Goal: Task Accomplishment & Management: Manage account settings

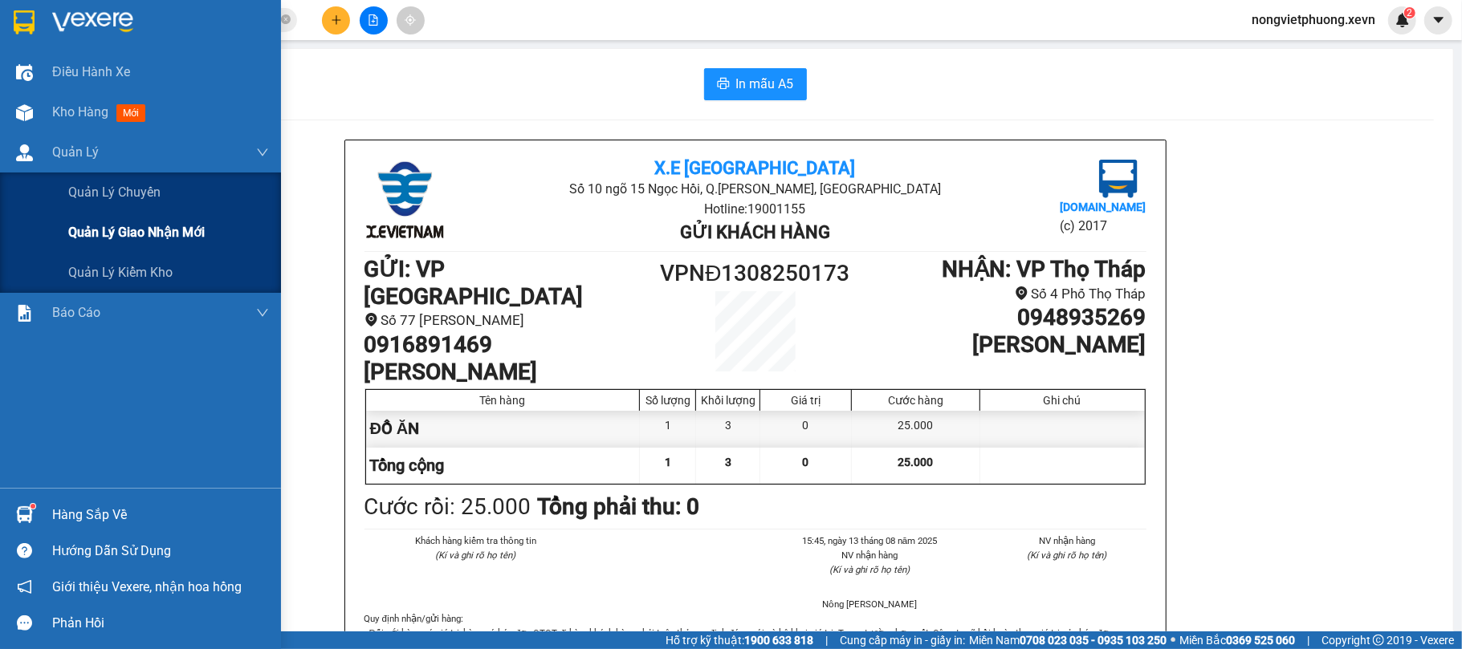
click at [93, 245] on div "Quản lý giao nhận mới" at bounding box center [168, 233] width 201 height 40
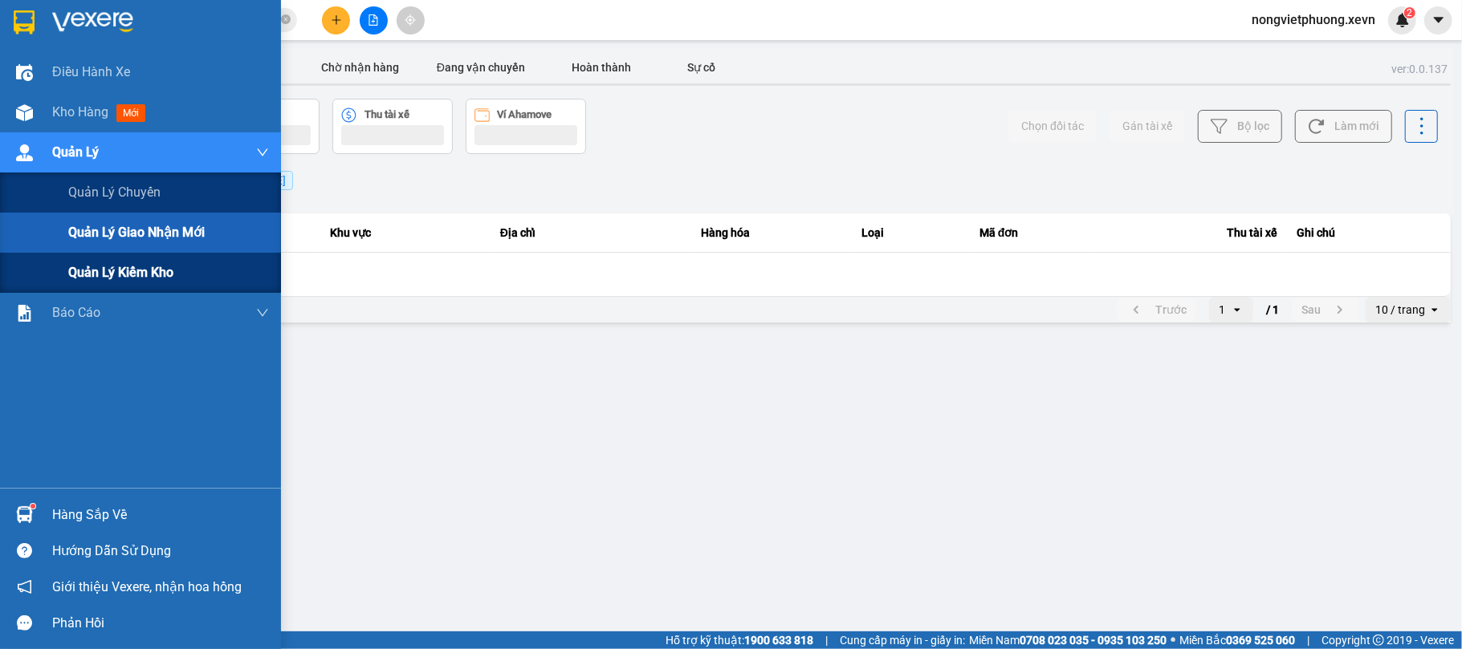
click at [95, 258] on div "Quản lý kiểm kho" at bounding box center [168, 273] width 201 height 40
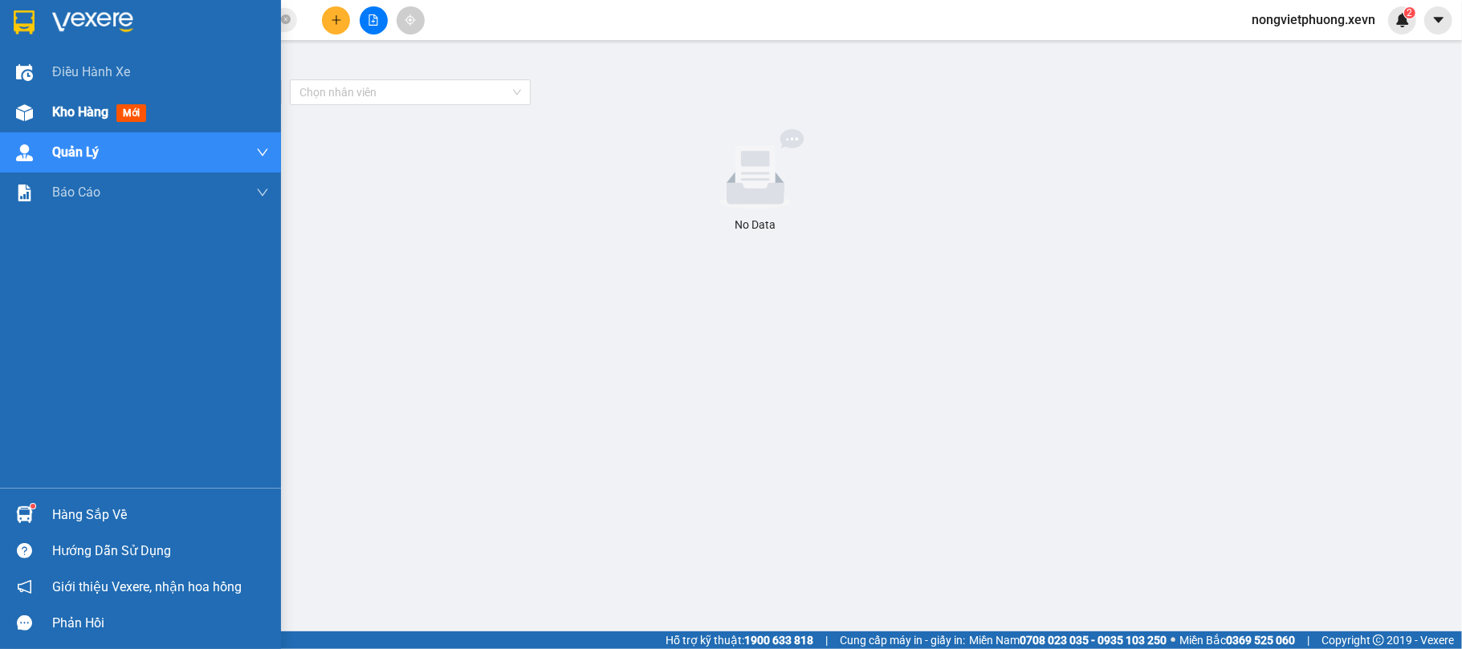
click at [125, 101] on div "Kho hàng mới" at bounding box center [160, 112] width 217 height 40
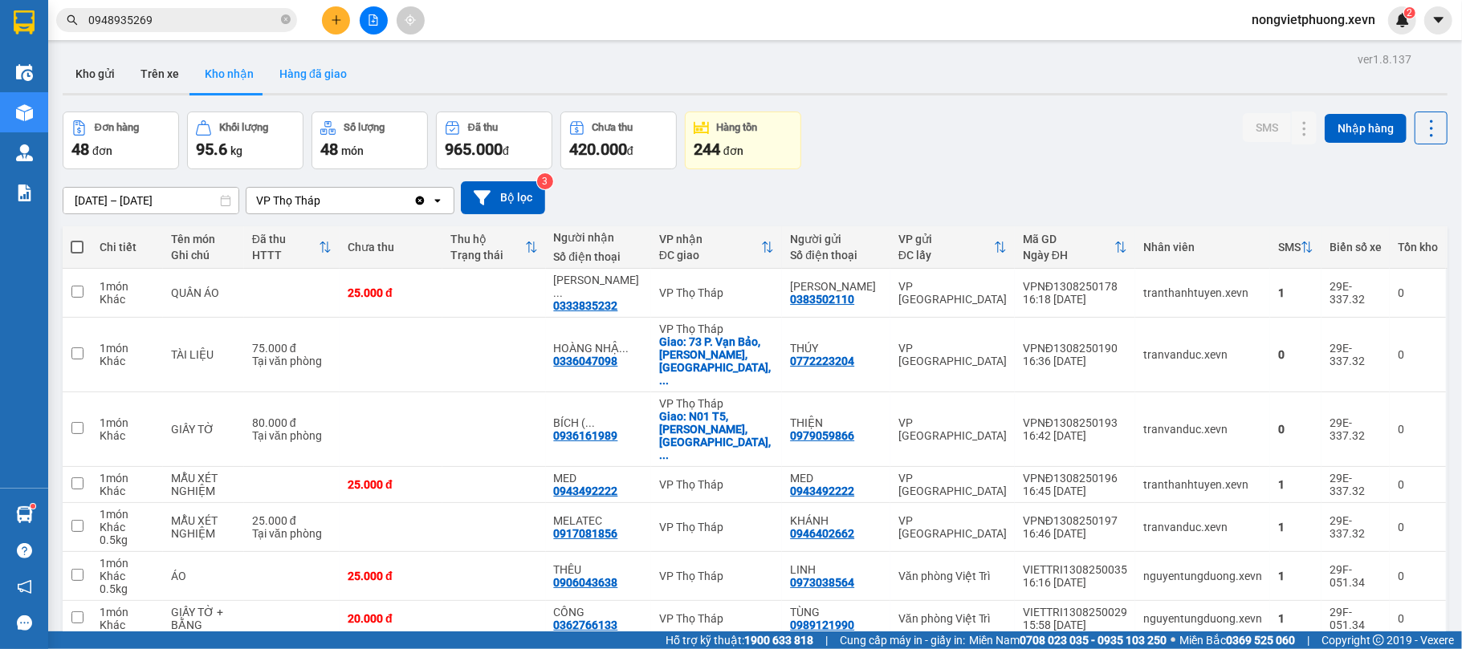
click at [312, 84] on button "Hàng đã giao" at bounding box center [312, 74] width 93 height 39
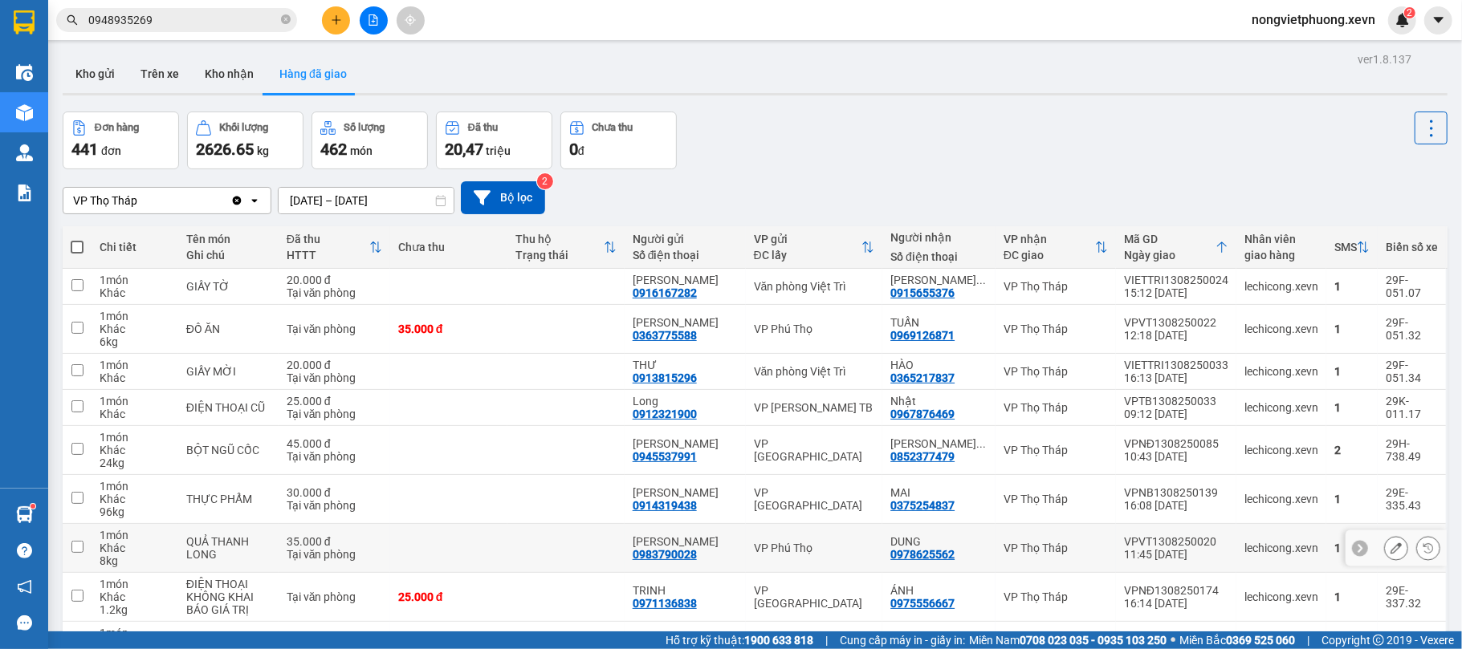
scroll to position [107, 0]
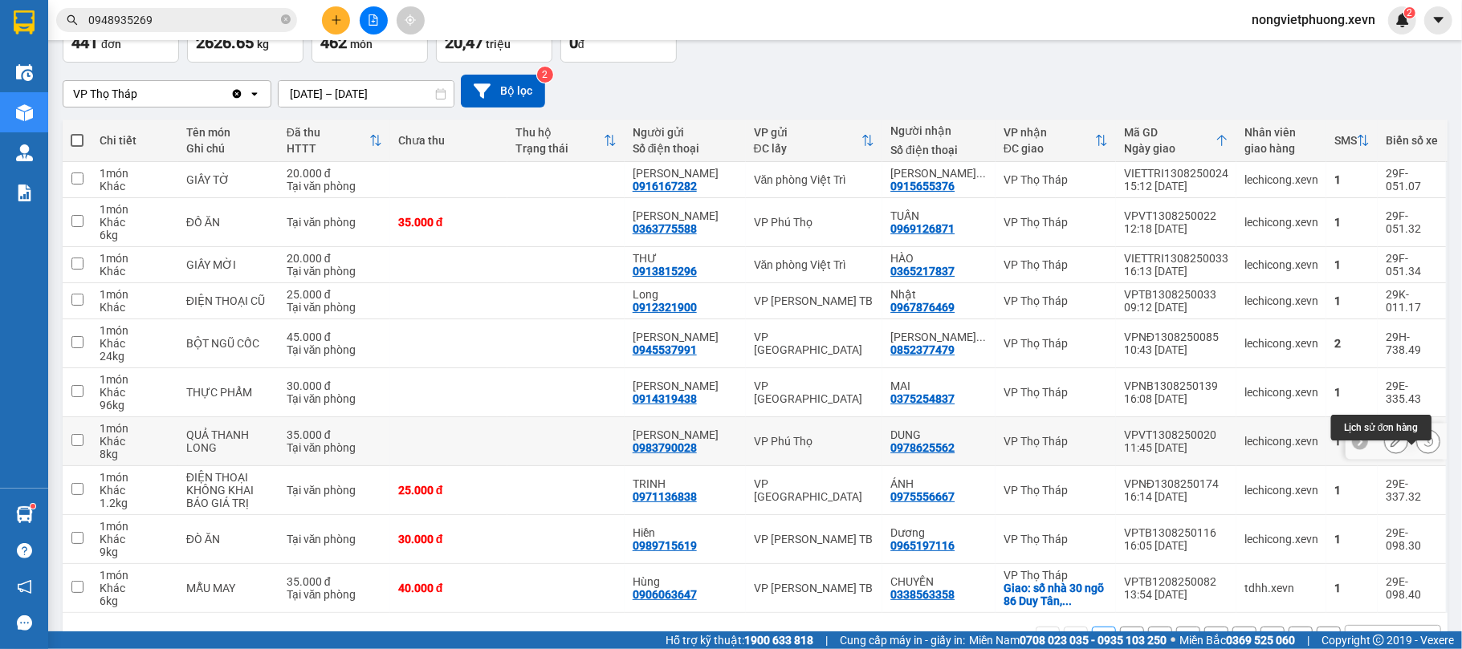
click at [1417, 456] on button at bounding box center [1428, 442] width 22 height 28
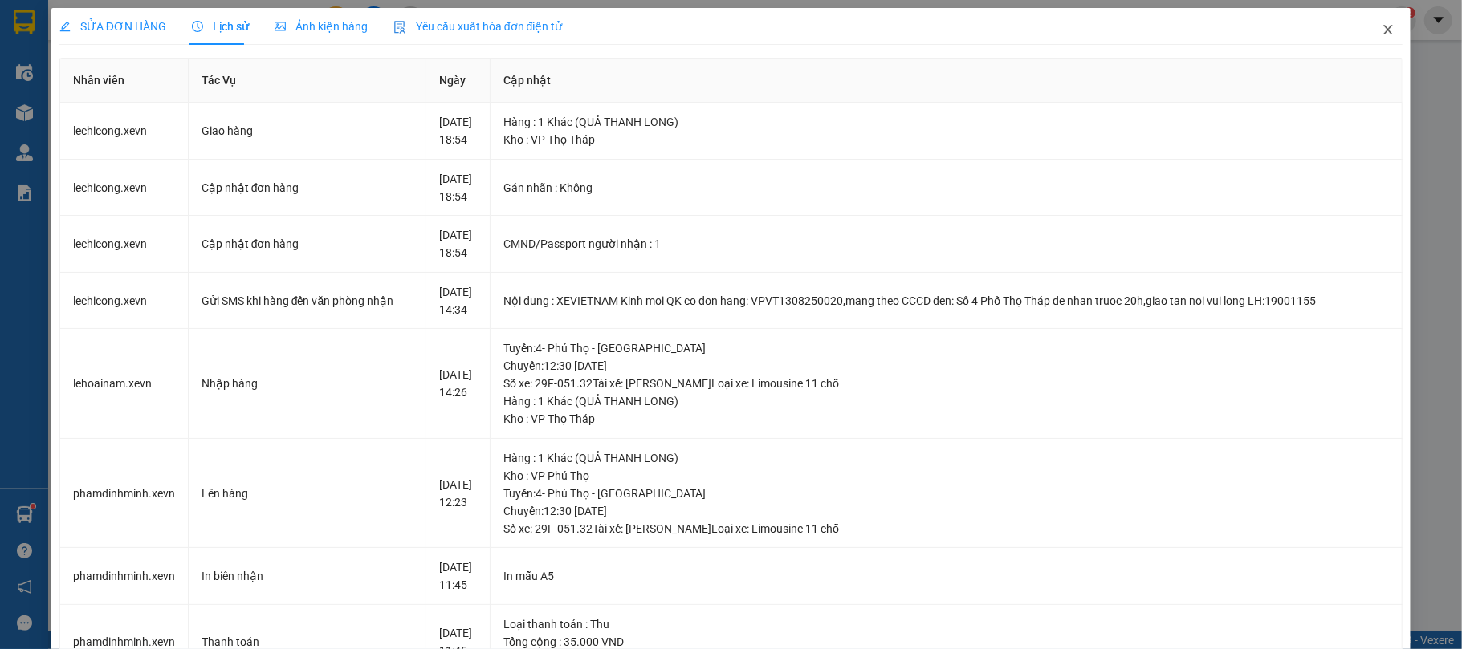
click at [1365, 35] on span "Close" at bounding box center [1387, 30] width 45 height 45
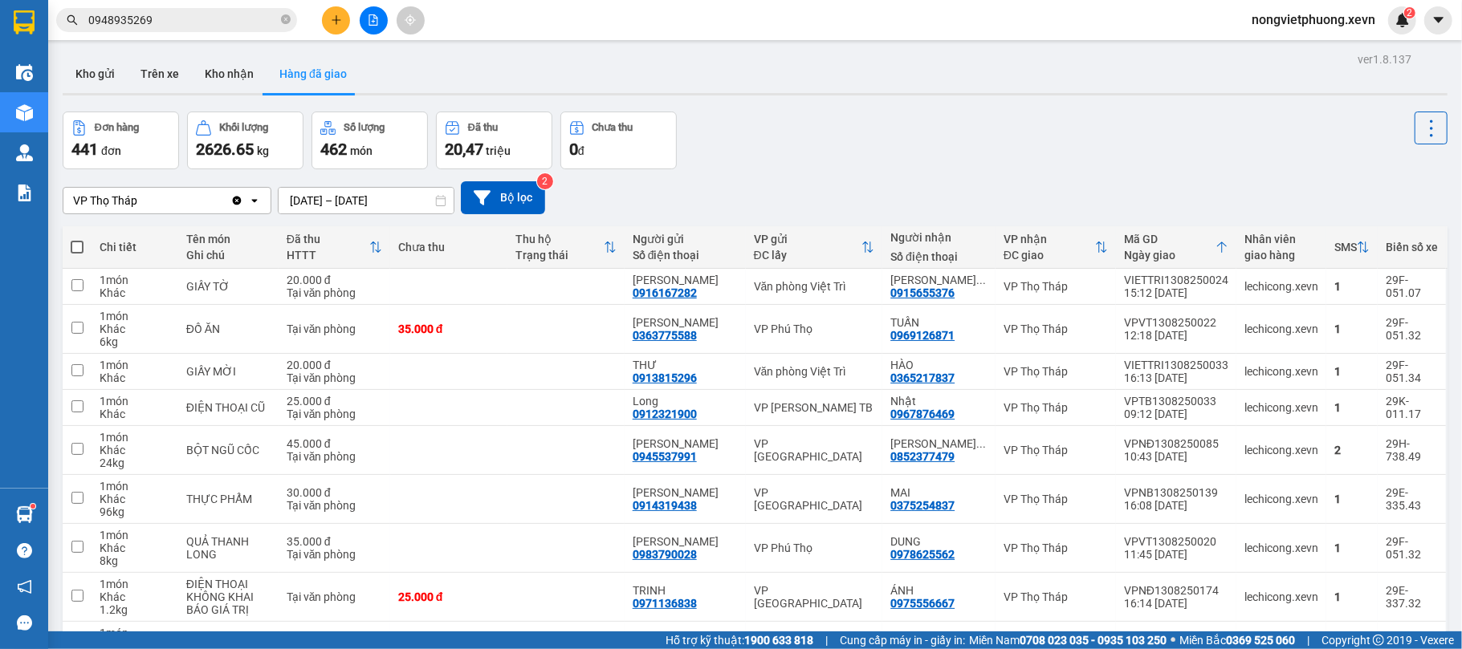
click at [368, 31] on button at bounding box center [374, 20] width 28 height 28
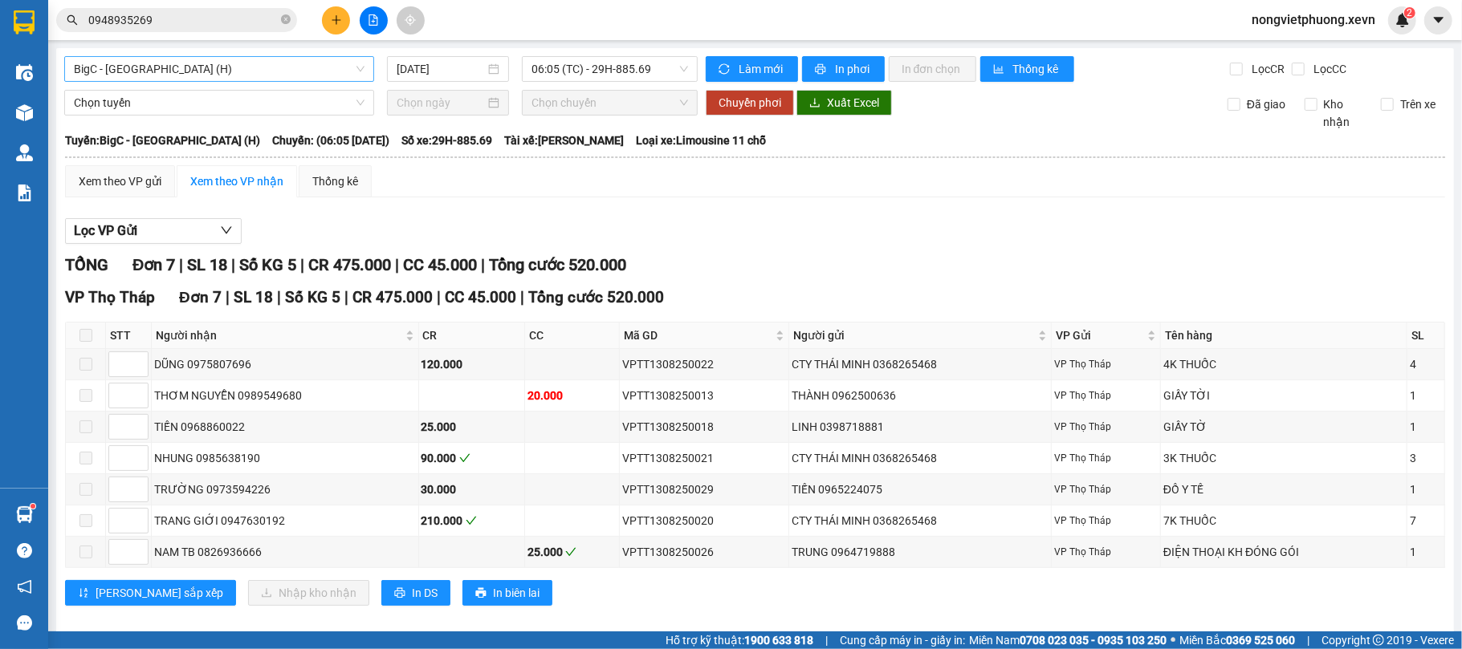
click at [258, 71] on span "BigC - Thái Bình (H)" at bounding box center [219, 69] width 291 height 24
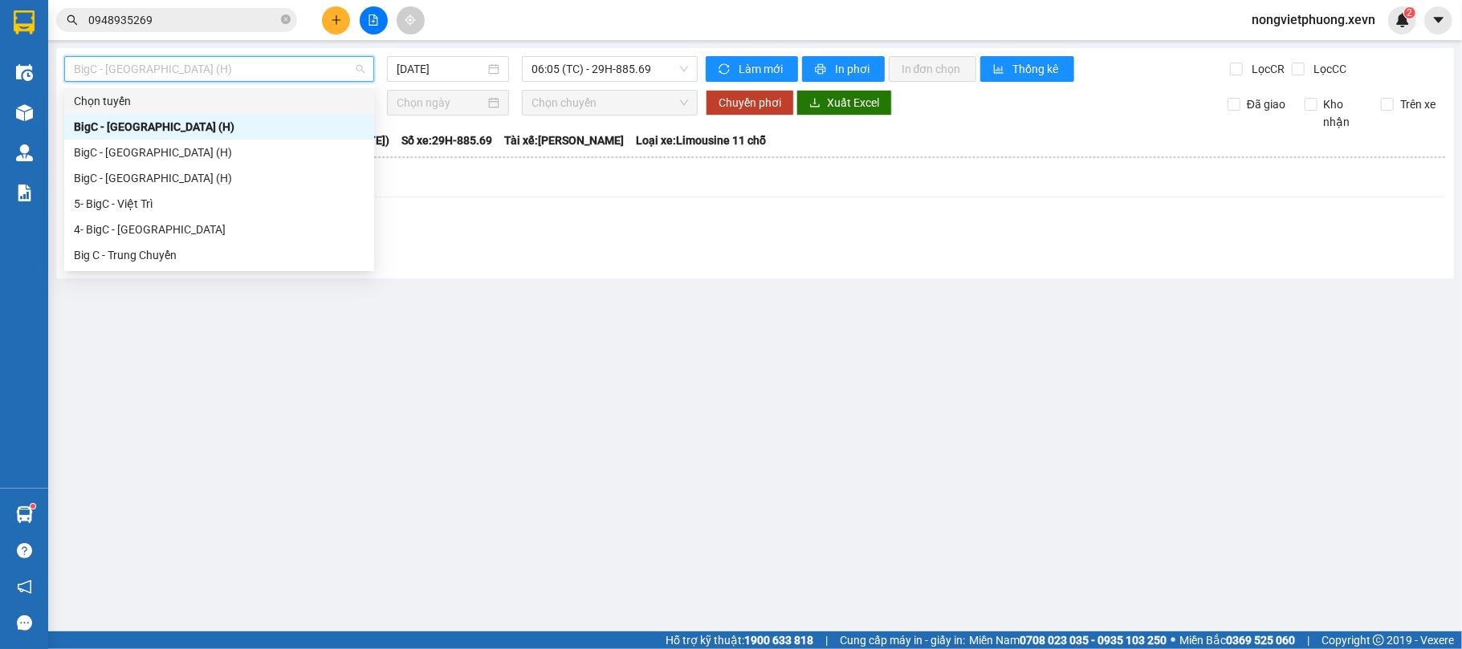
click at [483, 186] on div "Xem theo VP gửi Xem theo VP nhận Thống kê" at bounding box center [755, 181] width 1380 height 32
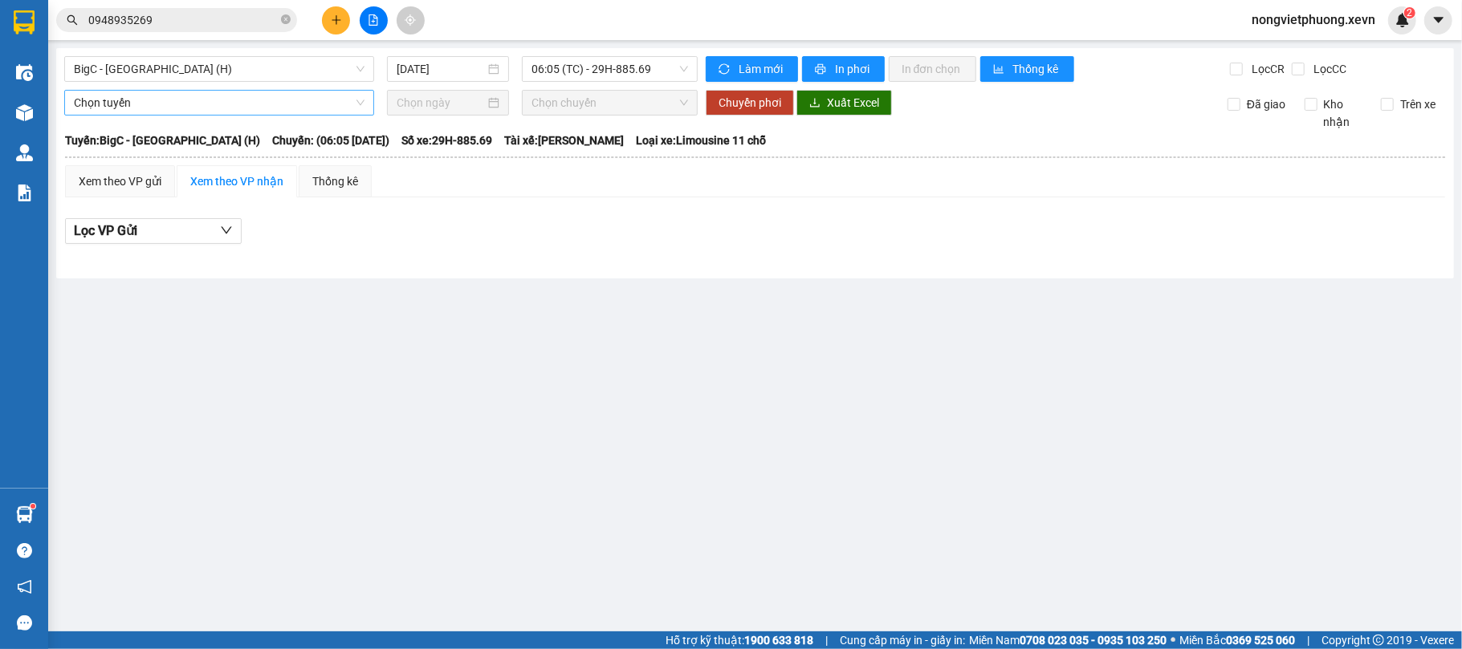
click at [347, 97] on span "Chọn tuyến" at bounding box center [219, 103] width 291 height 24
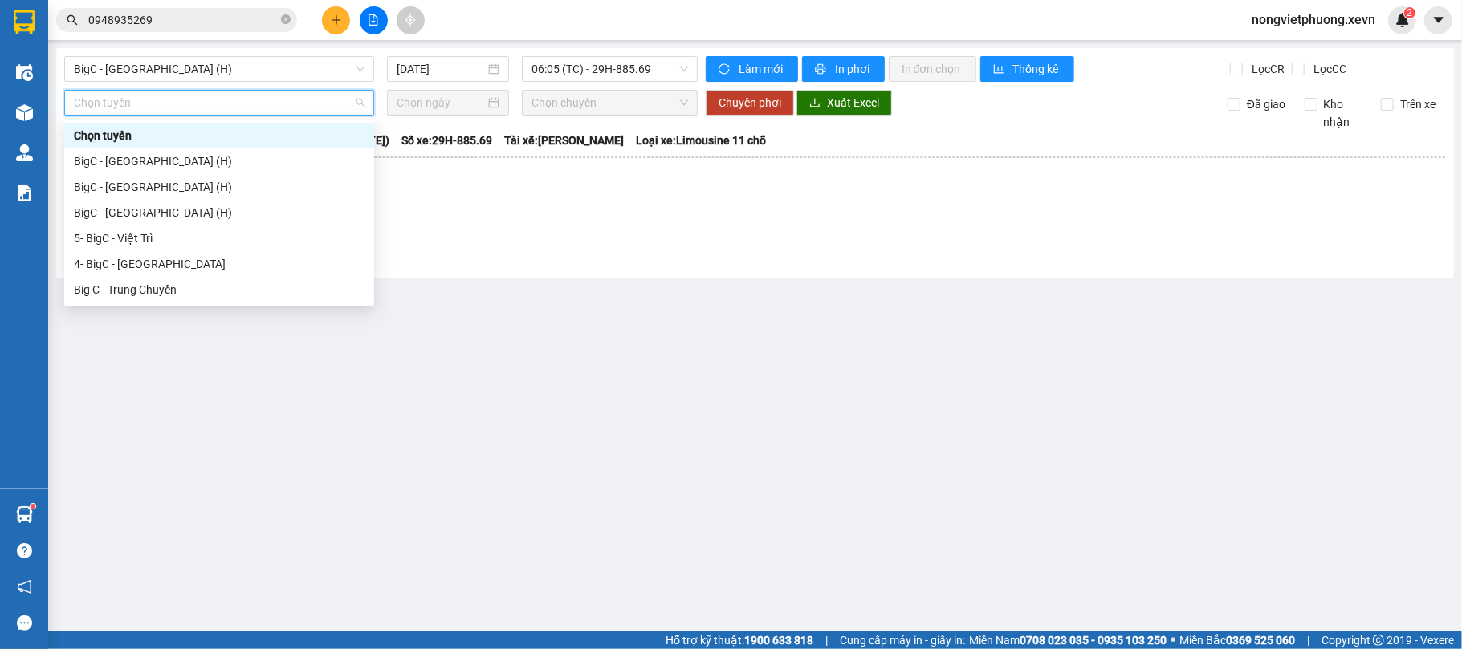
click at [440, 157] on hr at bounding box center [755, 158] width 1380 height 2
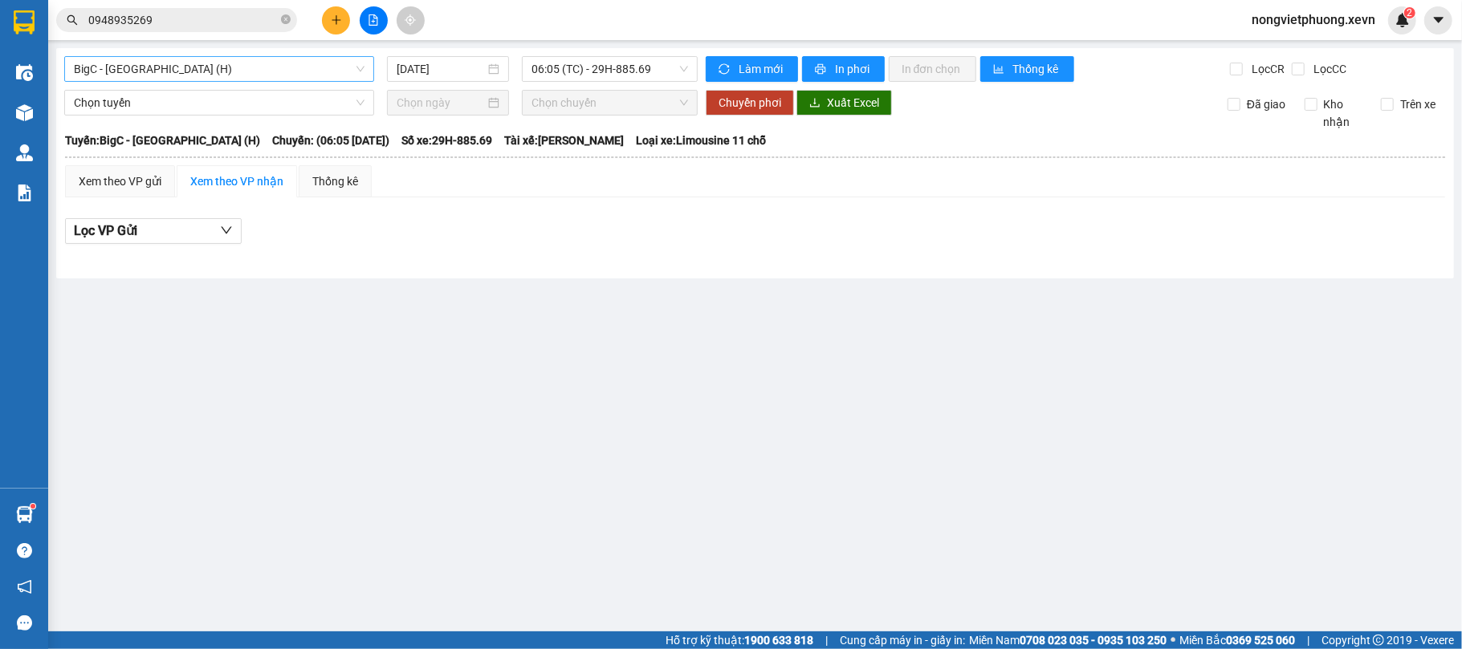
click at [268, 75] on span "BigC - Thái Bình (H)" at bounding box center [219, 69] width 291 height 24
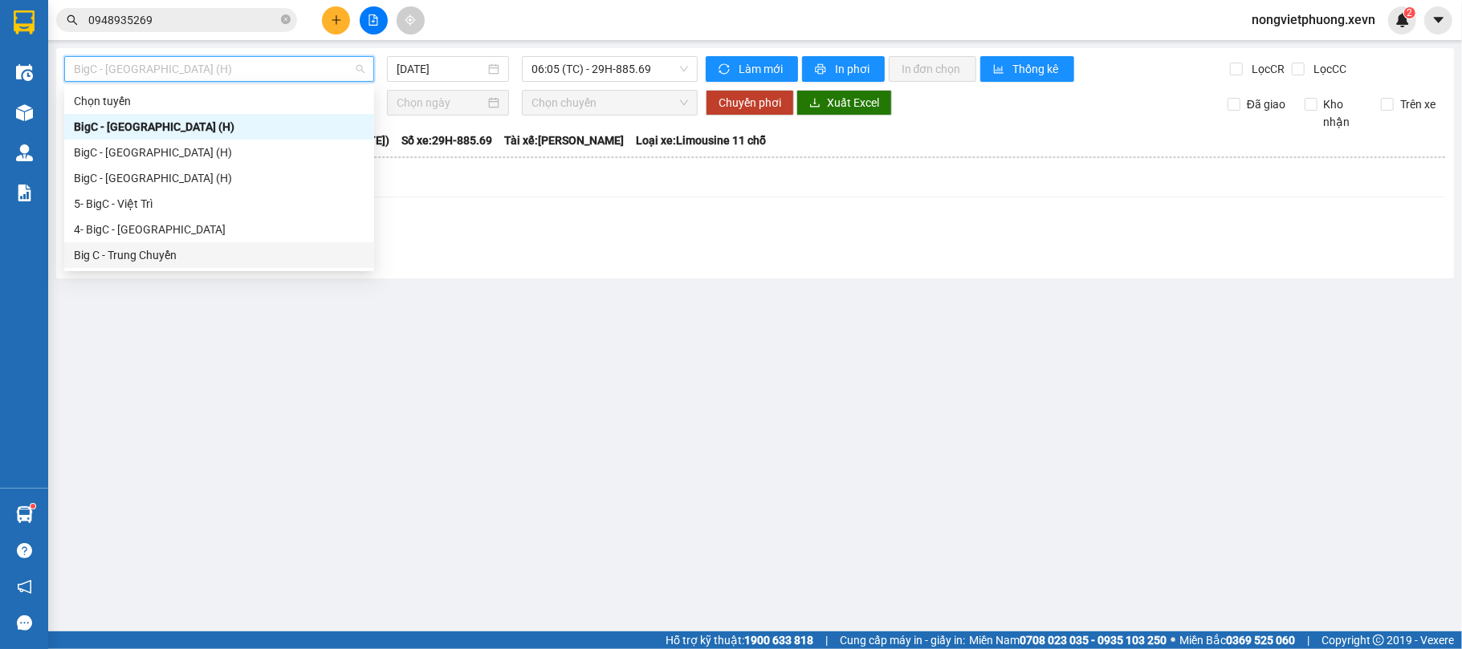
click at [486, 286] on main "BigC - Thái Bình (H) 13/08/2025 06:05 (TC) - 29H-885.69 Làm mới In phơi In đơn …" at bounding box center [731, 316] width 1462 height 632
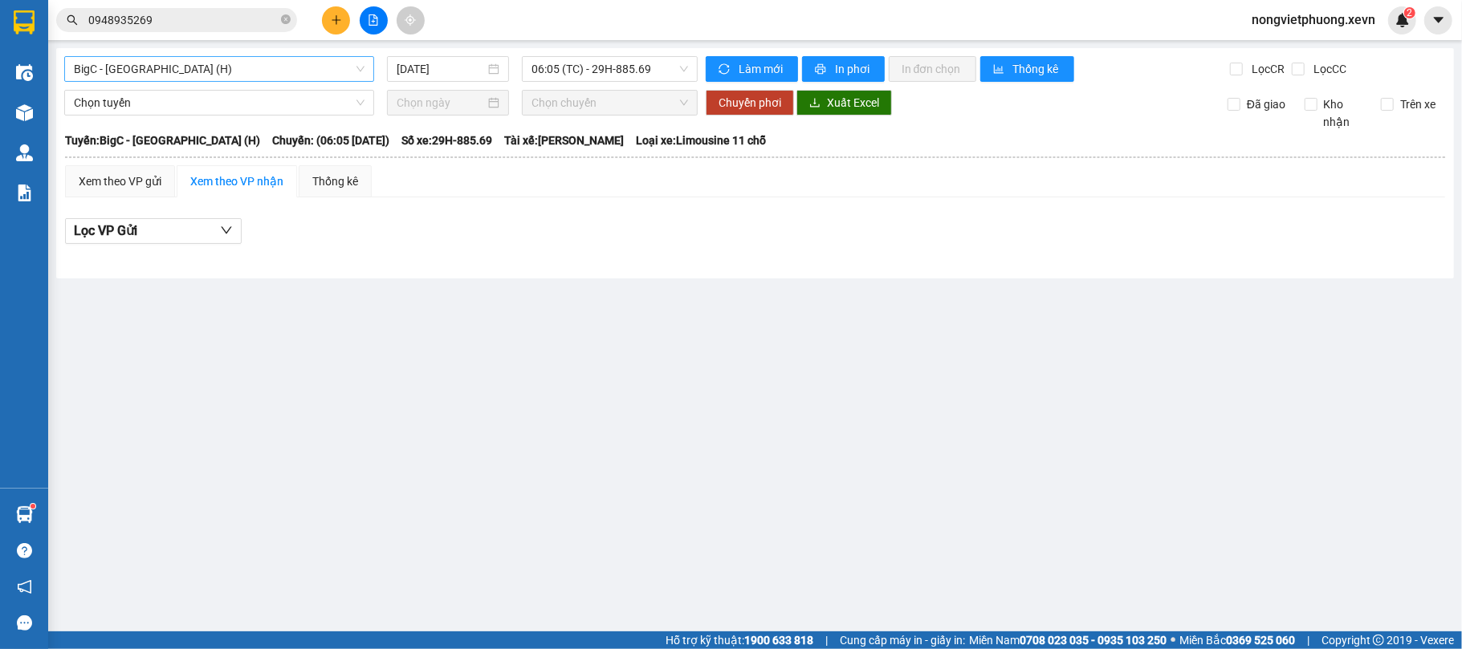
click at [218, 63] on span "BigC - Thái Bình (H)" at bounding box center [219, 69] width 291 height 24
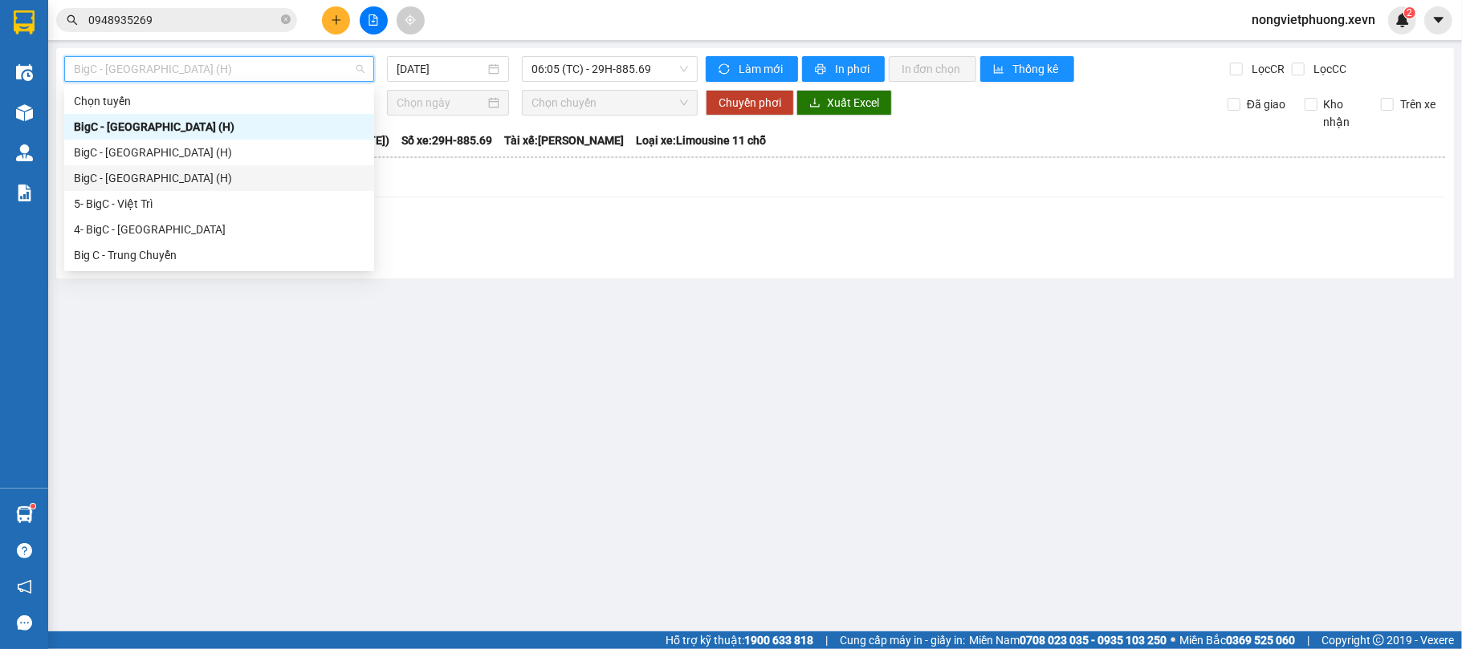
click at [555, 197] on div "Xem theo VP gửi Xem theo VP nhận Thống kê" at bounding box center [755, 181] width 1380 height 32
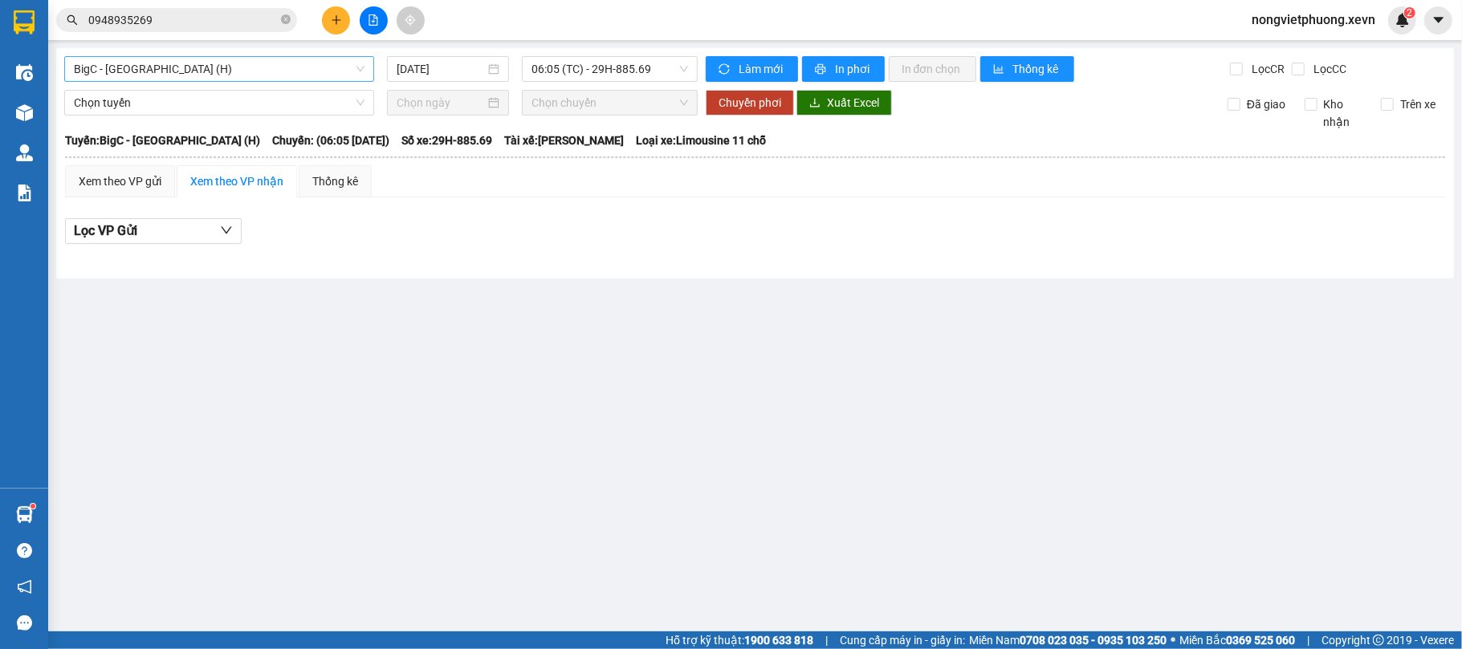
click at [229, 72] on span "BigC - Thái Bình (H)" at bounding box center [219, 69] width 291 height 24
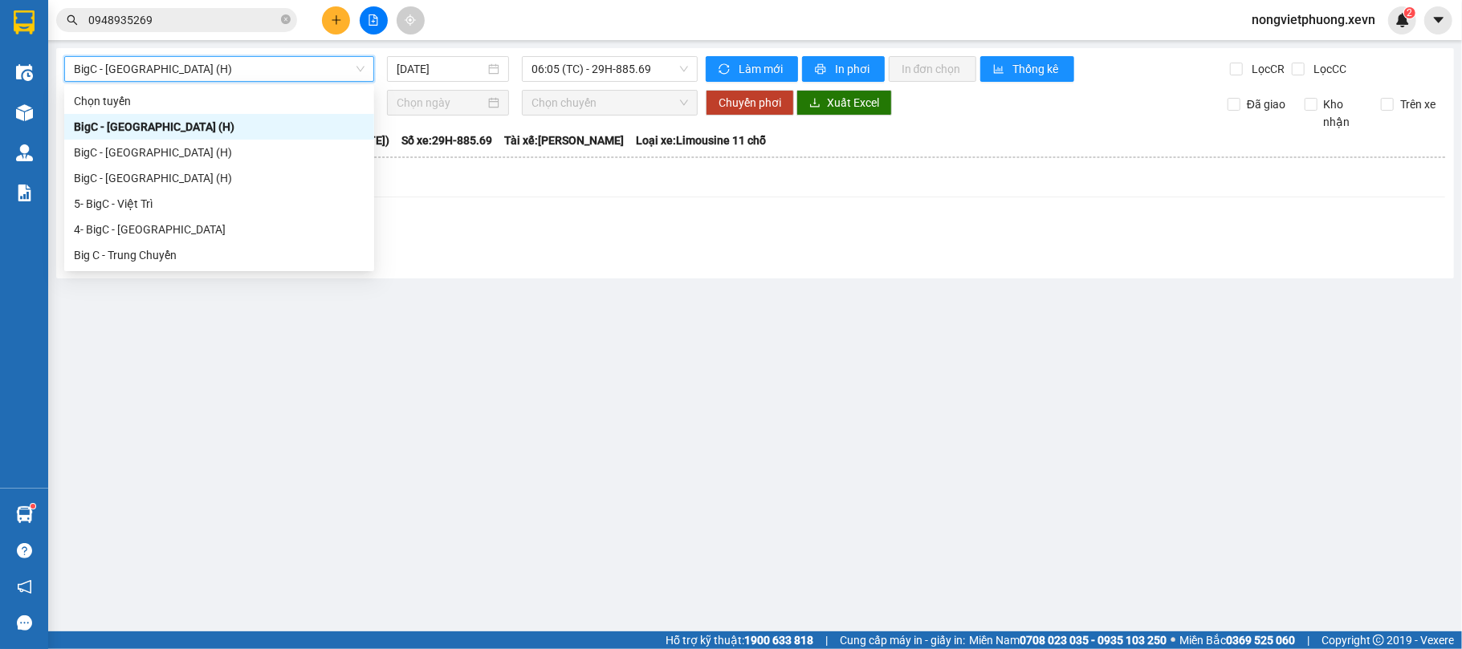
click at [229, 72] on span "BigC - Thái Bình (H)" at bounding box center [219, 69] width 291 height 24
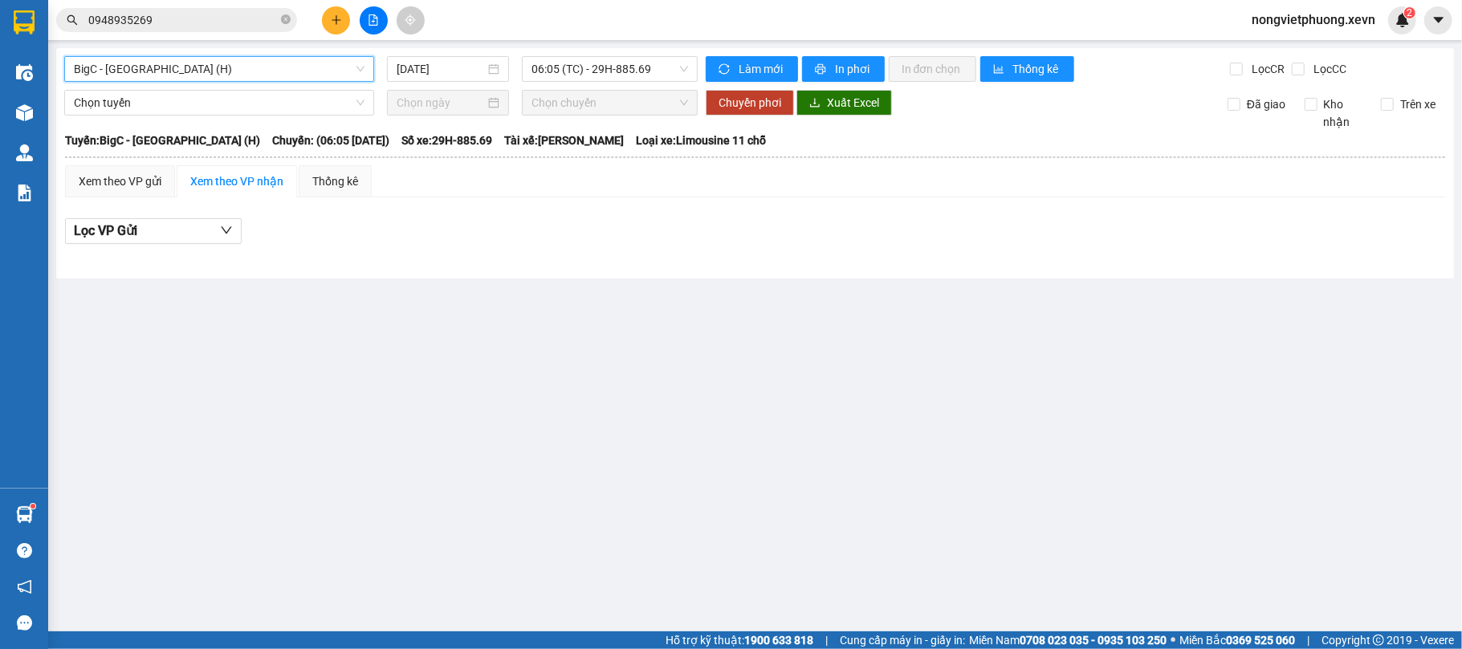
click at [229, 72] on span "BigC - Thái Bình (H)" at bounding box center [219, 69] width 291 height 24
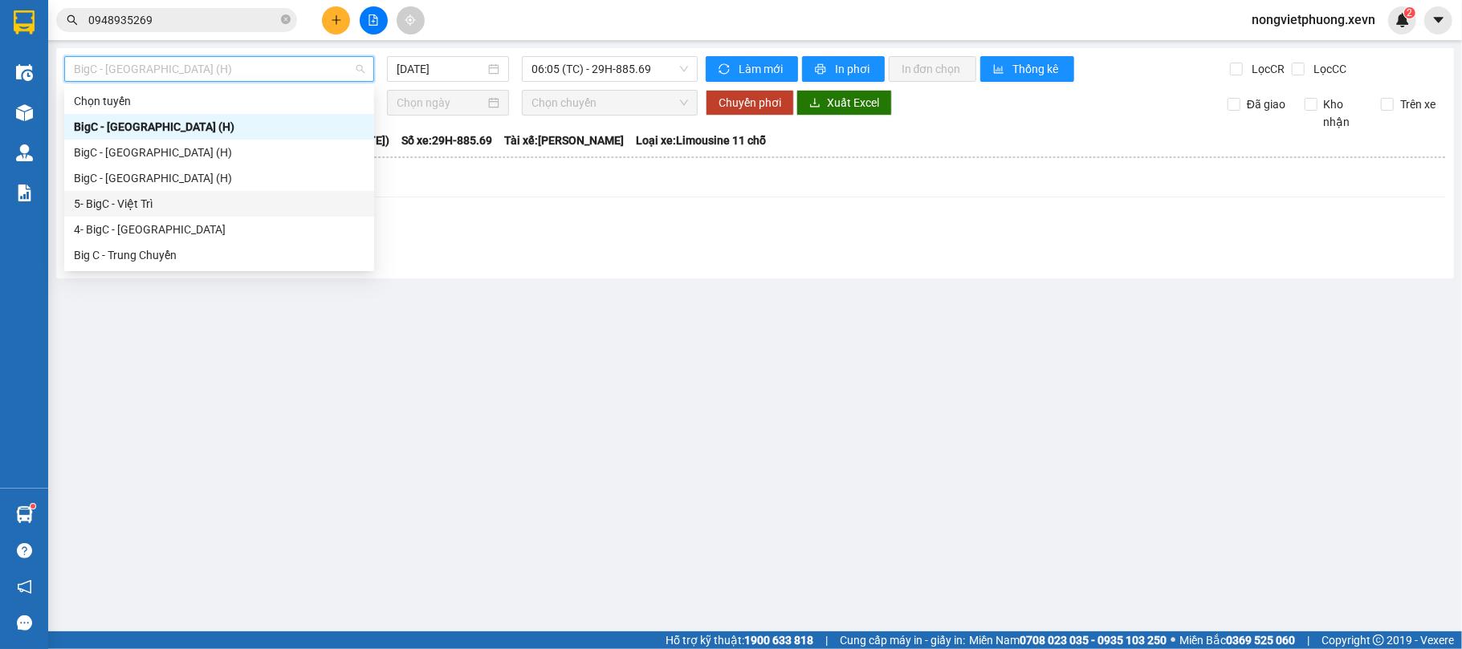
click at [534, 197] on div "Xem theo VP gửi Xem theo VP nhận Thống kê" at bounding box center [755, 181] width 1380 height 32
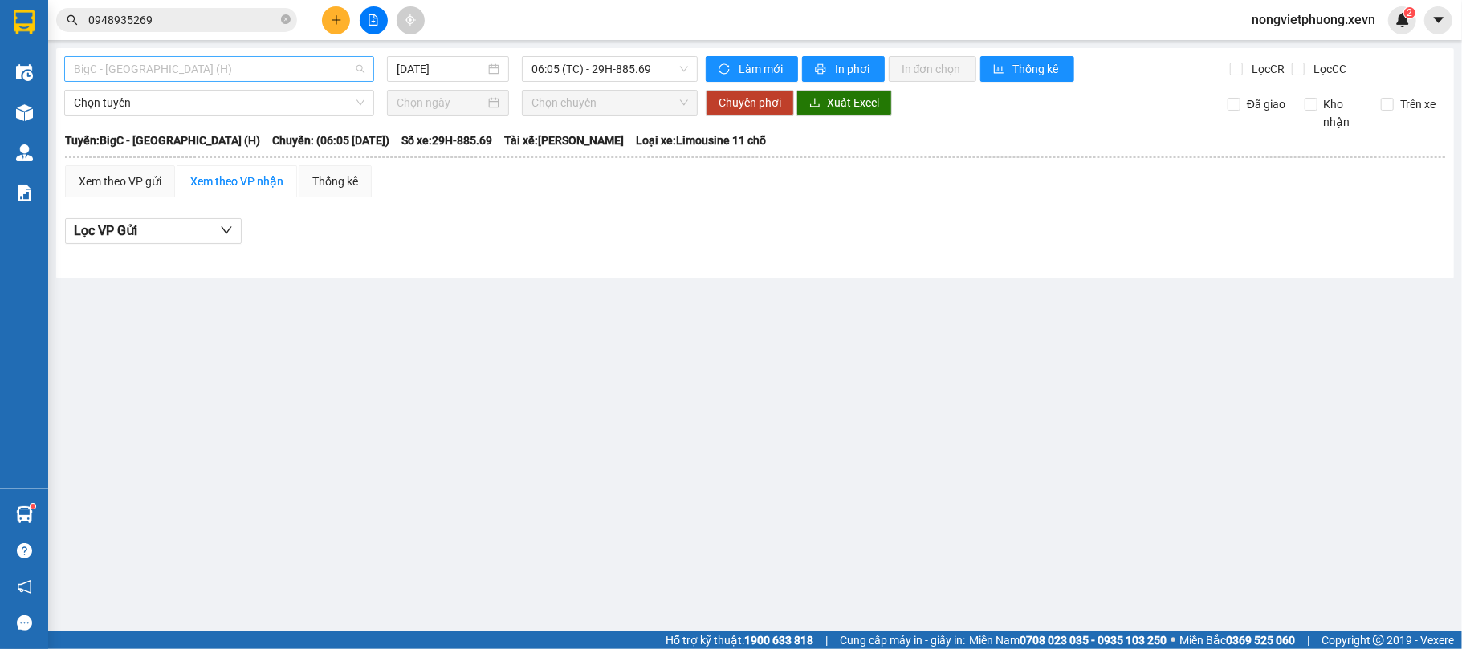
click at [238, 75] on span "BigC - Thái Bình (H)" at bounding box center [219, 69] width 291 height 24
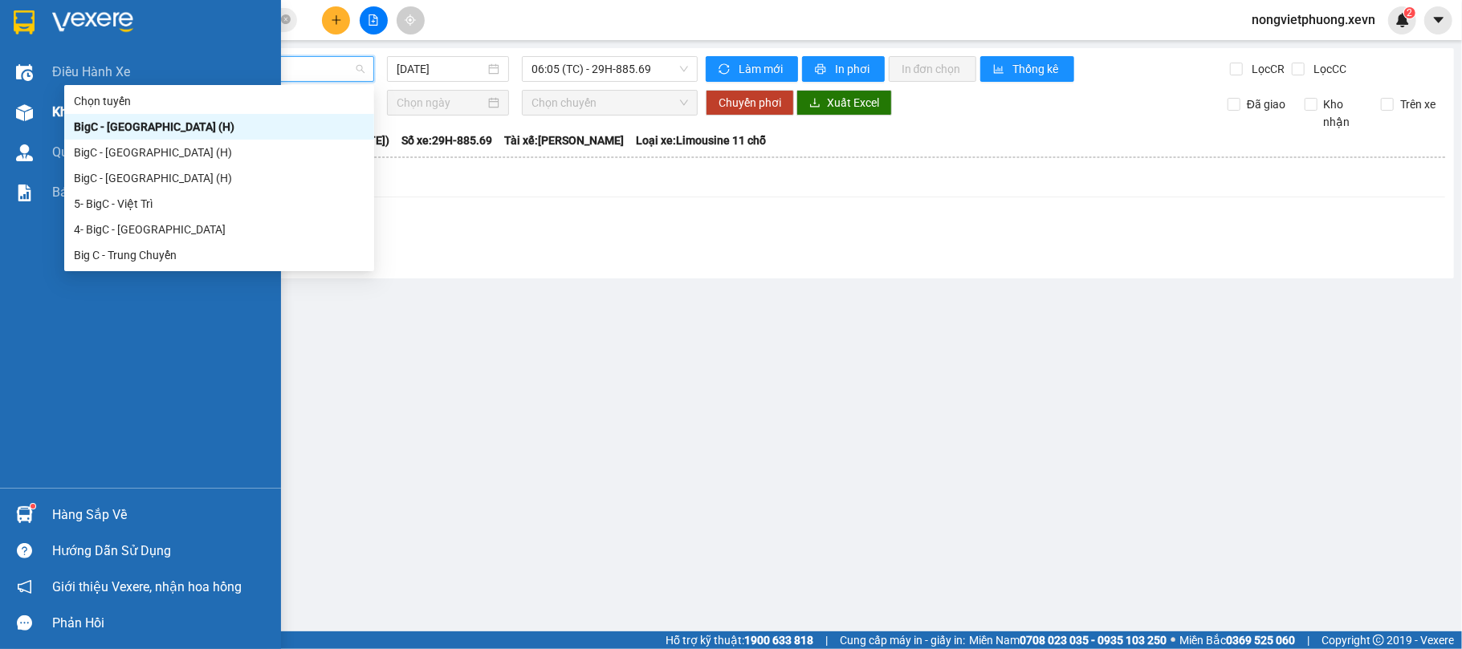
click at [36, 112] on div at bounding box center [24, 113] width 28 height 28
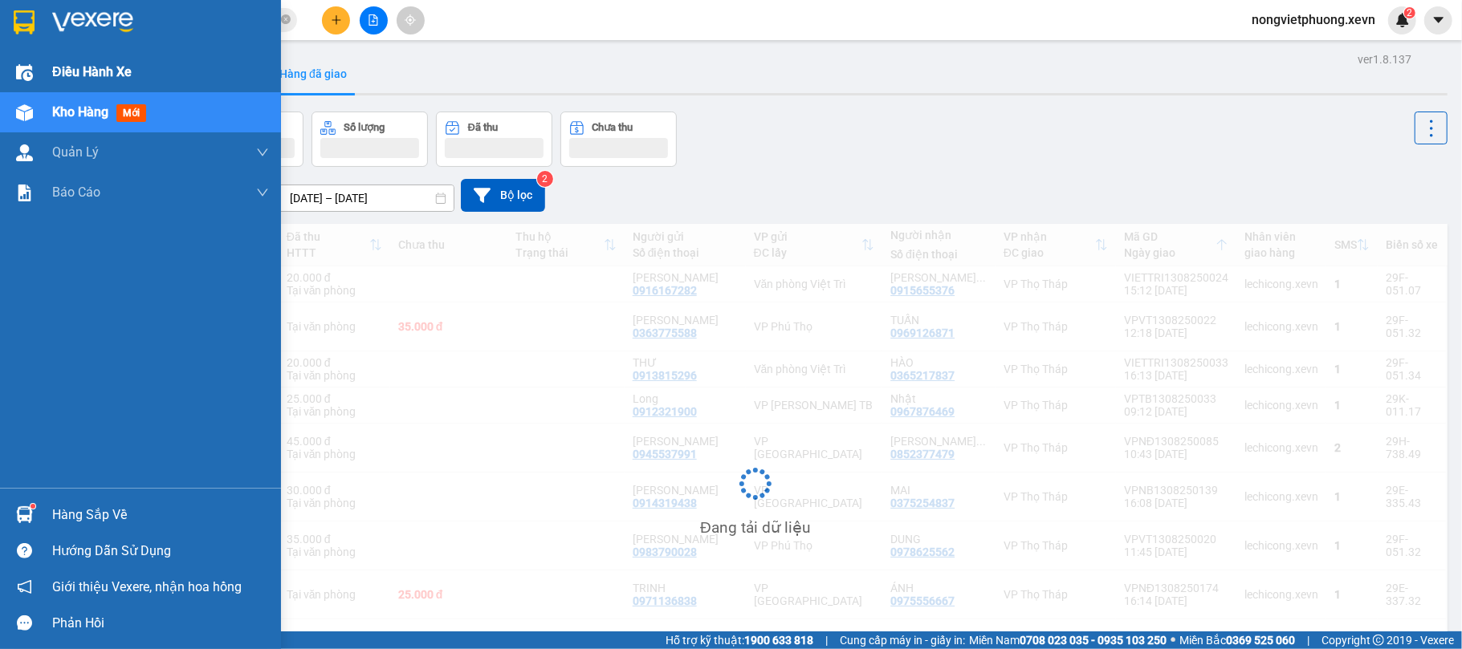
click at [91, 71] on span "Điều hành xe" at bounding box center [91, 72] width 79 height 20
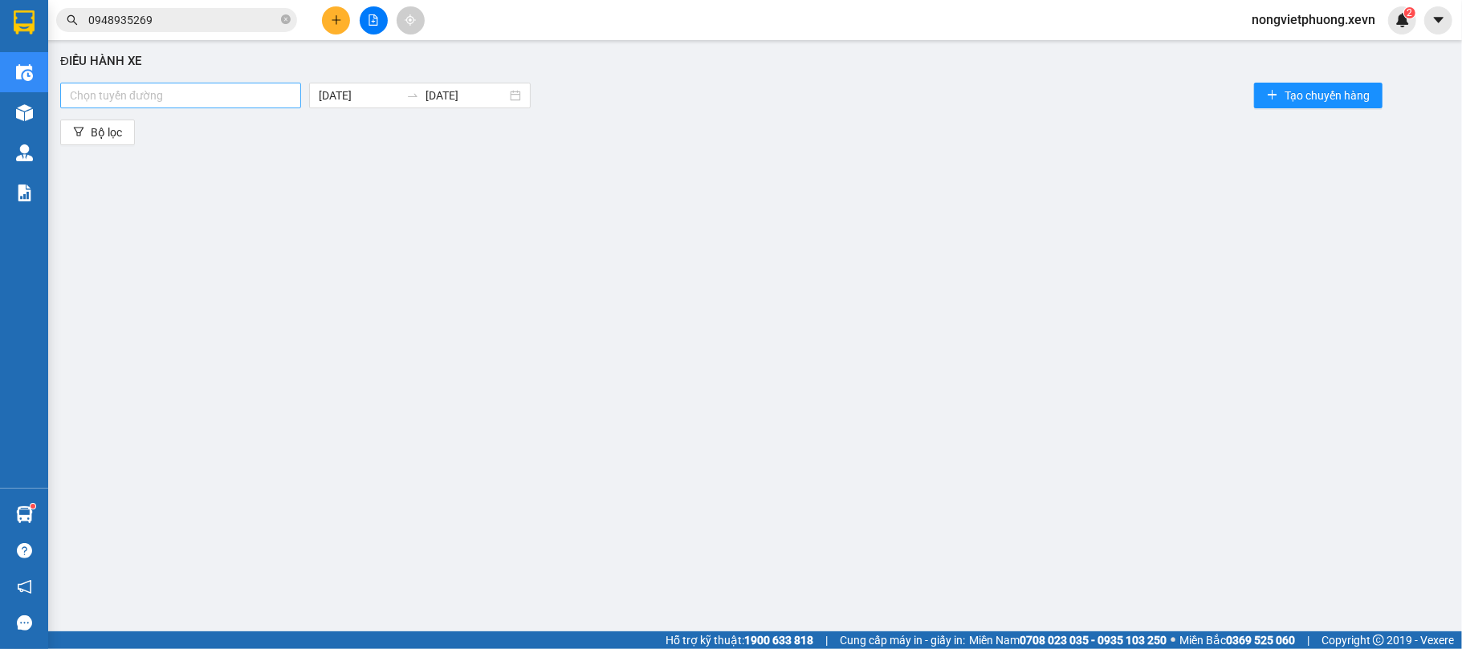
click at [228, 97] on div at bounding box center [180, 95] width 233 height 19
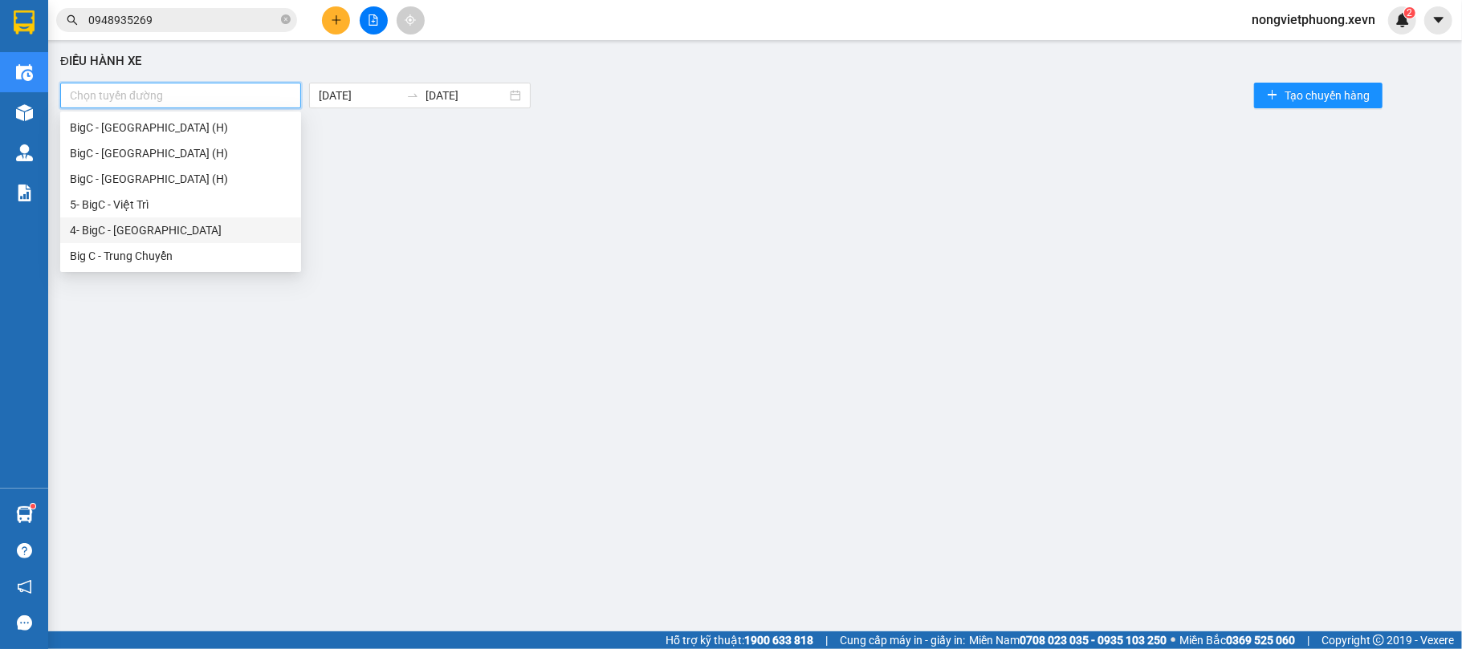
click at [475, 226] on div "Điều hành xe Chọn tuyến đường 13/08/2025 13/08/2025 Tạo chuyến hàng Bộ lọc" at bounding box center [754, 330] width 1397 height 565
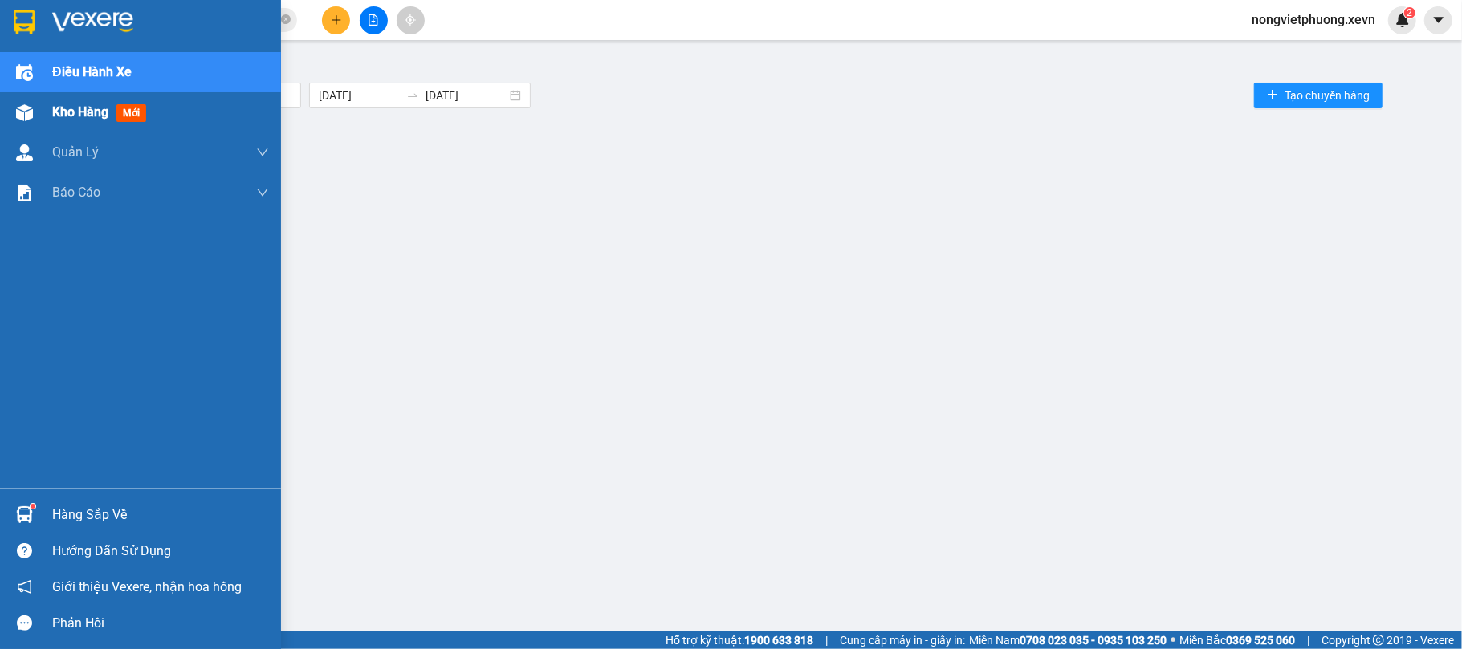
click at [39, 106] on div "Kho hàng mới" at bounding box center [140, 112] width 281 height 40
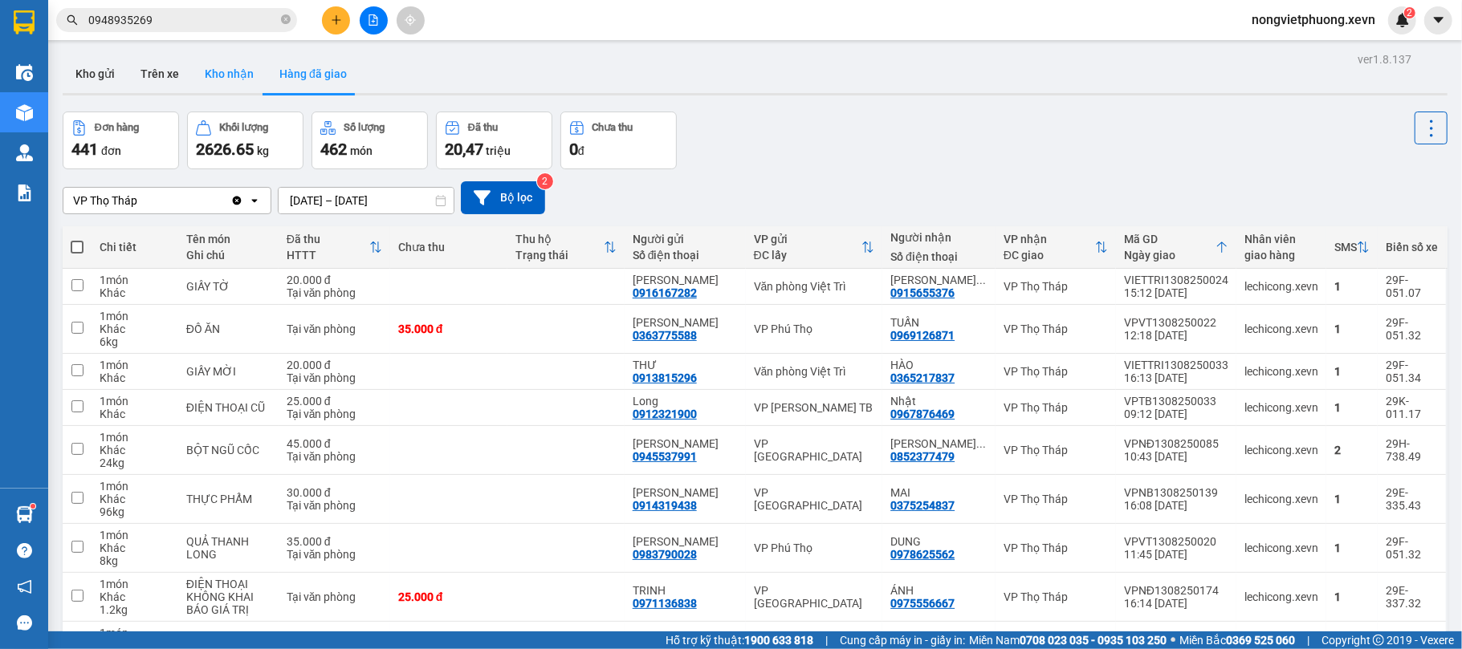
click at [248, 71] on button "Kho nhận" at bounding box center [229, 74] width 75 height 39
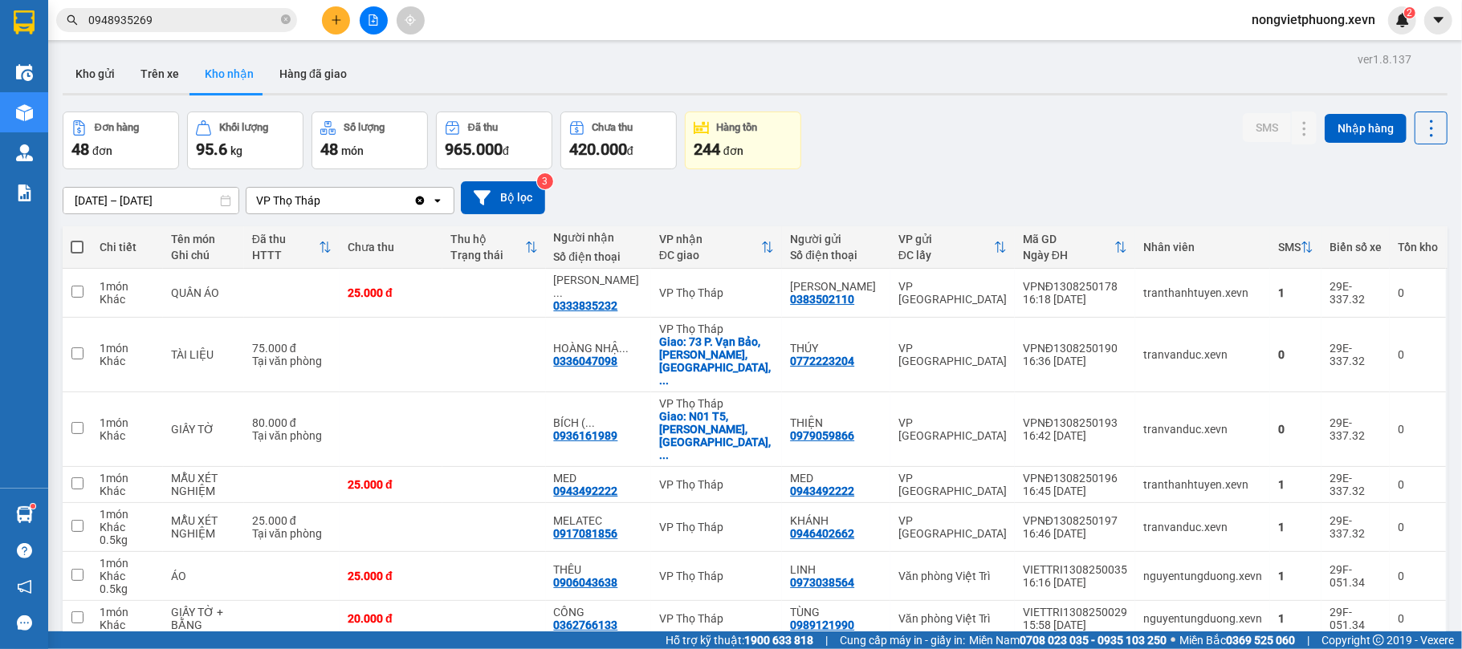
click at [361, 83] on div "Kho gửi Trên xe Kho nhận Hàng đã giao" at bounding box center [755, 76] width 1385 height 43
click at [313, 71] on button "Hàng đã giao" at bounding box center [312, 74] width 93 height 39
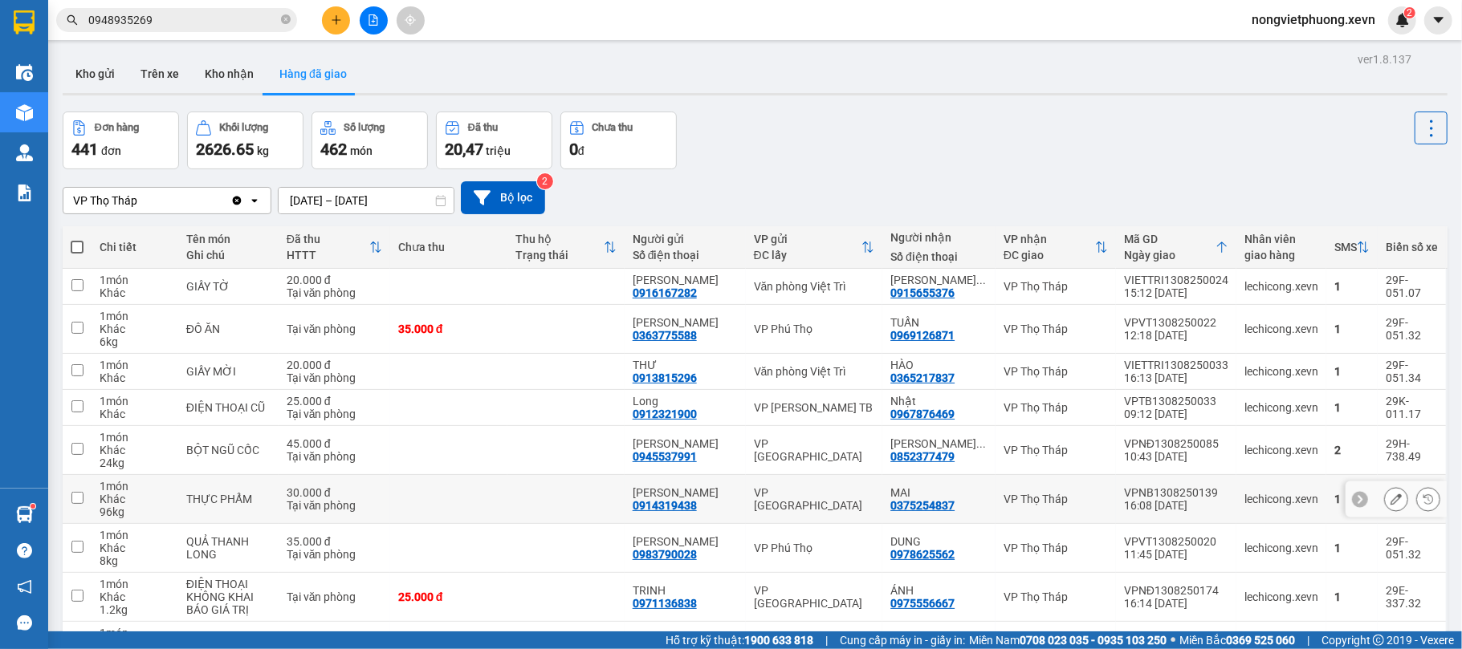
scroll to position [107, 0]
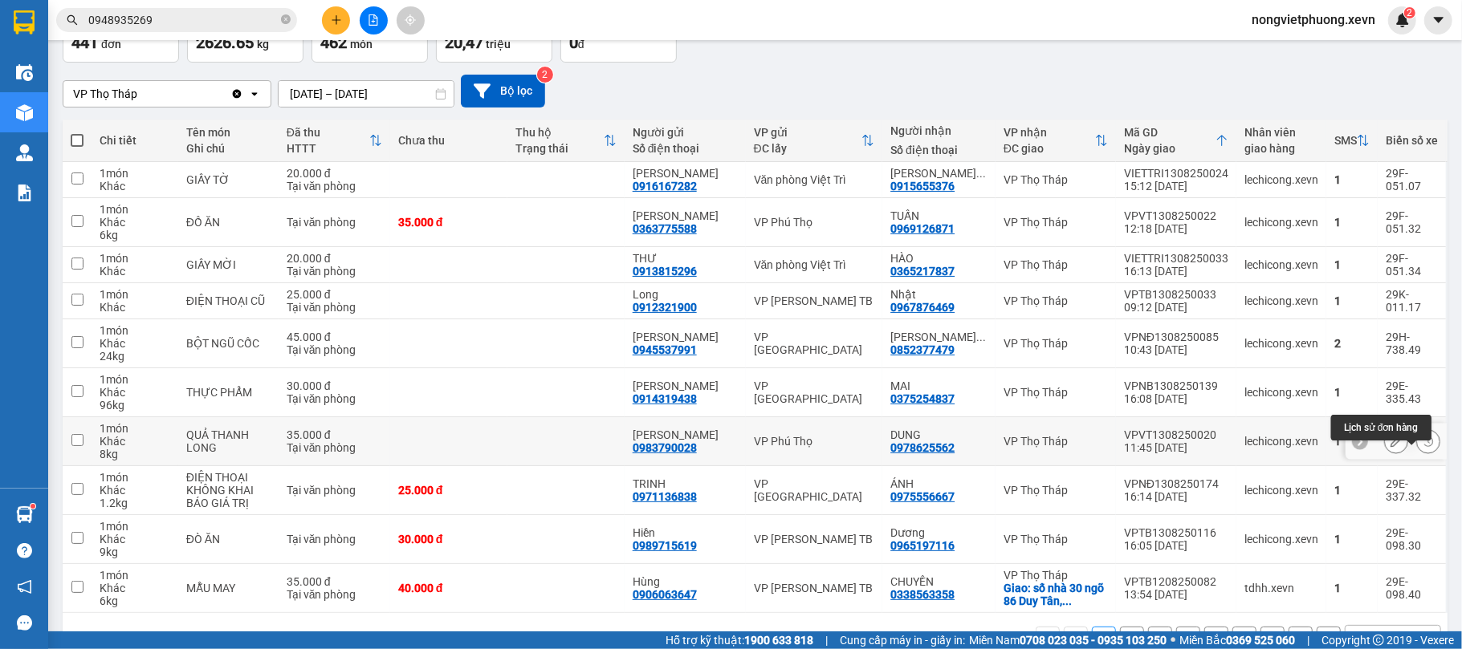
click at [1423, 446] on icon at bounding box center [1428, 442] width 10 height 10
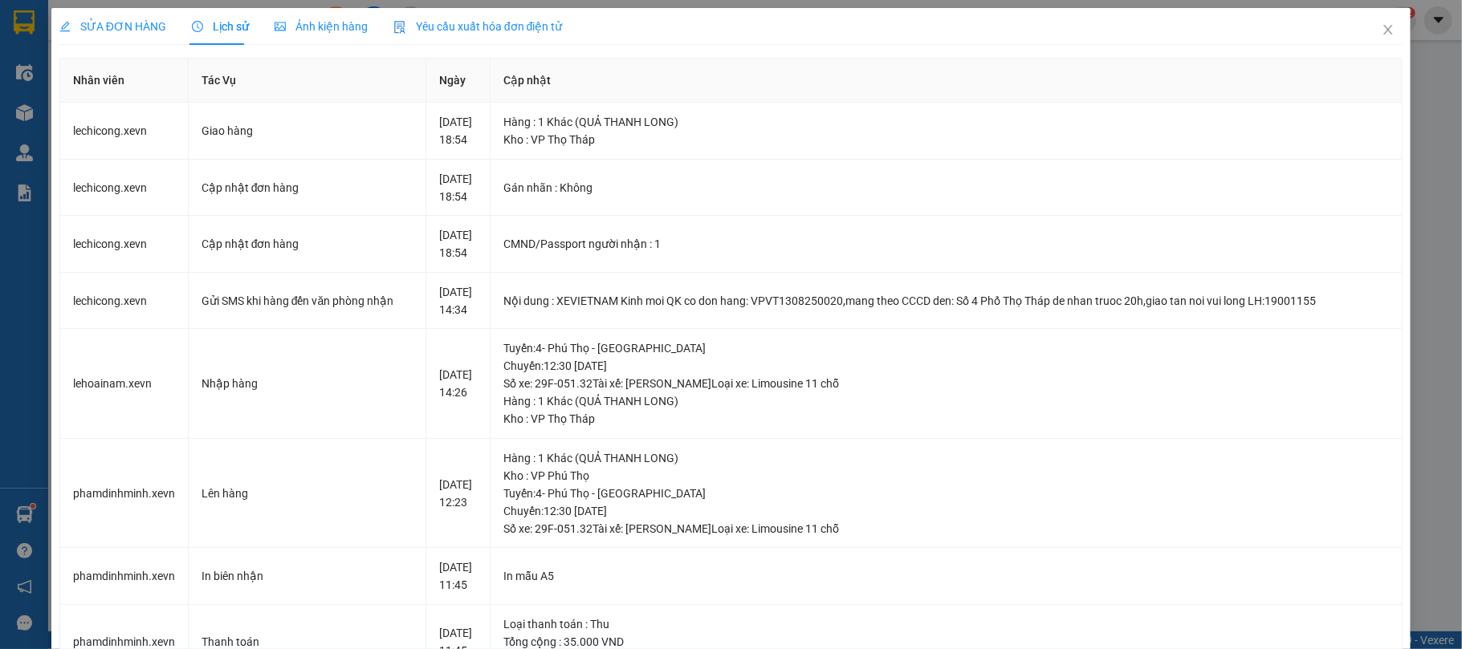
click at [340, 37] on div "Ảnh kiện hàng" at bounding box center [321, 26] width 93 height 37
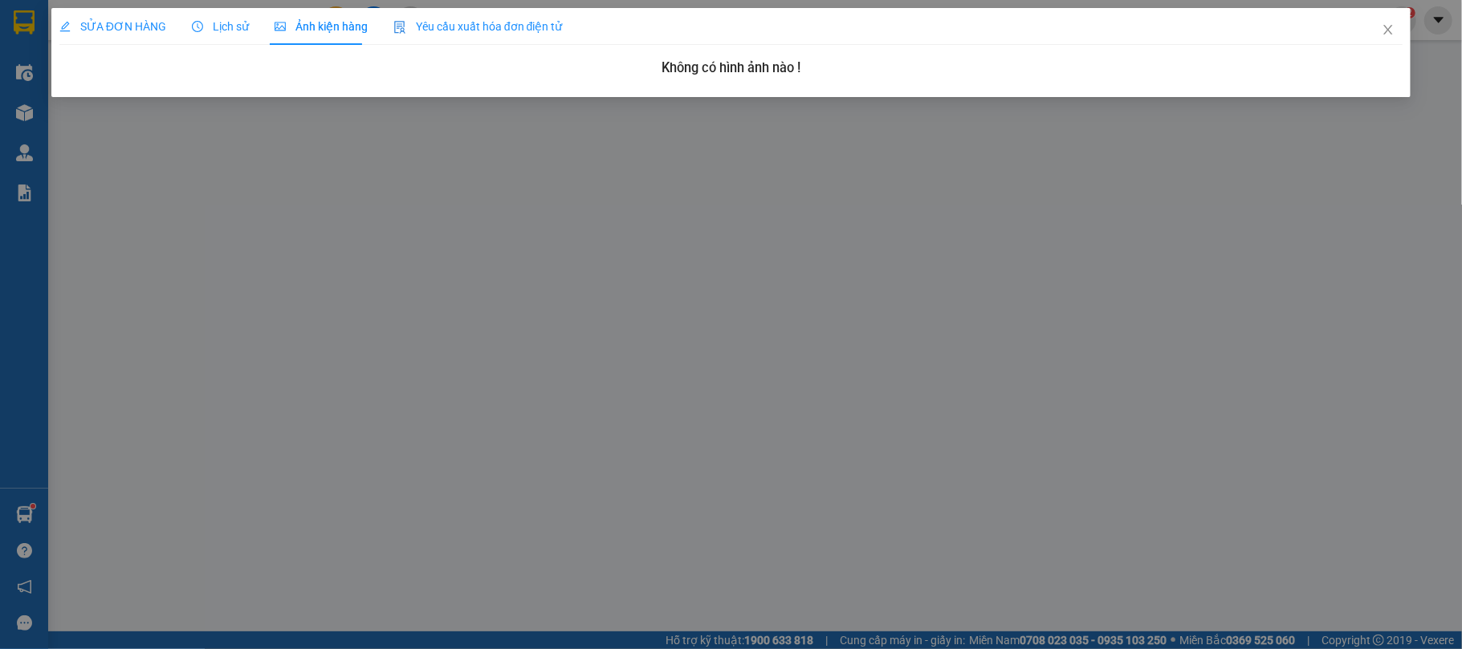
click at [177, 35] on div "SỬA ĐƠN HÀNG Lịch sử Ảnh kiện hàng Yêu cầu xuất hóa đơn điện tử" at bounding box center [310, 26] width 503 height 37
click at [204, 20] on span "Lịch sử" at bounding box center [220, 26] width 57 height 13
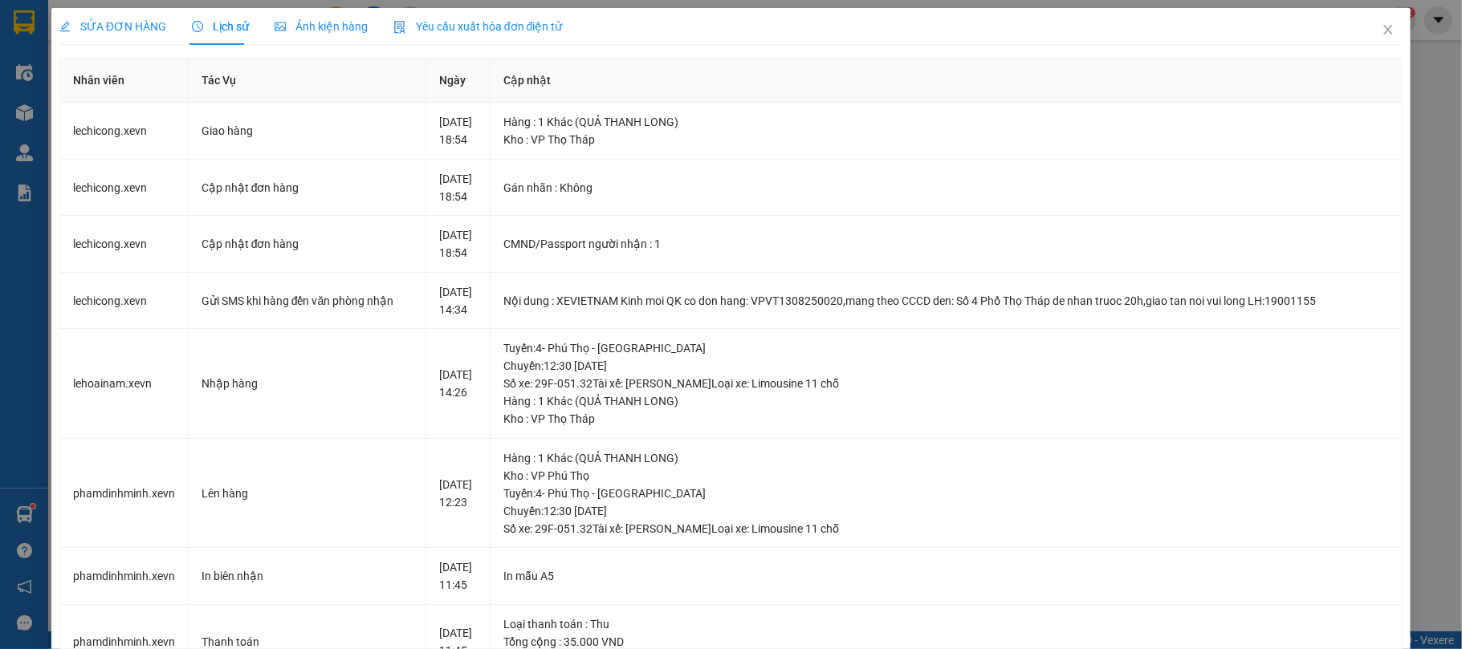
click at [104, 36] on div "SỬA ĐƠN HÀNG" at bounding box center [112, 26] width 107 height 37
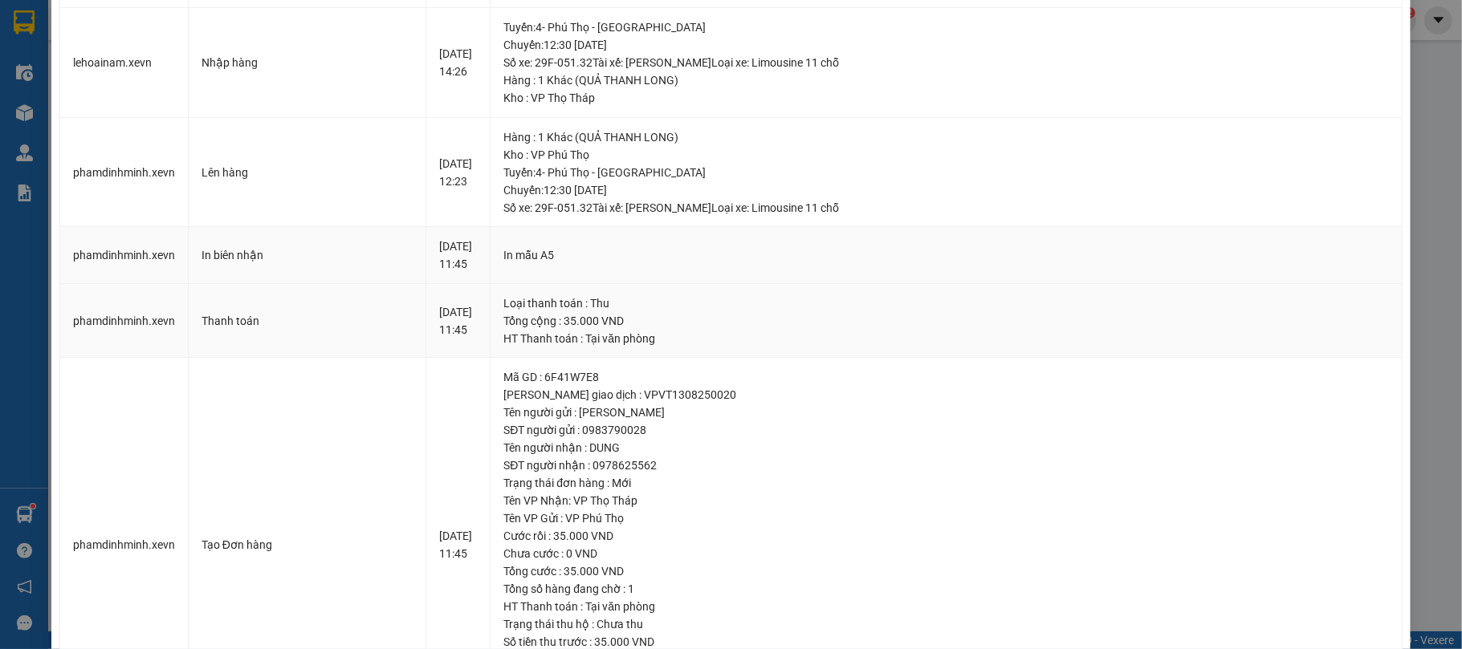
scroll to position [437, 0]
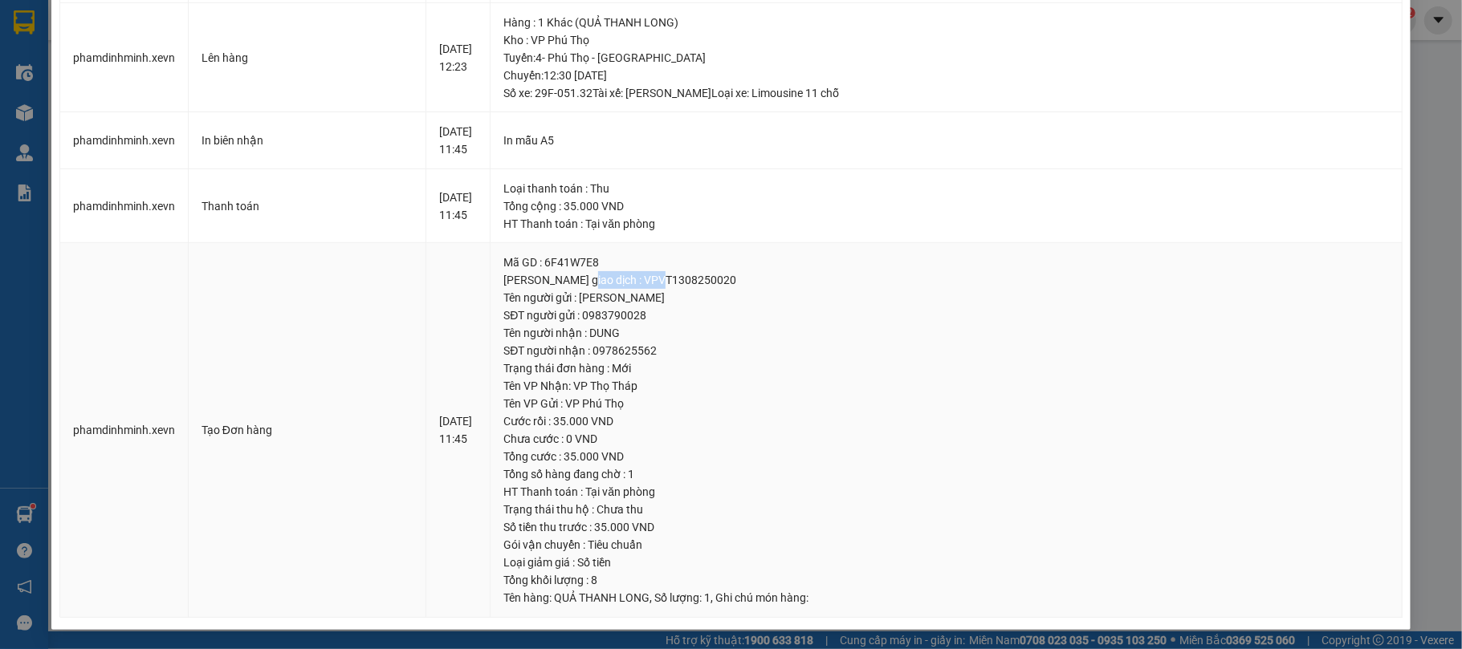
drag, startPoint x: 694, startPoint y: 278, endPoint x: 591, endPoint y: 279, distance: 102.8
click at [591, 279] on div "[PERSON_NAME] giao dịch : VPVT1308250020" at bounding box center [945, 280] width 885 height 18
copy div "VPVT1308250020"
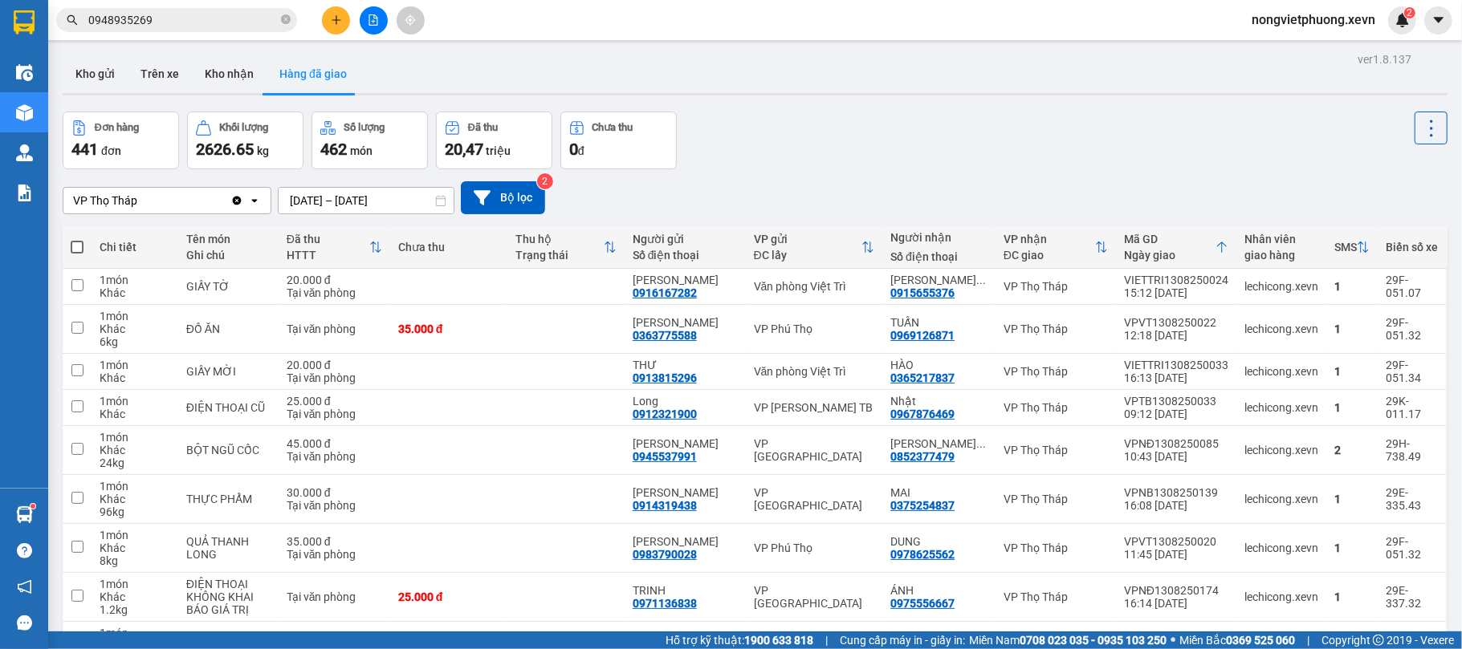
click at [275, 16] on input "0948935269" at bounding box center [182, 20] width 189 height 18
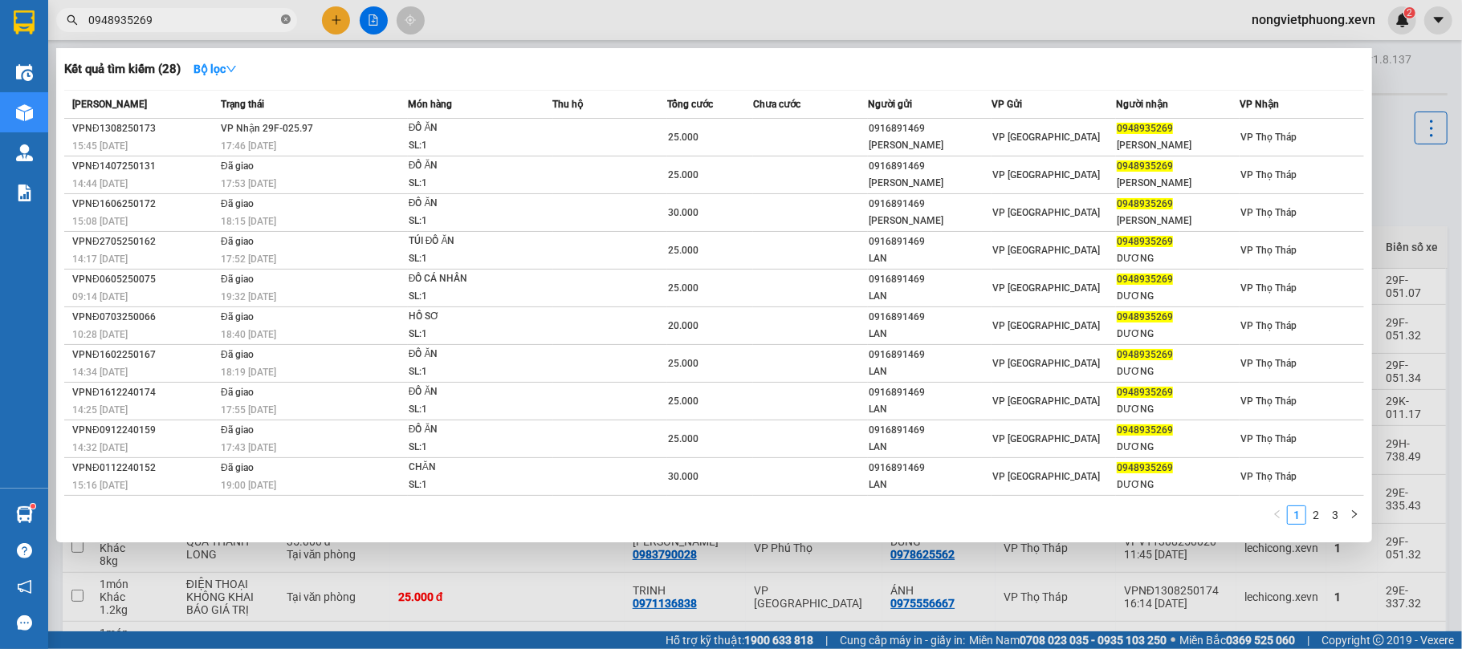
click at [287, 20] on icon "close-circle" at bounding box center [286, 19] width 10 height 10
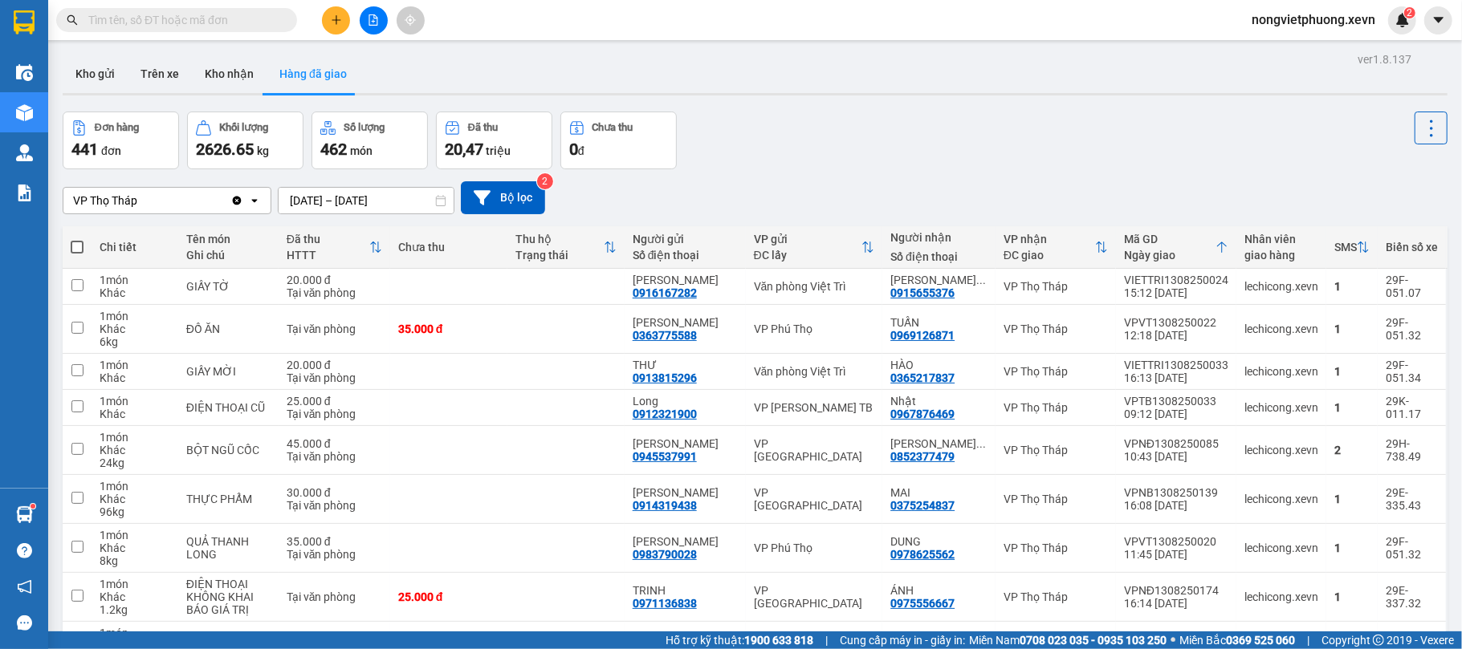
paste input "VPVT1308250020"
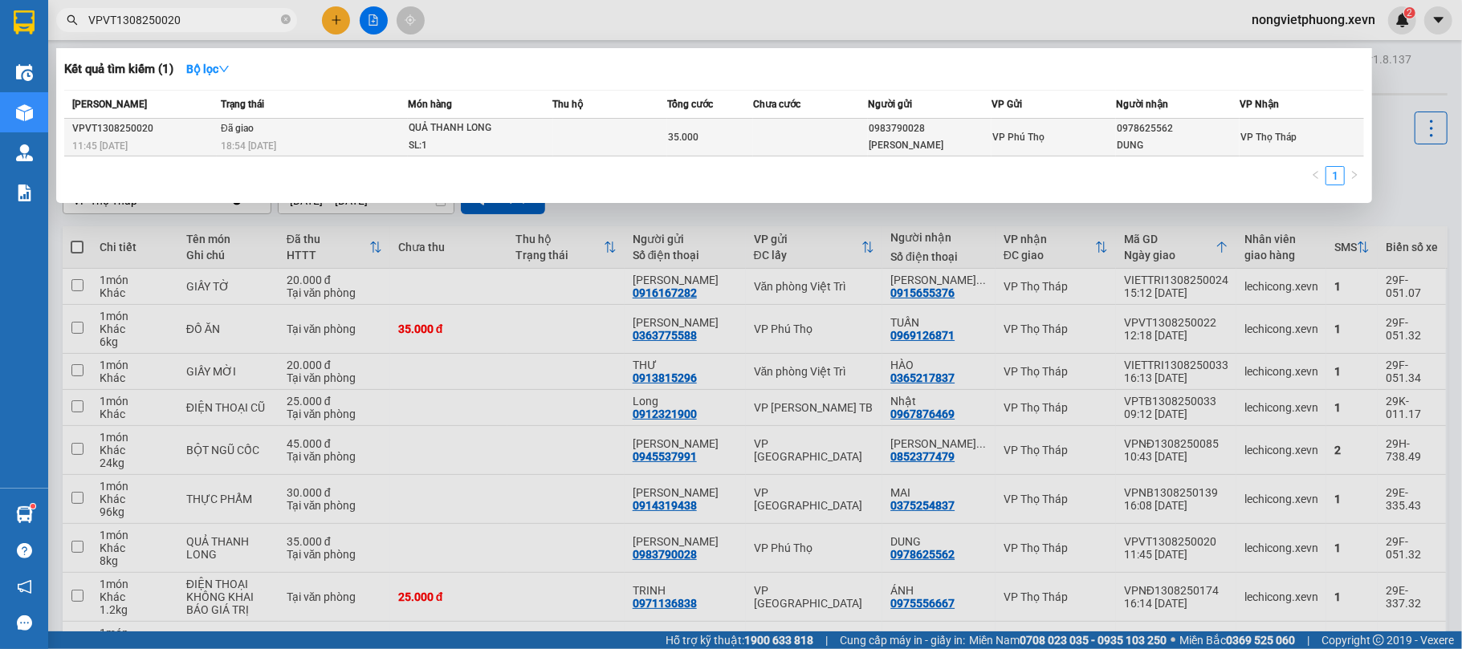
type input "VPVT1308250020"
click at [724, 122] on td "35.000" at bounding box center [710, 138] width 86 height 38
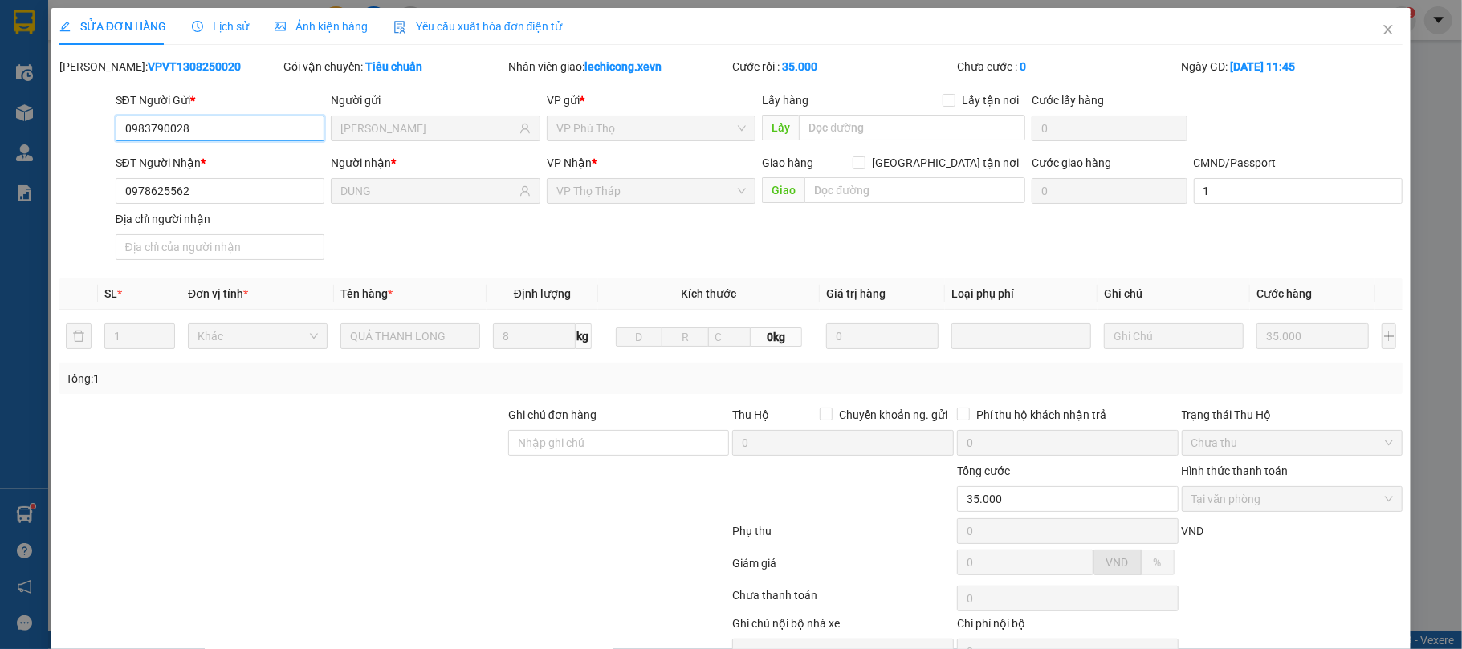
type input "0983790028"
type input "[PERSON_NAME]"
type input "0978625562"
type input "DUNG"
type input "1"
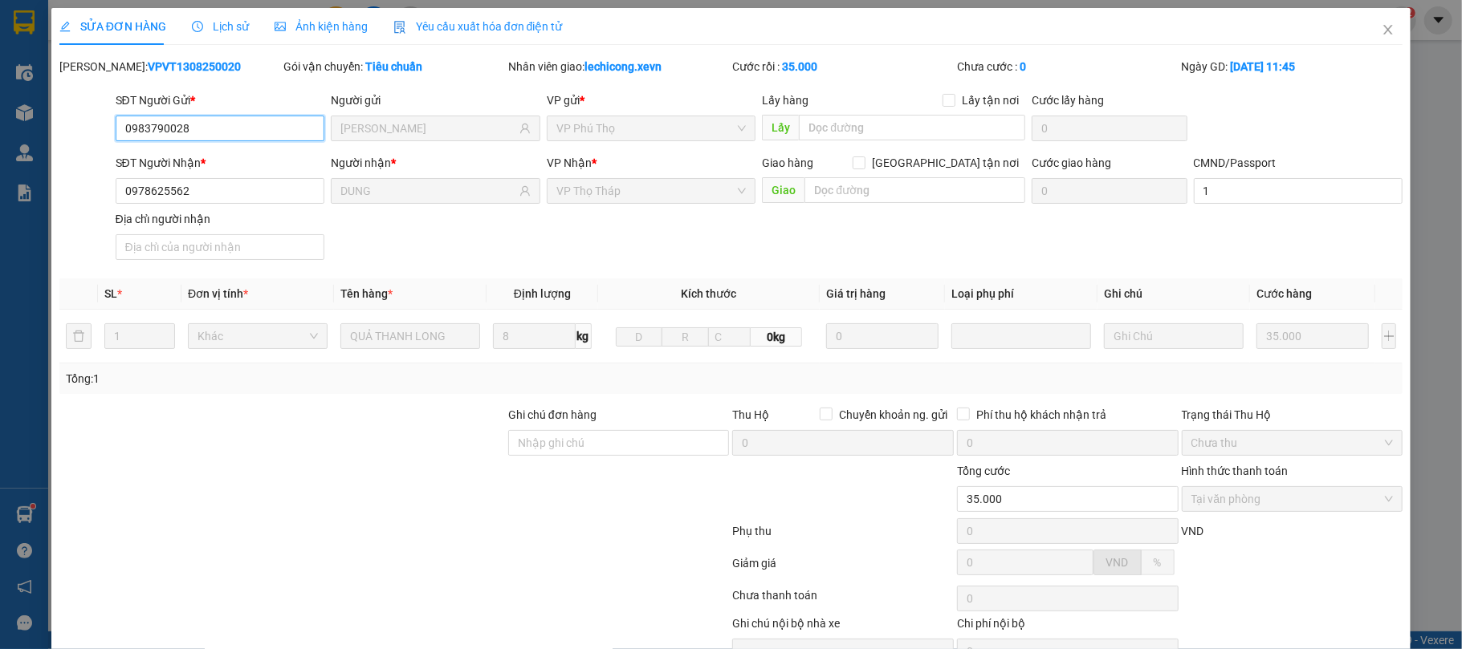
type input "35.000"
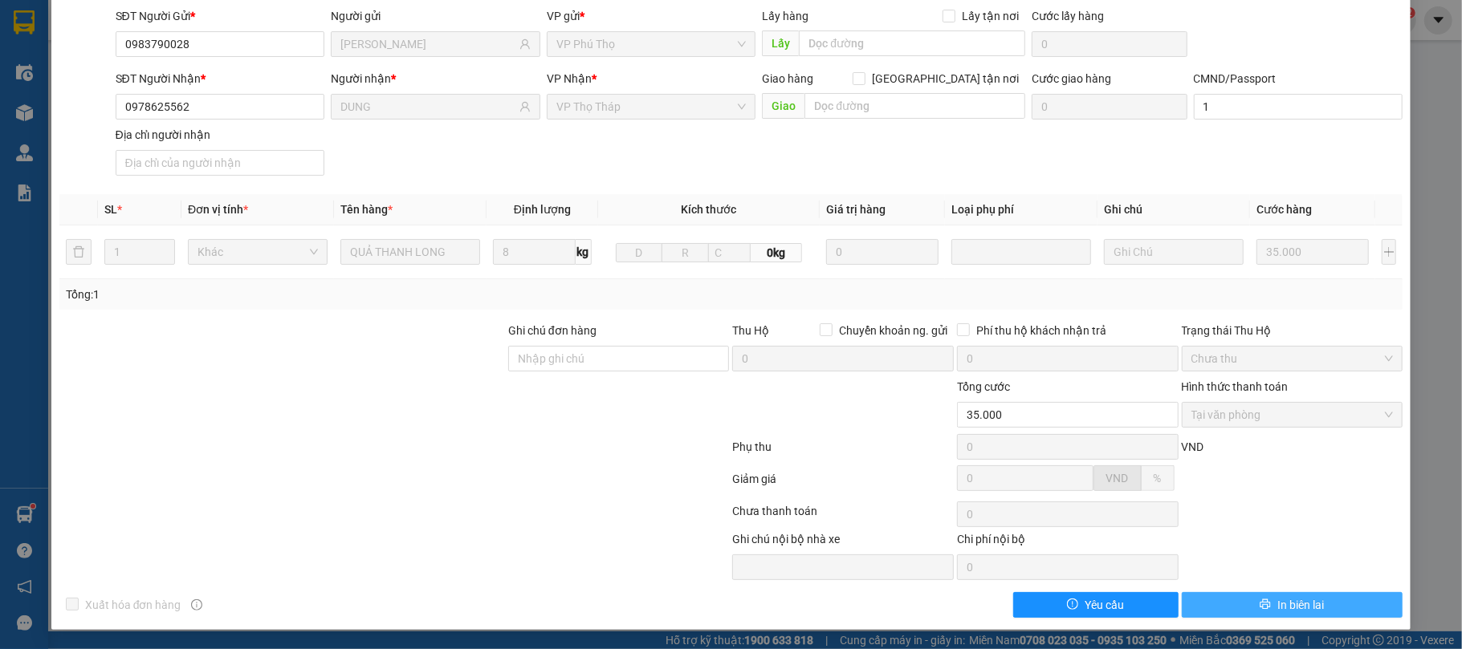
click at [1247, 592] on button "In biên lai" at bounding box center [1293, 605] width 222 height 26
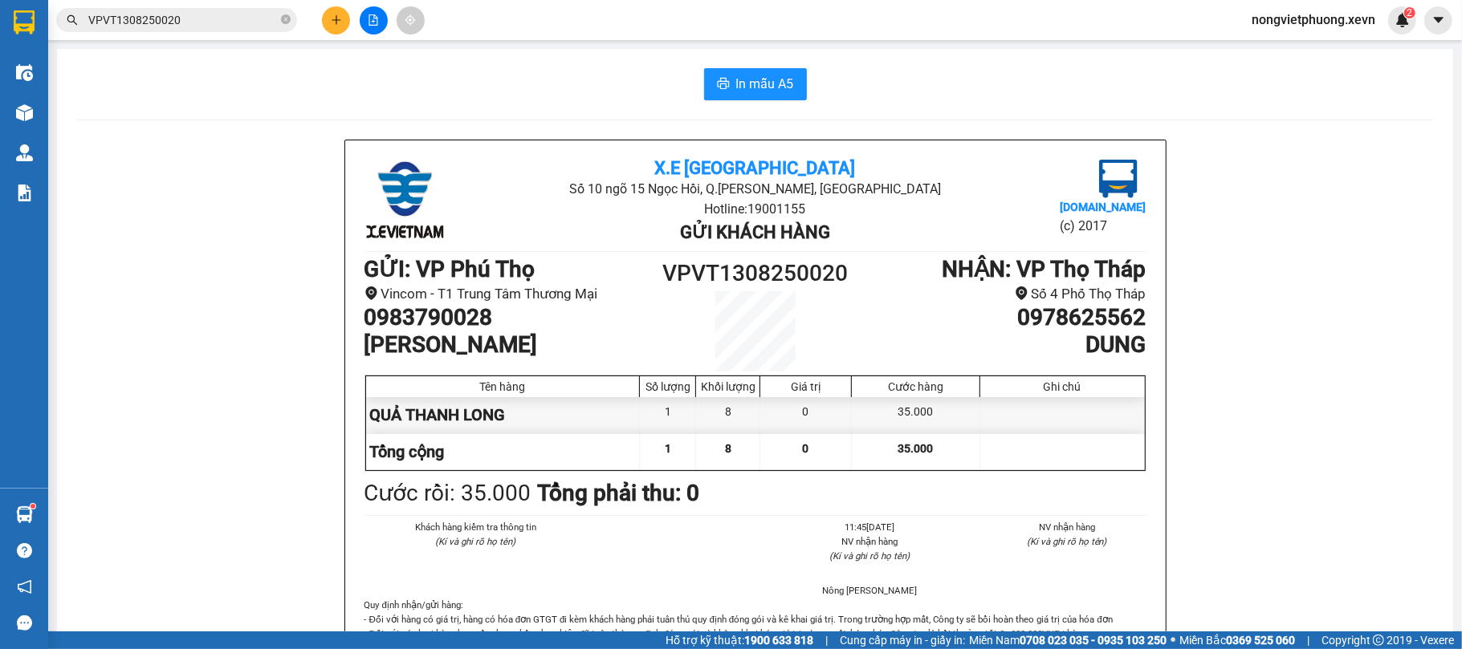
scroll to position [107, 0]
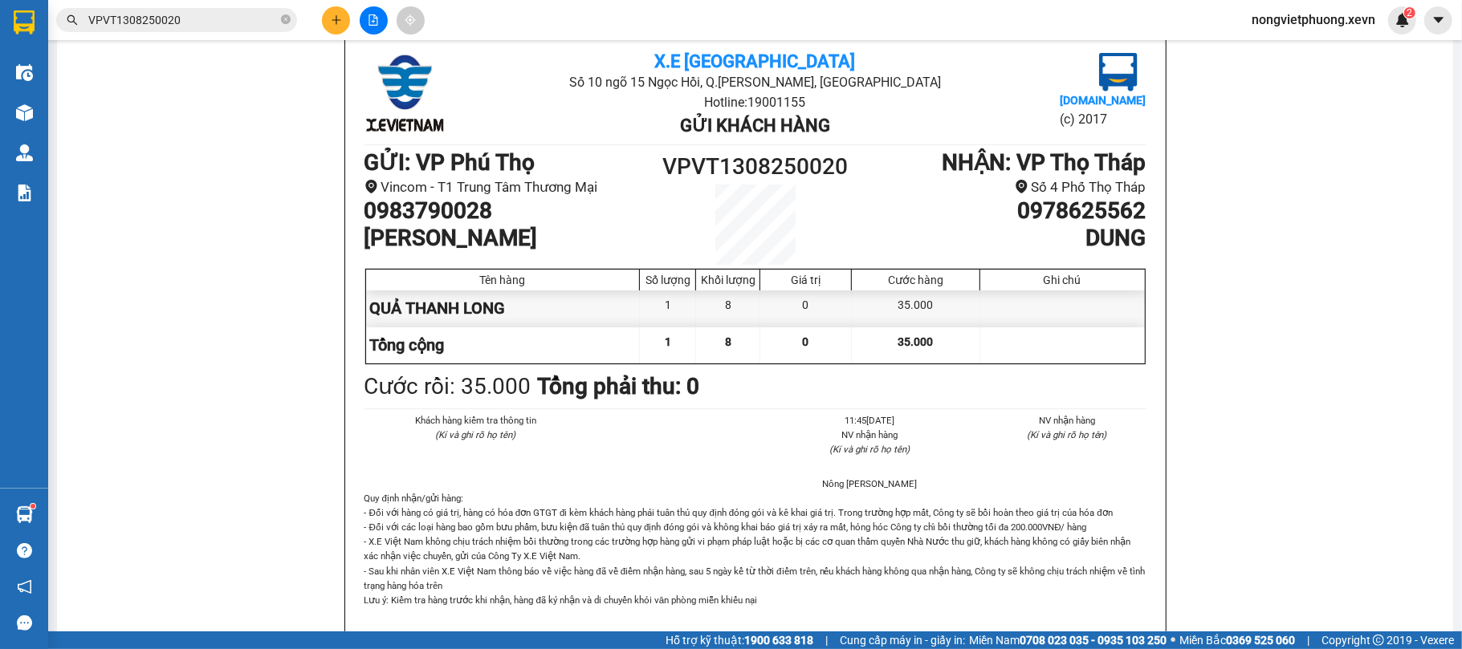
drag, startPoint x: 785, startPoint y: 417, endPoint x: 843, endPoint y: 427, distance: 58.6
click at [843, 427] on div "X.E Việt Nam Số 10 ngõ 15 Ngọc Hồi, Q.Hoàng Mai, Hà Nội Hotline: 19001155 Gửi k…" at bounding box center [755, 335] width 820 height 602
click at [833, 478] on ul "11:45, ngày 13 tháng 08 năm 2025 NV nhận hàng (Kí và ghi rõ họ tên) Nông Viết P…" at bounding box center [854, 452] width 191 height 78
drag, startPoint x: 820, startPoint y: 486, endPoint x: 862, endPoint y: 479, distance: 42.2
click at [862, 479] on ul "11:45, ngày 13 tháng 08 năm 2025 NV nhận hàng (Kí và ghi rõ họ tên) Nông Viết P…" at bounding box center [854, 452] width 191 height 78
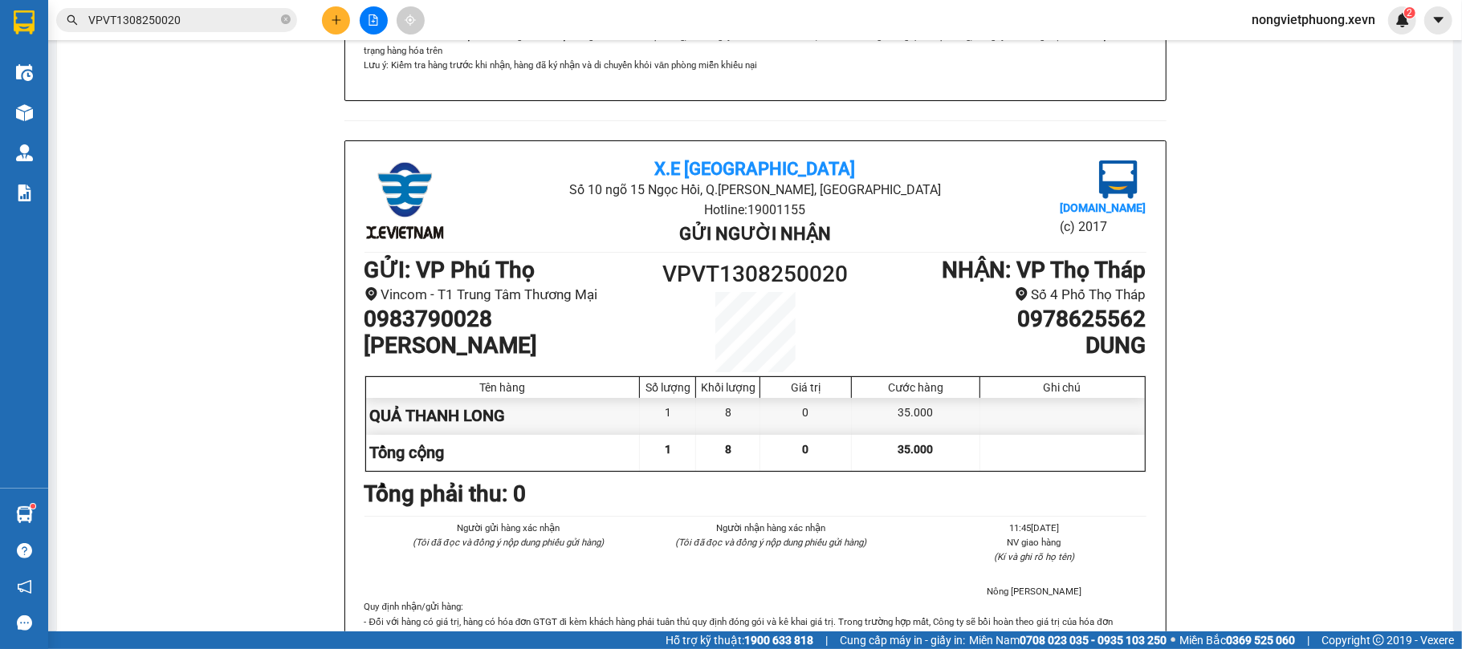
scroll to position [749, 0]
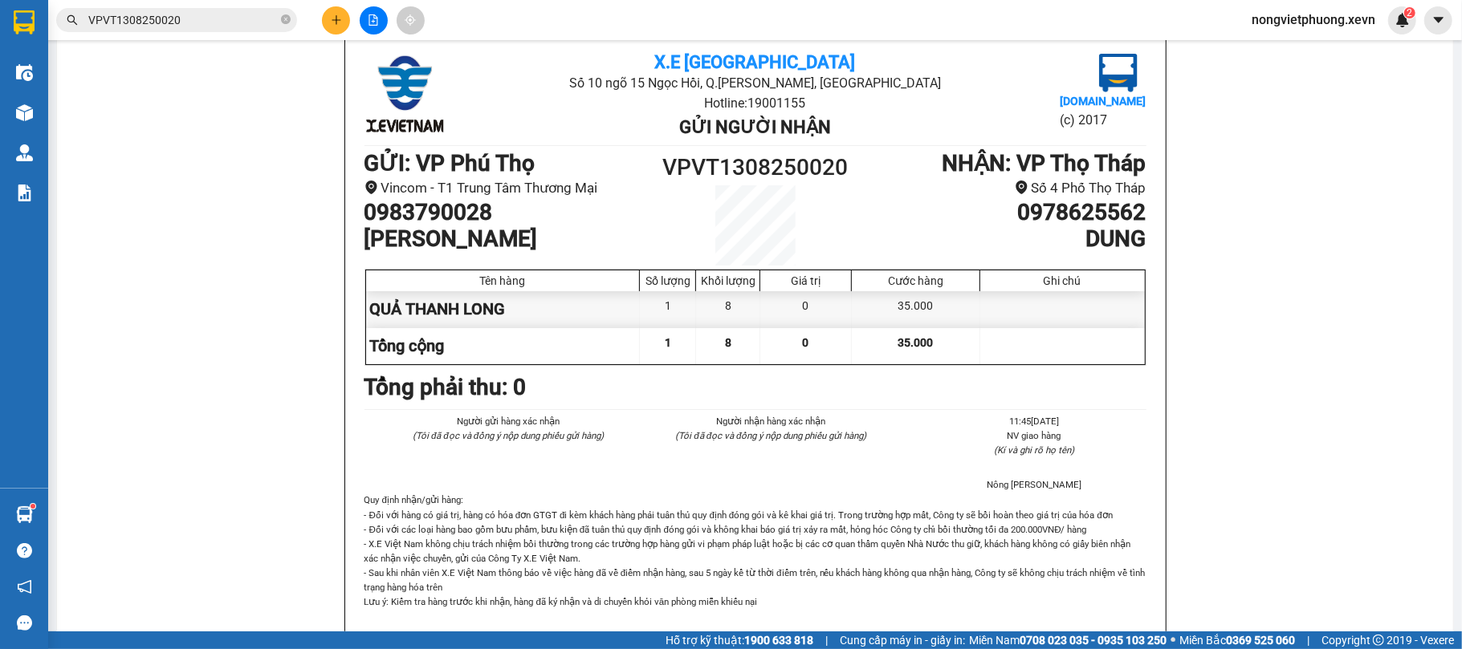
drag, startPoint x: 1145, startPoint y: 435, endPoint x: 1035, endPoint y: 502, distance: 128.6
click at [1145, 437] on div "X.E Việt Nam Số 10 ngõ 15 Ngọc Hồi, Q.Hoàng Mai, Hà Nội Hotline: 19001155 Gửi n…" at bounding box center [755, 336] width 820 height 603
click at [1034, 492] on li "Nông [PERSON_NAME]" at bounding box center [1033, 485] width 224 height 14
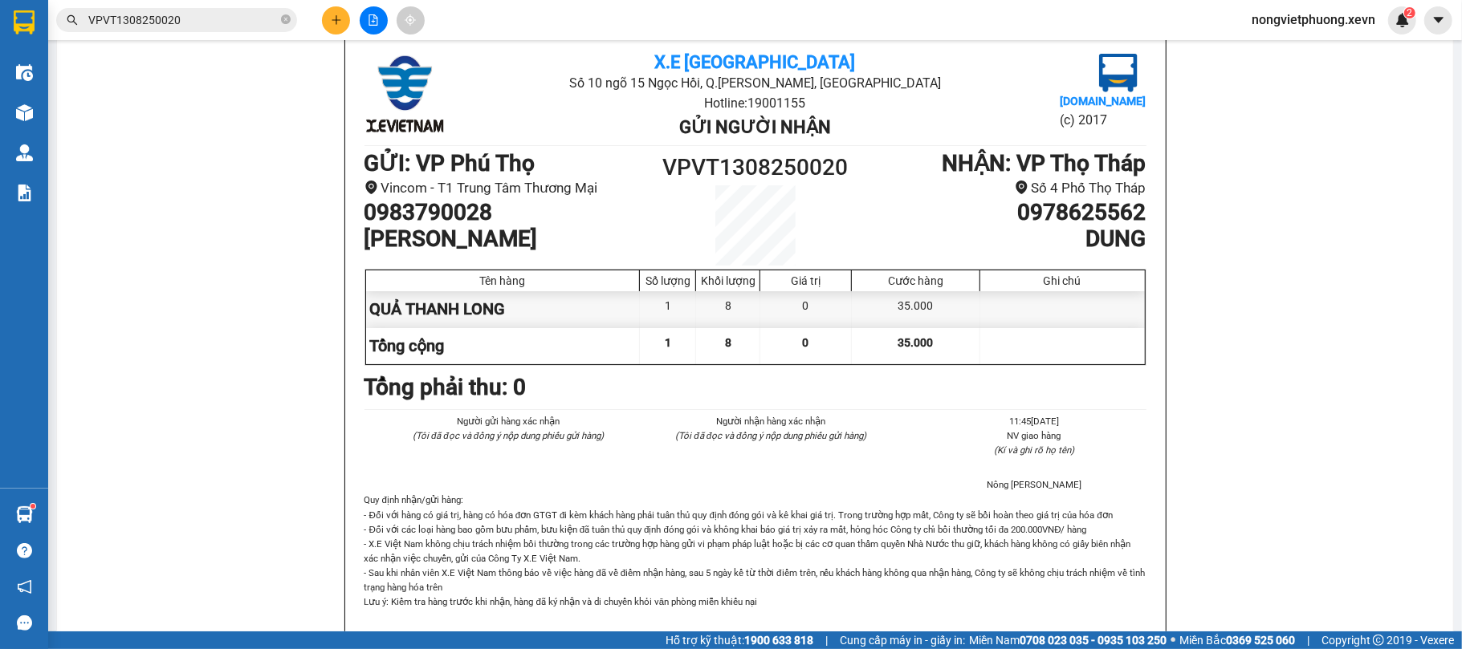
click at [848, 523] on p "- Đối với hàng có giá trị, hàng có hóa đơn GTGT đi kèm khách hàng phải tuân thủ…" at bounding box center [755, 558] width 782 height 101
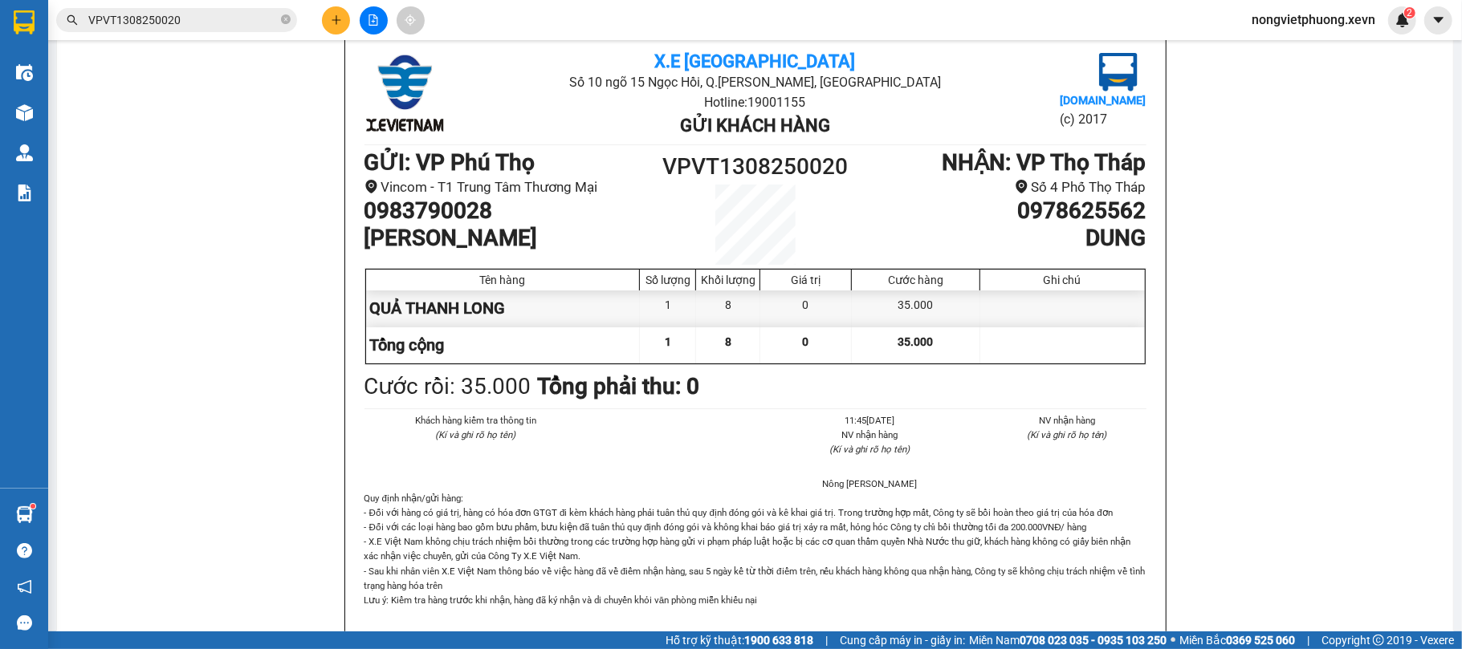
scroll to position [0, 0]
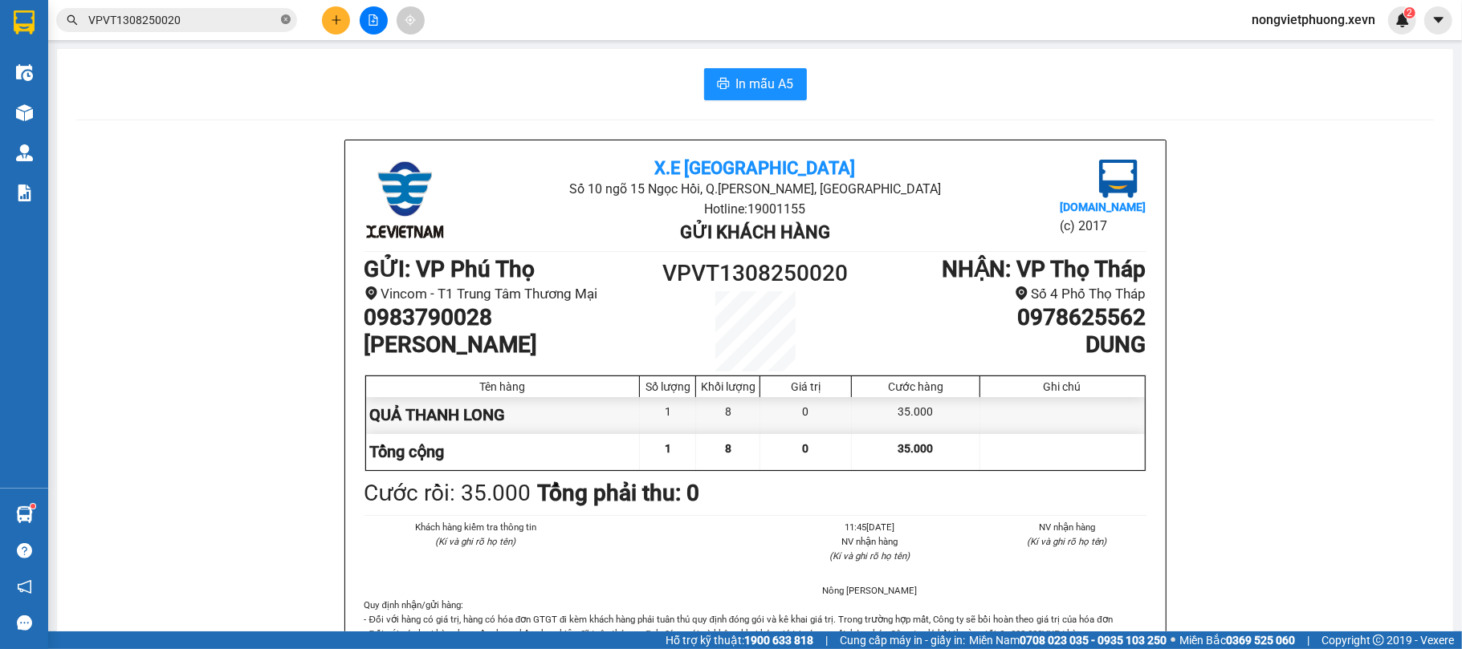
click at [286, 23] on icon "close-circle" at bounding box center [286, 19] width 10 height 10
click at [241, 22] on input "text" at bounding box center [182, 20] width 189 height 18
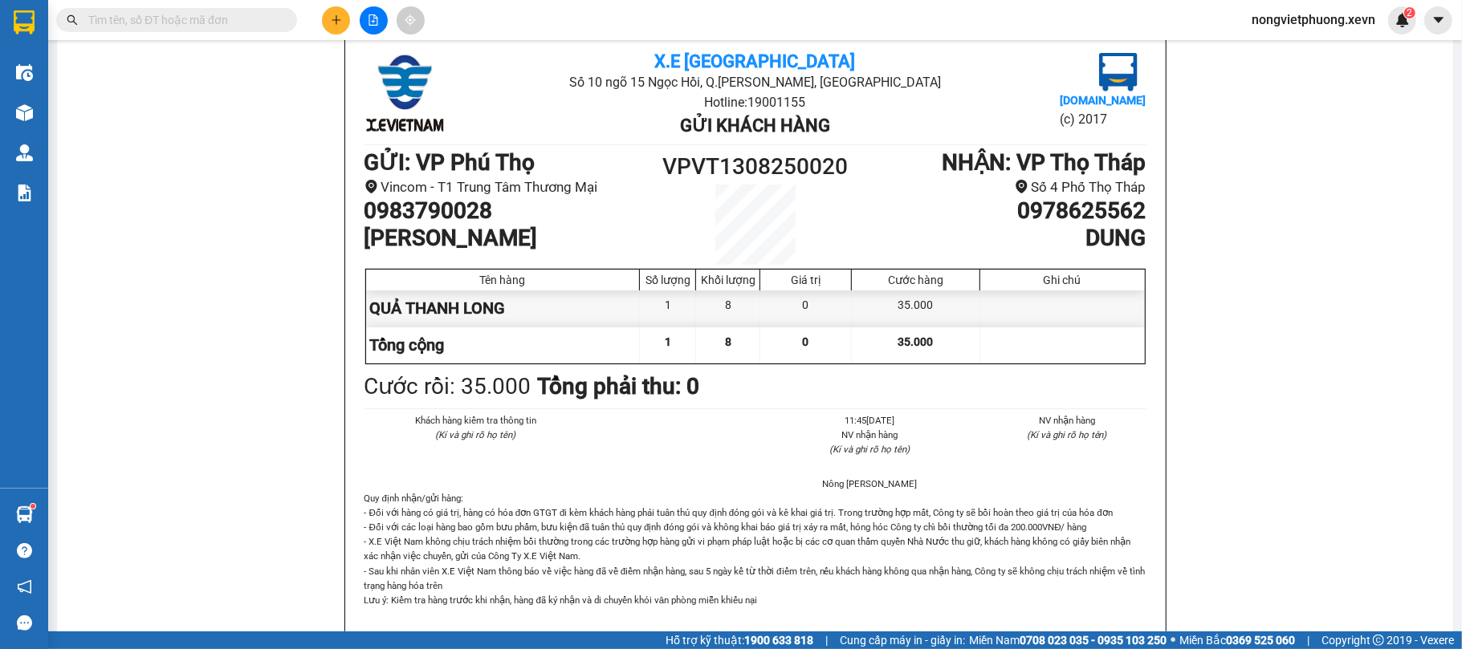
paste input "VPVT1308250020"
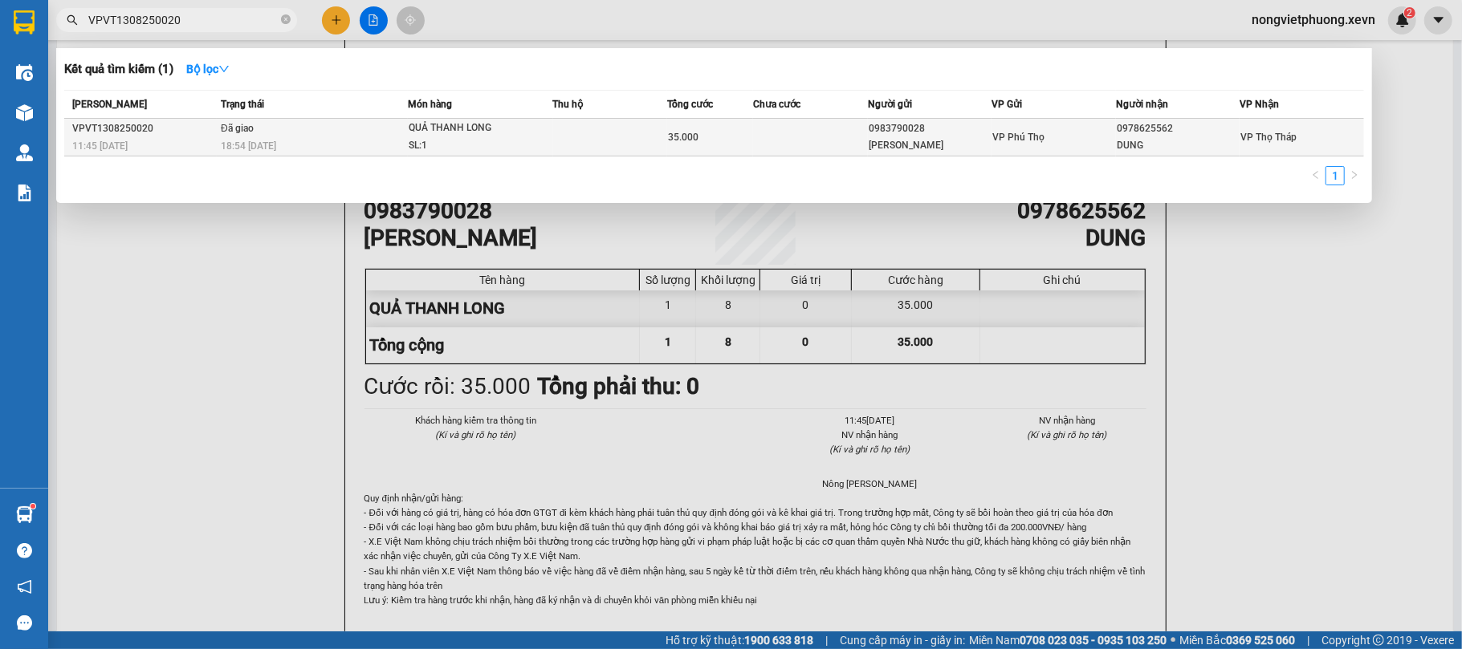
type input "VPVT1308250020"
click at [456, 123] on div "QUẢ THANH LONG" at bounding box center [469, 129] width 120 height 18
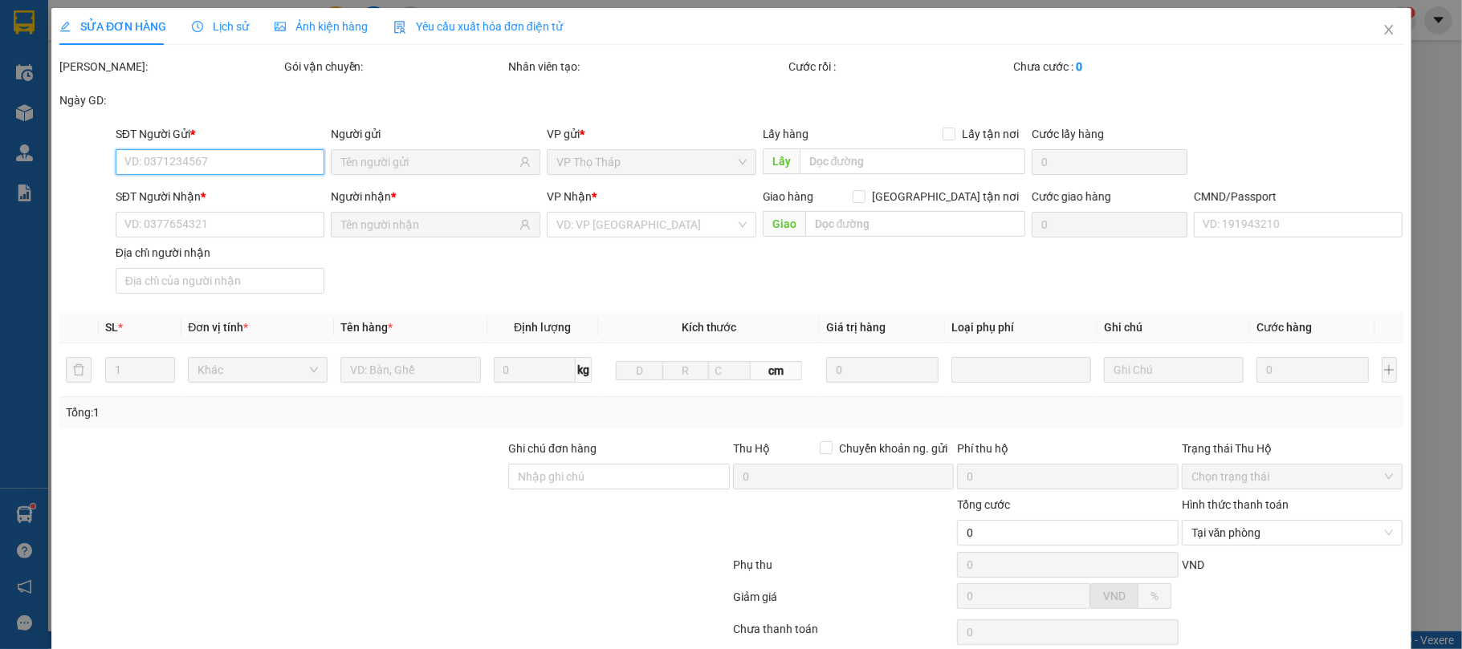
type input "0983790028"
type input "[PERSON_NAME]"
type input "0978625562"
type input "DUNG"
type input "1"
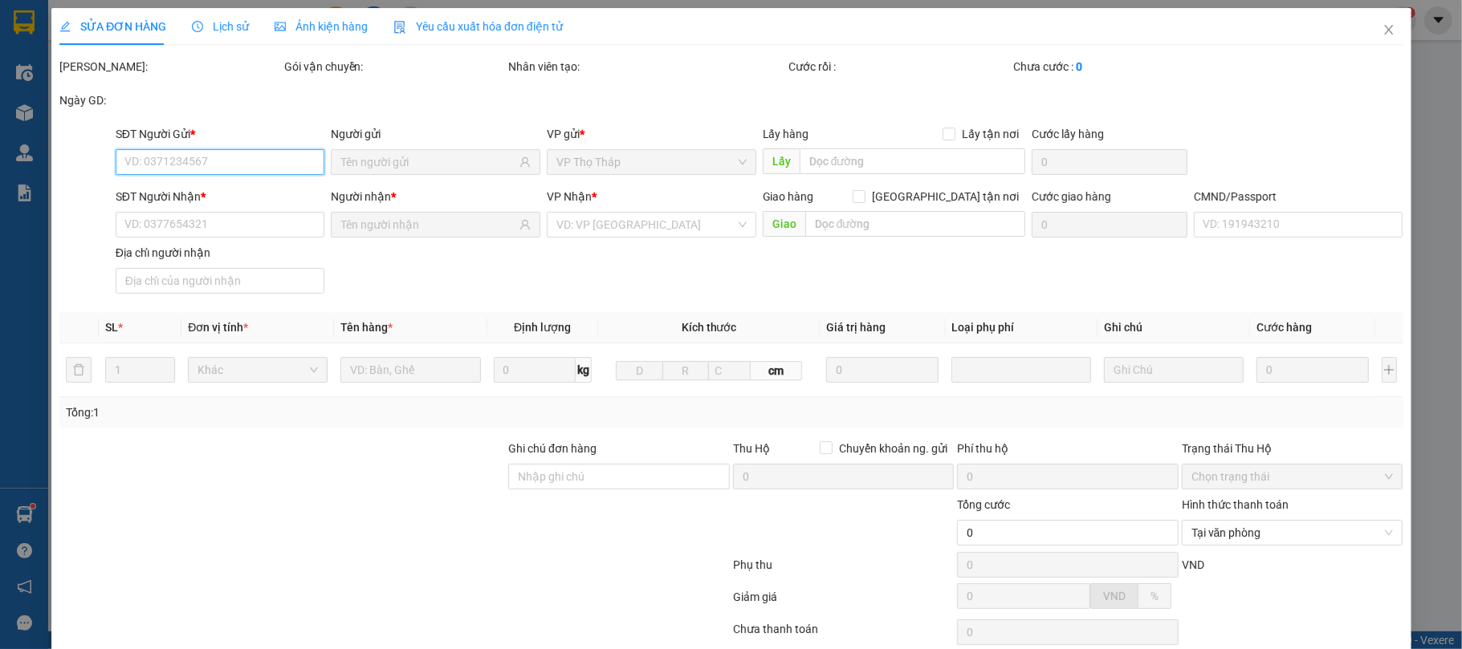
type input "35.000"
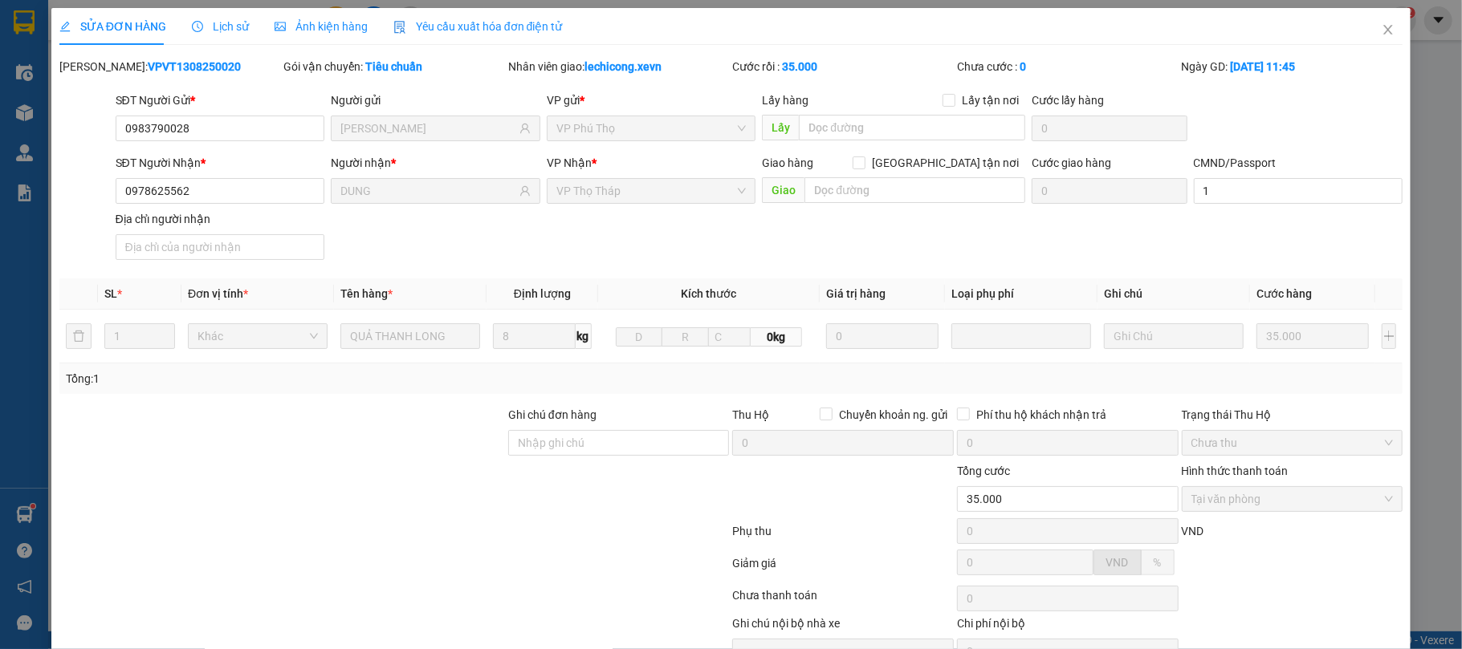
click at [219, 33] on span "Lịch sử" at bounding box center [220, 26] width 57 height 13
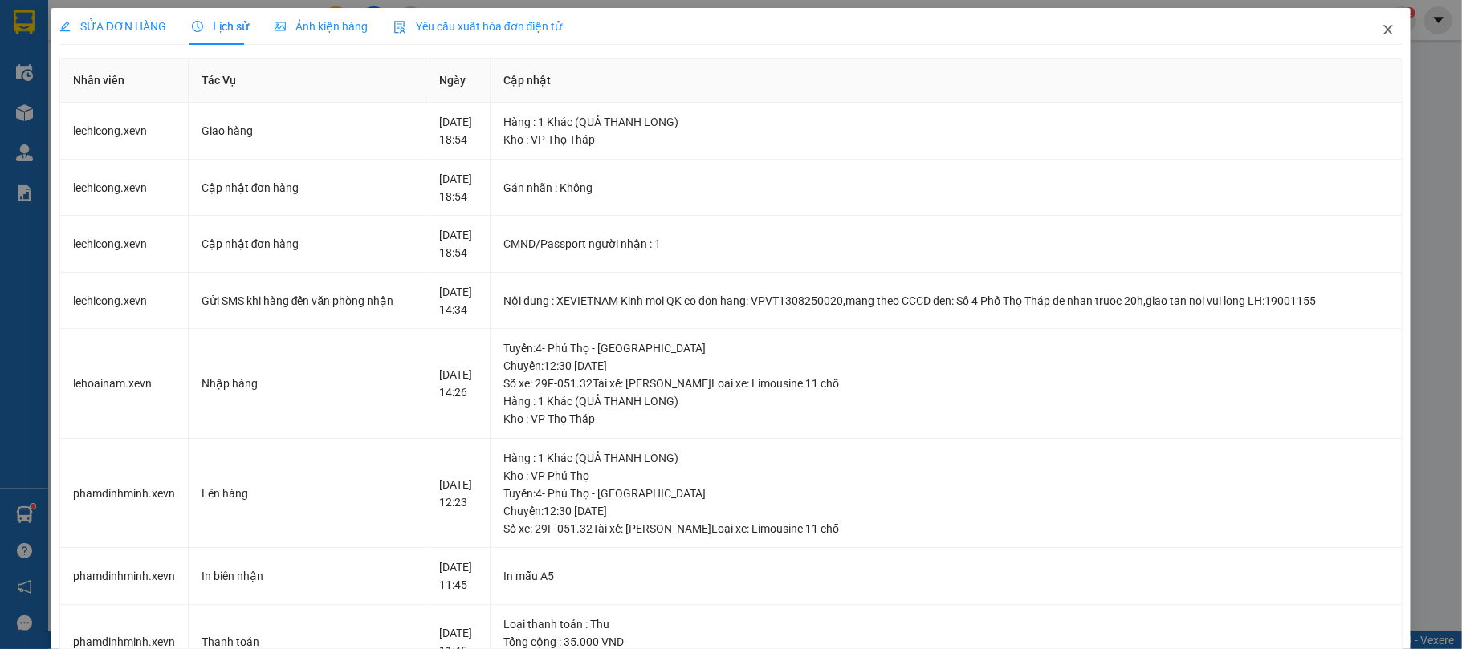
click at [1381, 32] on span "Close" at bounding box center [1387, 30] width 45 height 45
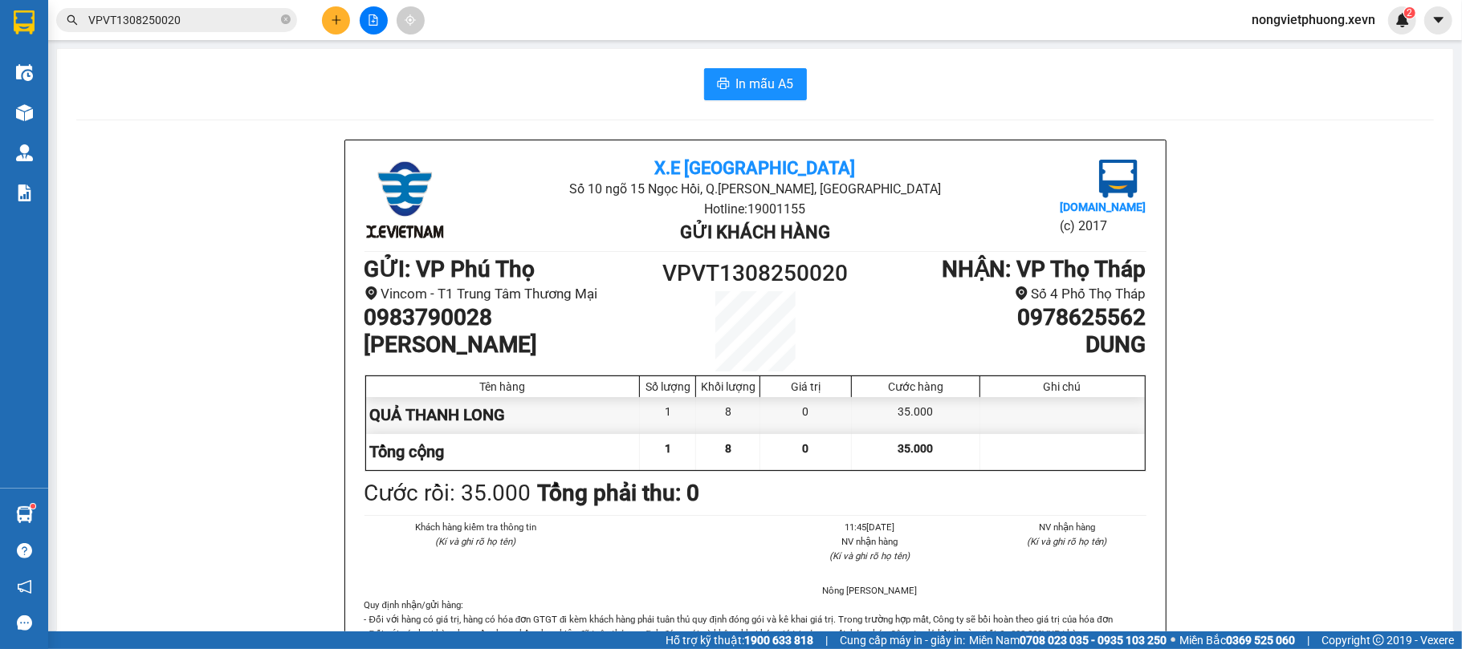
click at [336, 26] on button at bounding box center [336, 20] width 28 height 28
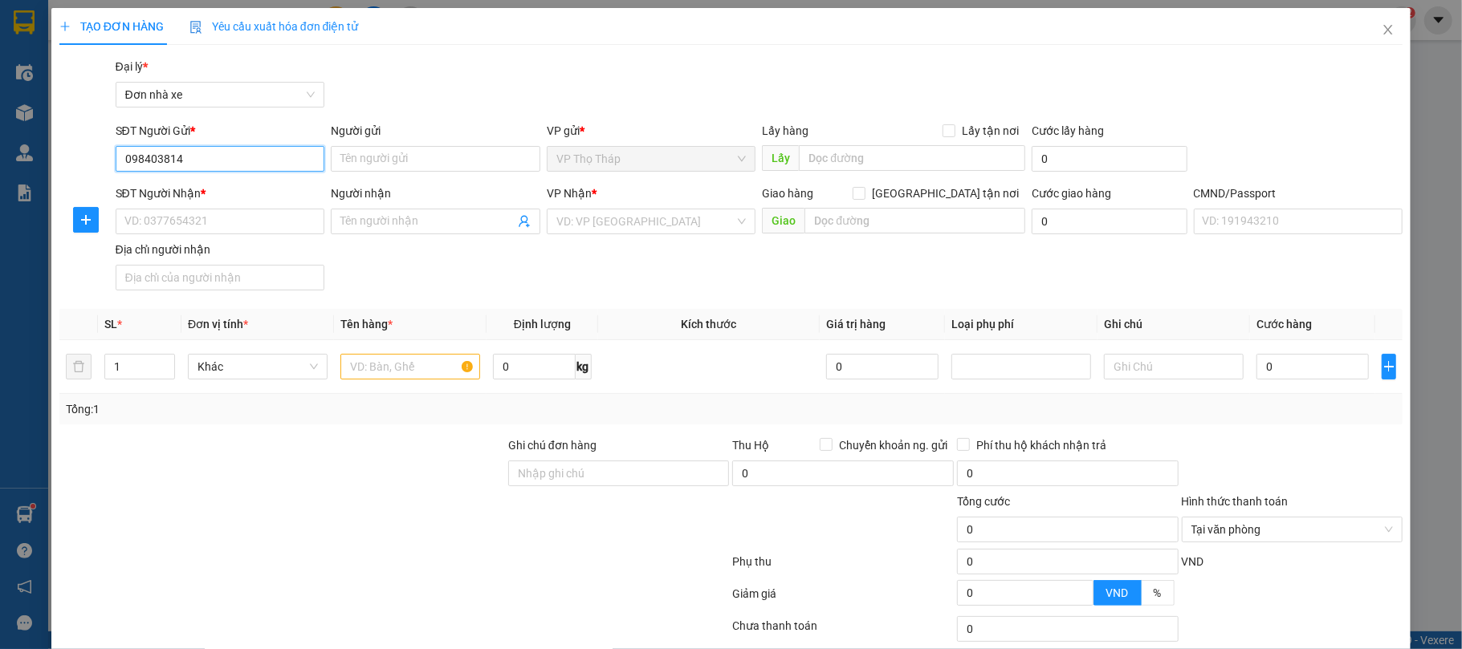
type input "0984038141"
click at [275, 180] on div "0984038141 - TRƯỜNG PHÁT" at bounding box center [217, 192] width 207 height 26
type input "TRƯỜNG PHÁT"
type input "0862974068"
type input "NK QUỐC TẾ"
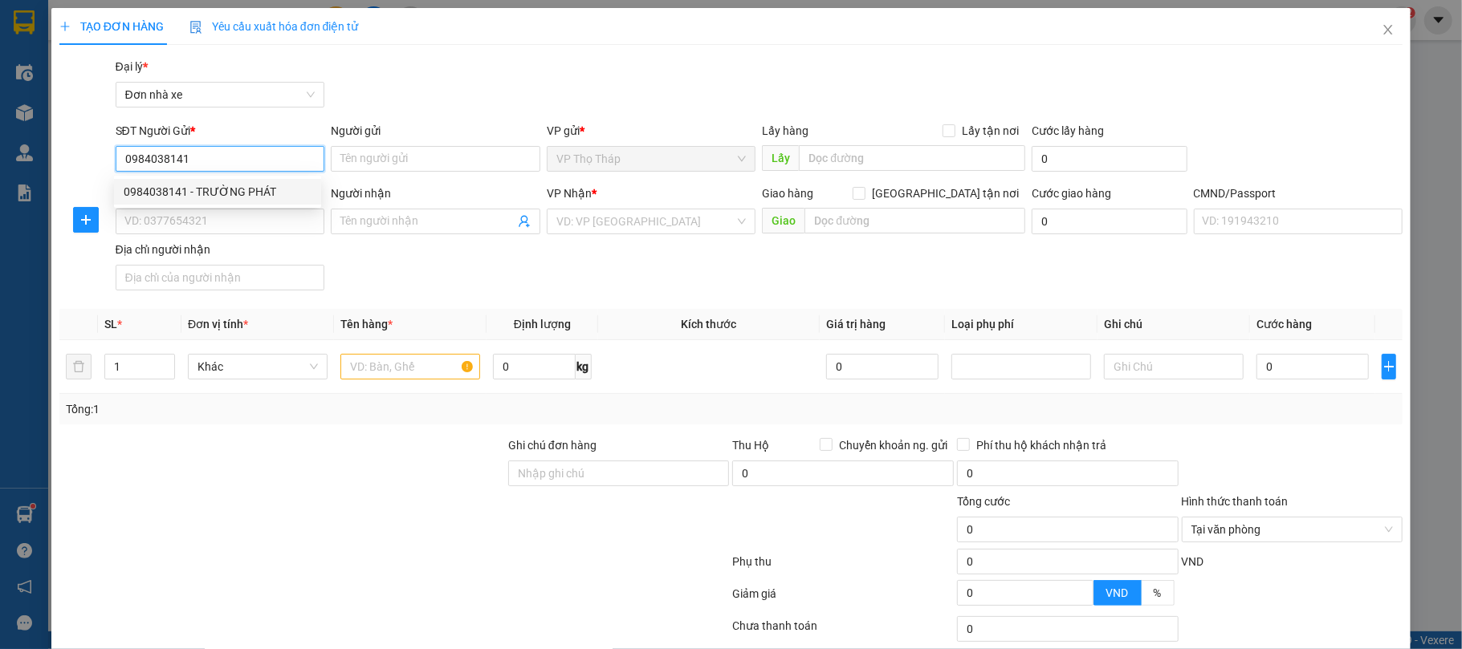
type input "036076013786 NG TRỌNG HẢI"
type input "ĐT 0966992962"
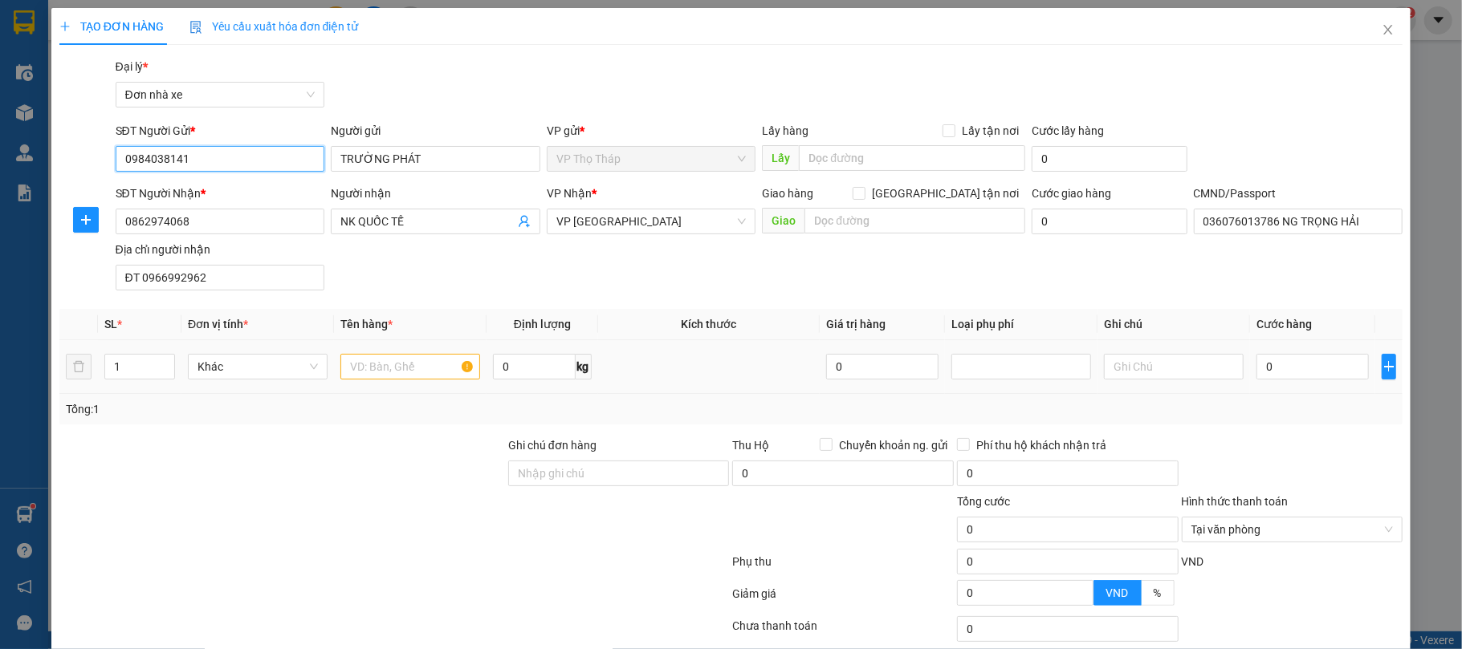
type input "0984038141"
click at [403, 383] on div at bounding box center [410, 367] width 140 height 32
click at [400, 376] on input "text" at bounding box center [410, 367] width 140 height 26
type input "RĂNG"
click at [1288, 367] on input "0" at bounding box center [1312, 367] width 112 height 26
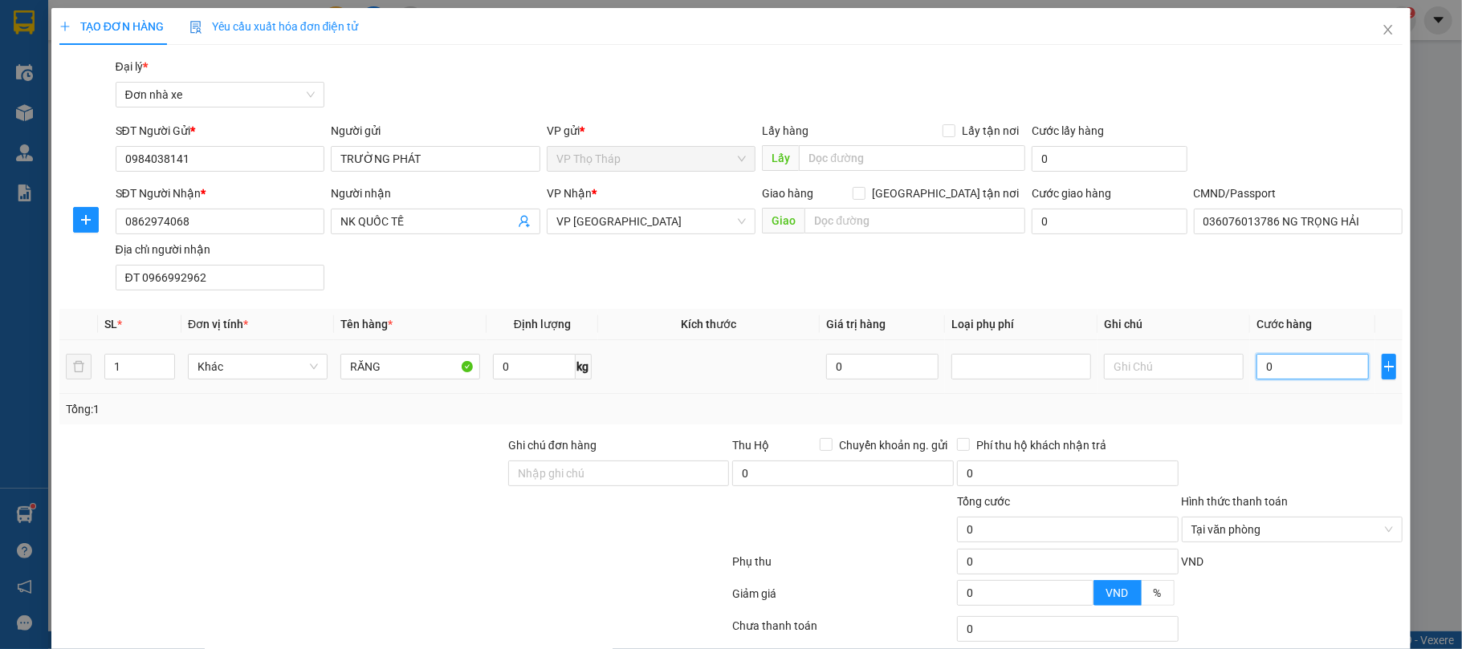
type input "2"
type input "25"
type input "25.000"
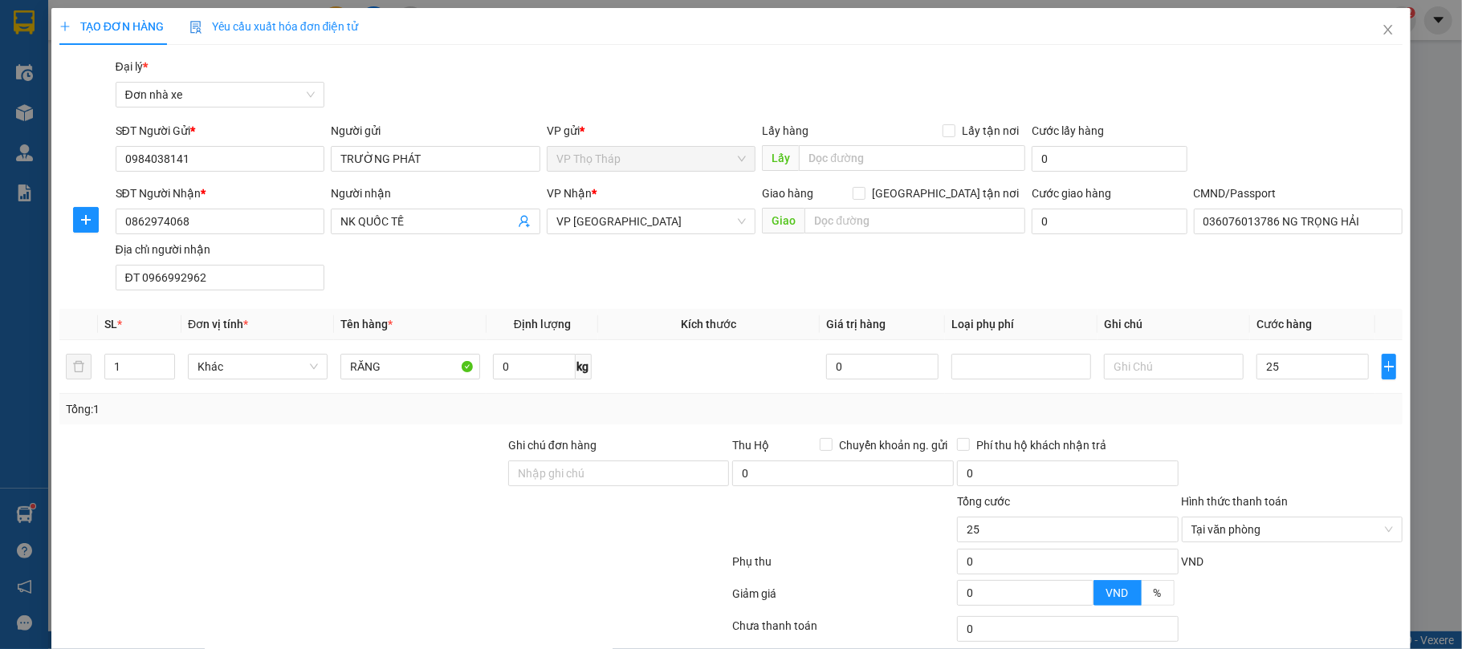
type input "25.000"
click at [1295, 405] on div "Tổng: 1" at bounding box center [731, 410] width 1331 height 18
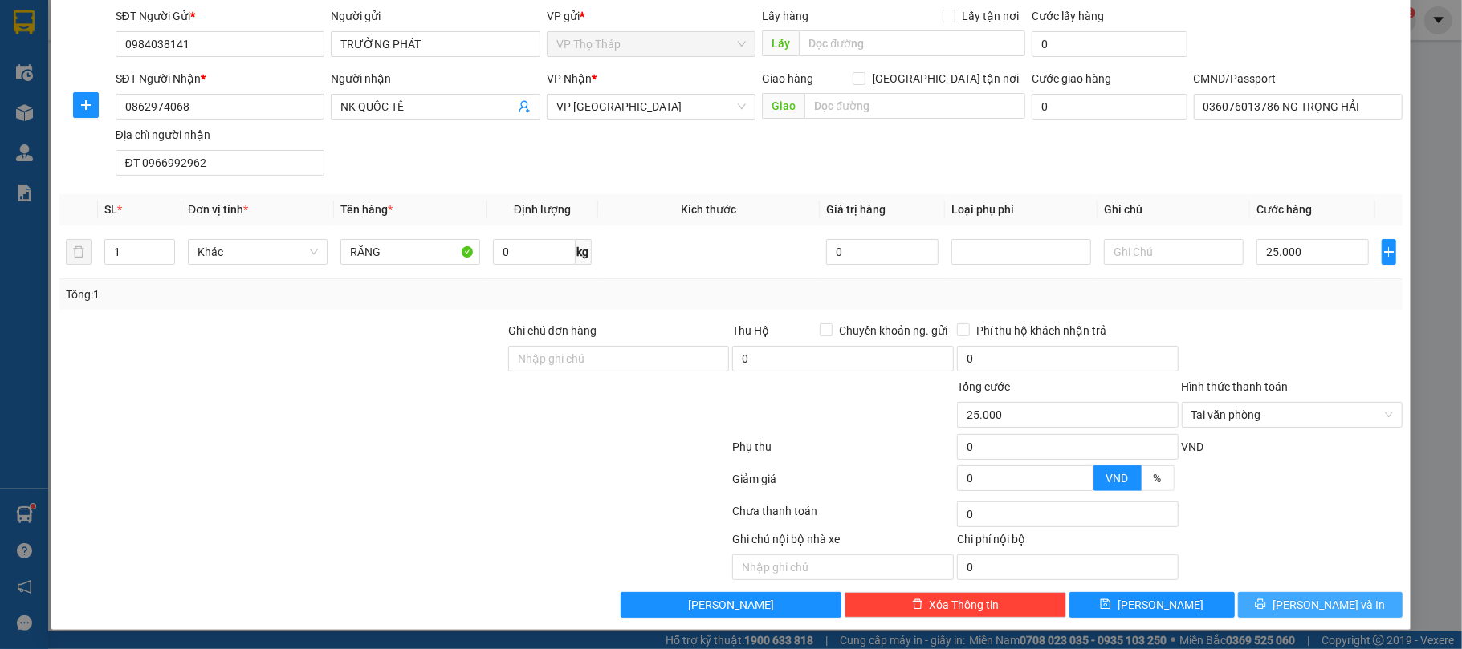
click at [1324, 599] on span "Lưu và In" at bounding box center [1328, 605] width 112 height 18
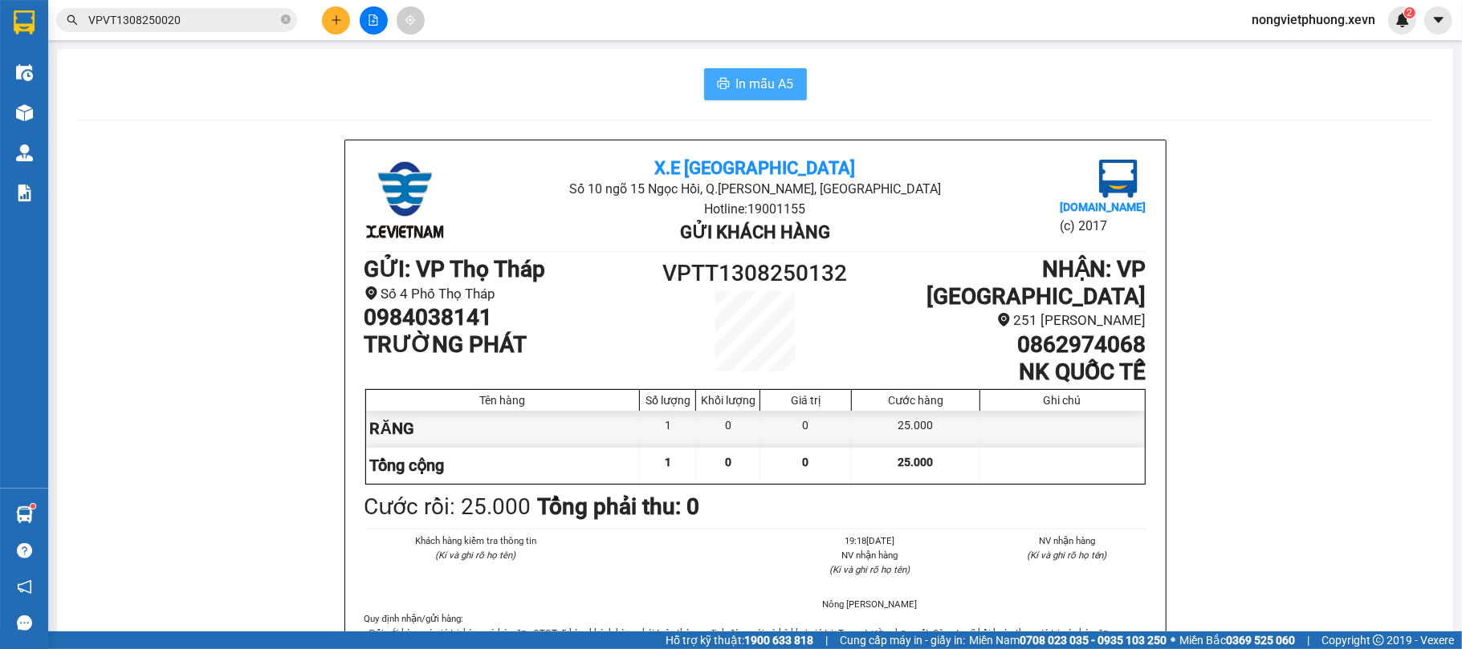
click at [767, 81] on span "In mẫu A5" at bounding box center [765, 84] width 58 height 20
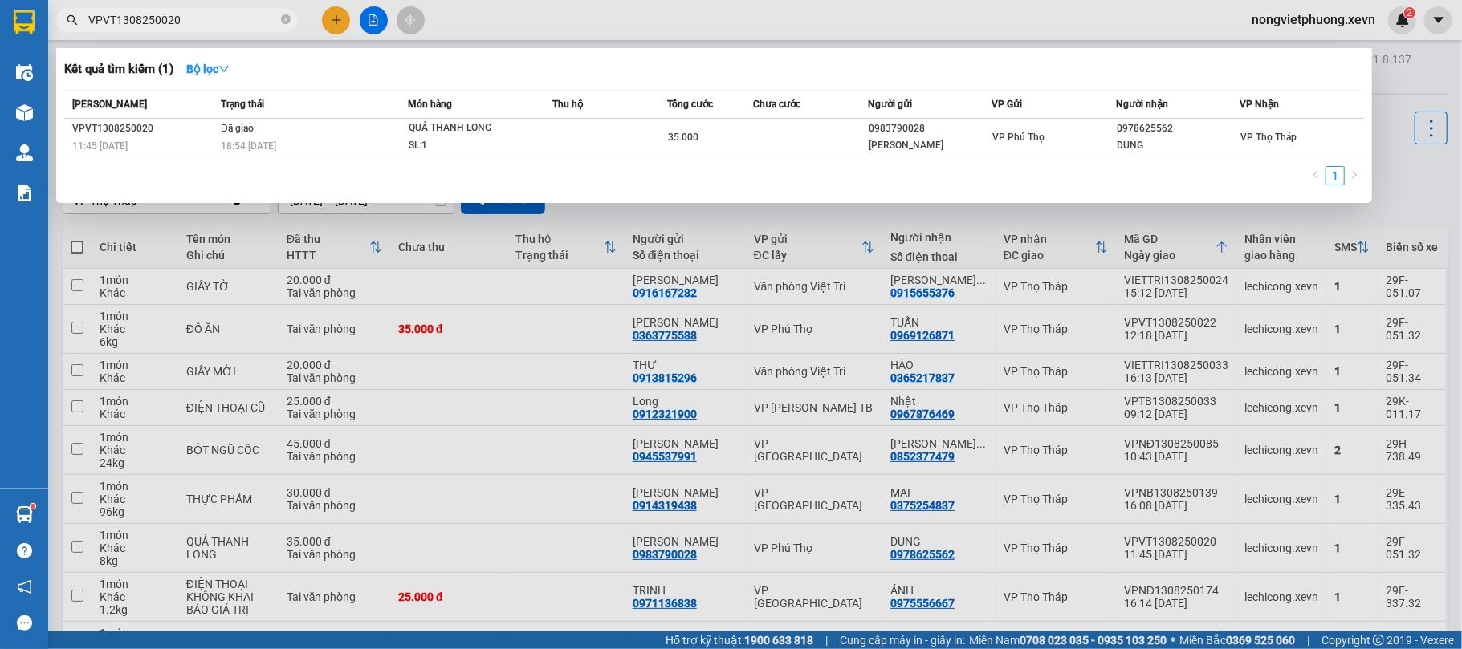
click at [205, 20] on input "VPVT1308250020" at bounding box center [182, 20] width 189 height 18
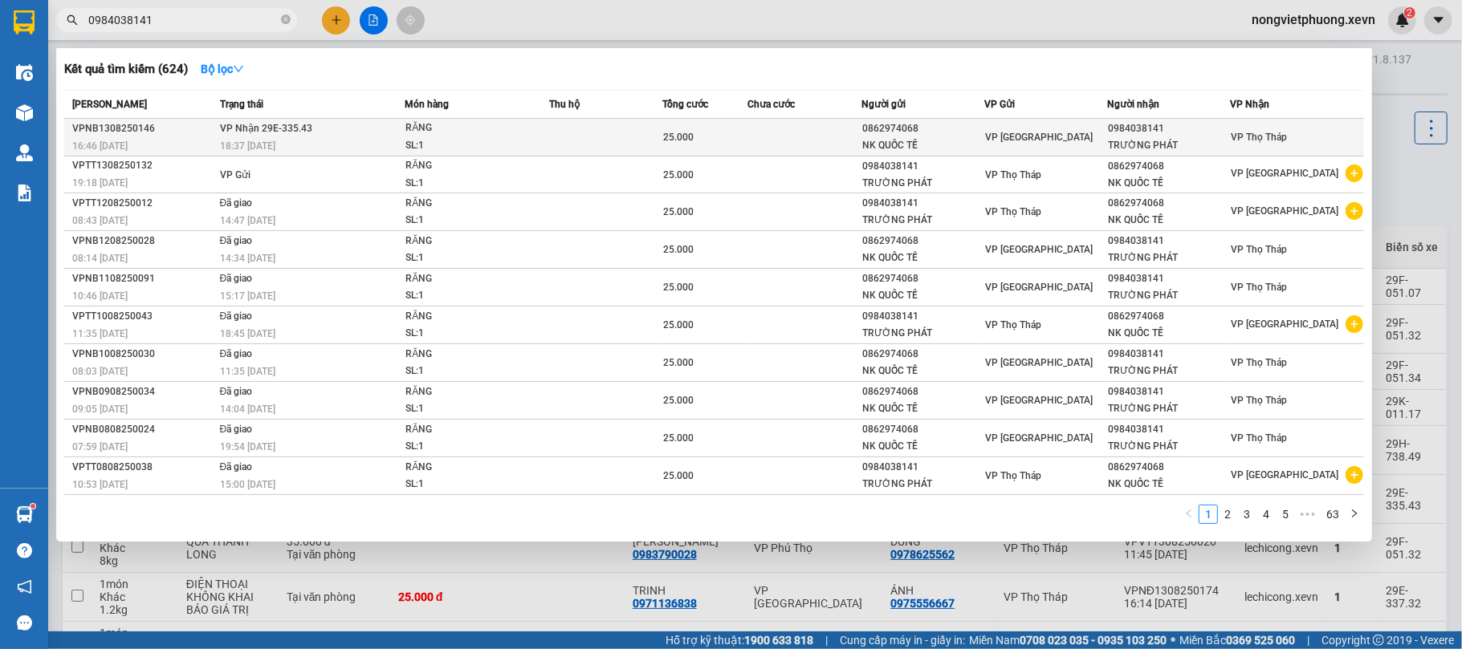
type input "0984038141"
click at [480, 133] on div "RĂNG" at bounding box center [465, 129] width 120 height 18
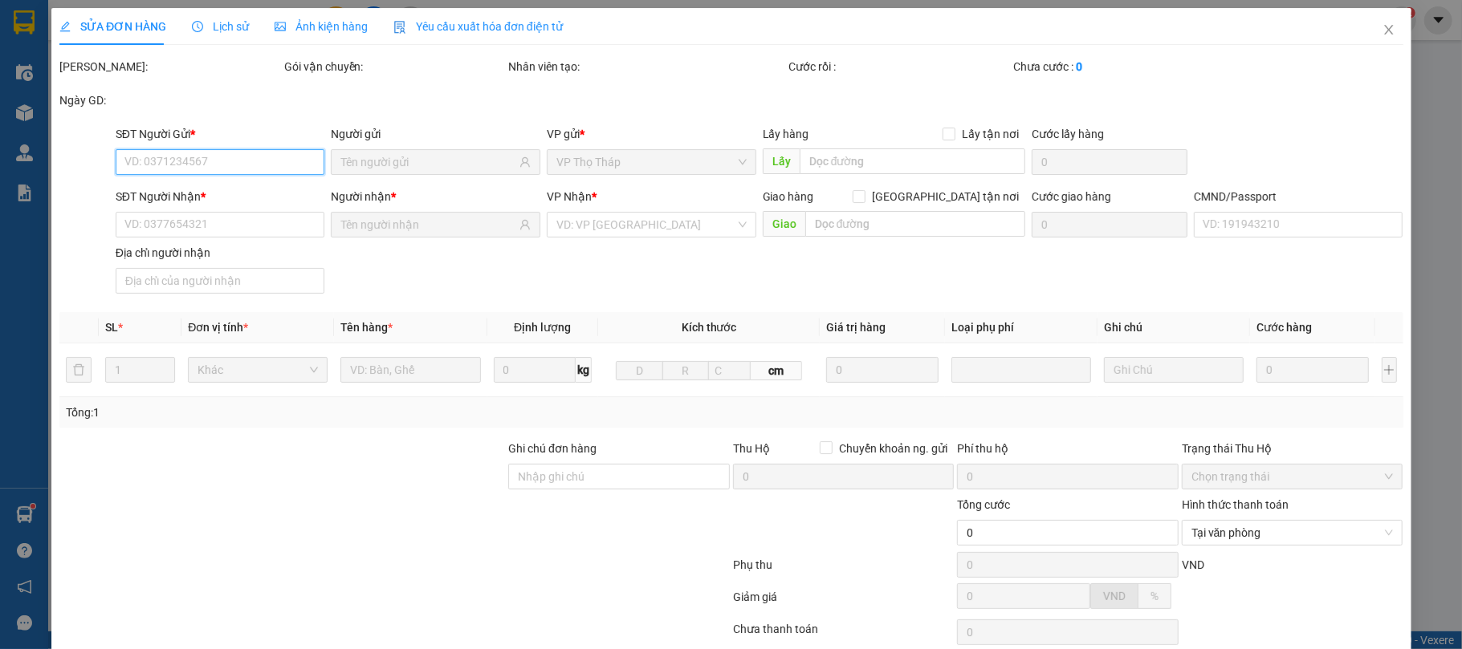
type input "0862974068"
type input "NK QUỐC TẾ"
type input "0984038141"
type input "TRƯỜNG PHÁT"
type input "001071004732 THẮNG"
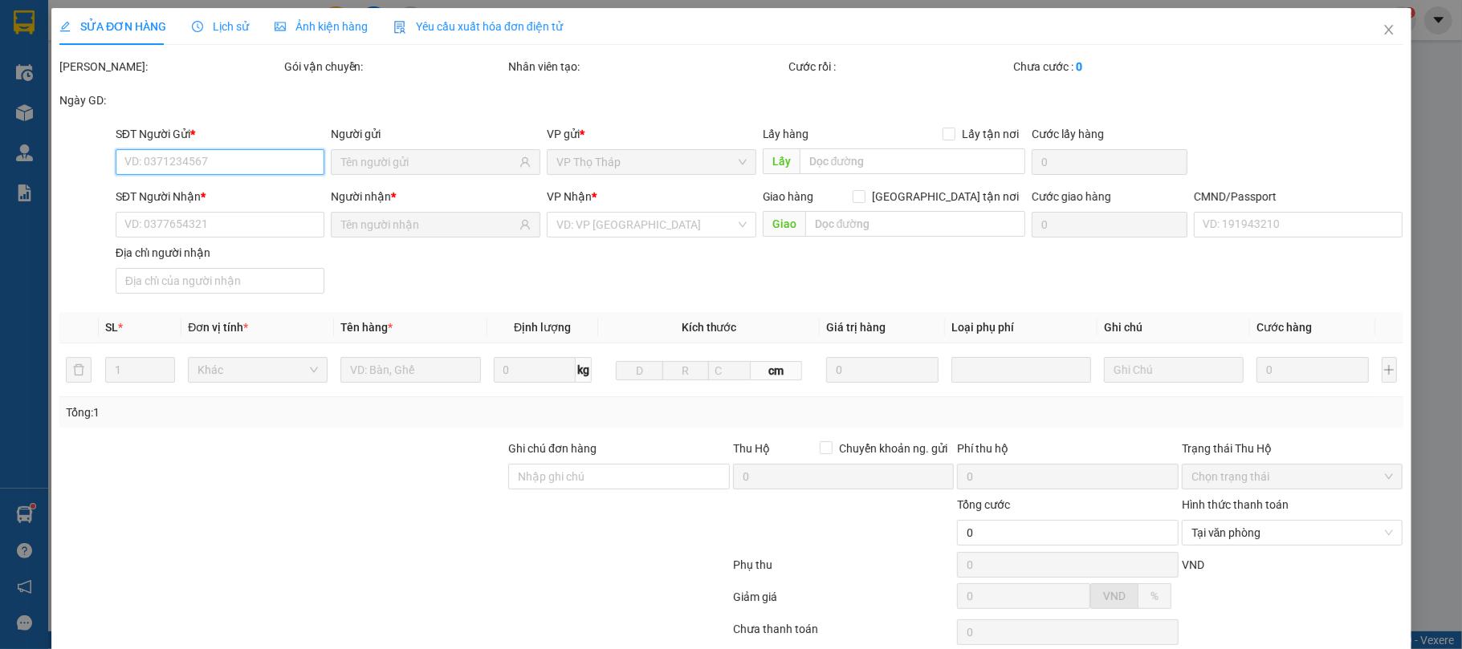
type input "25.000"
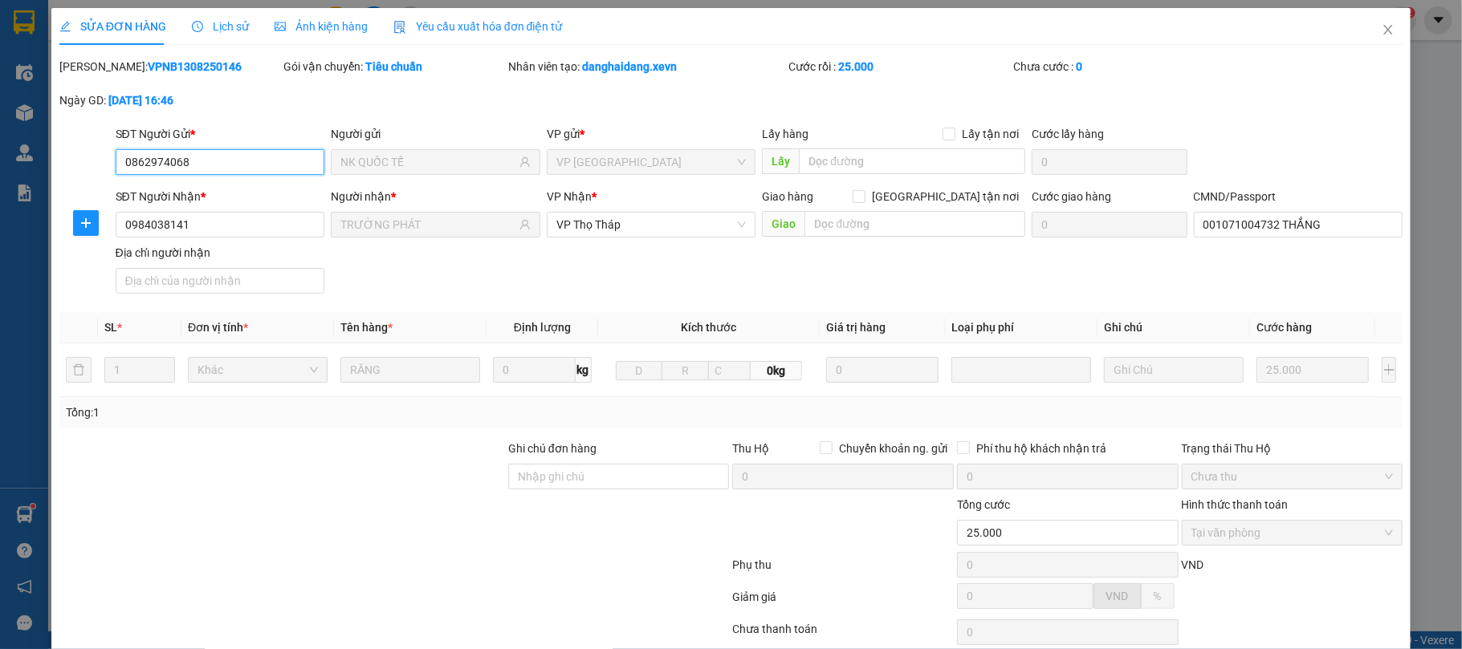
scroll to position [122, 0]
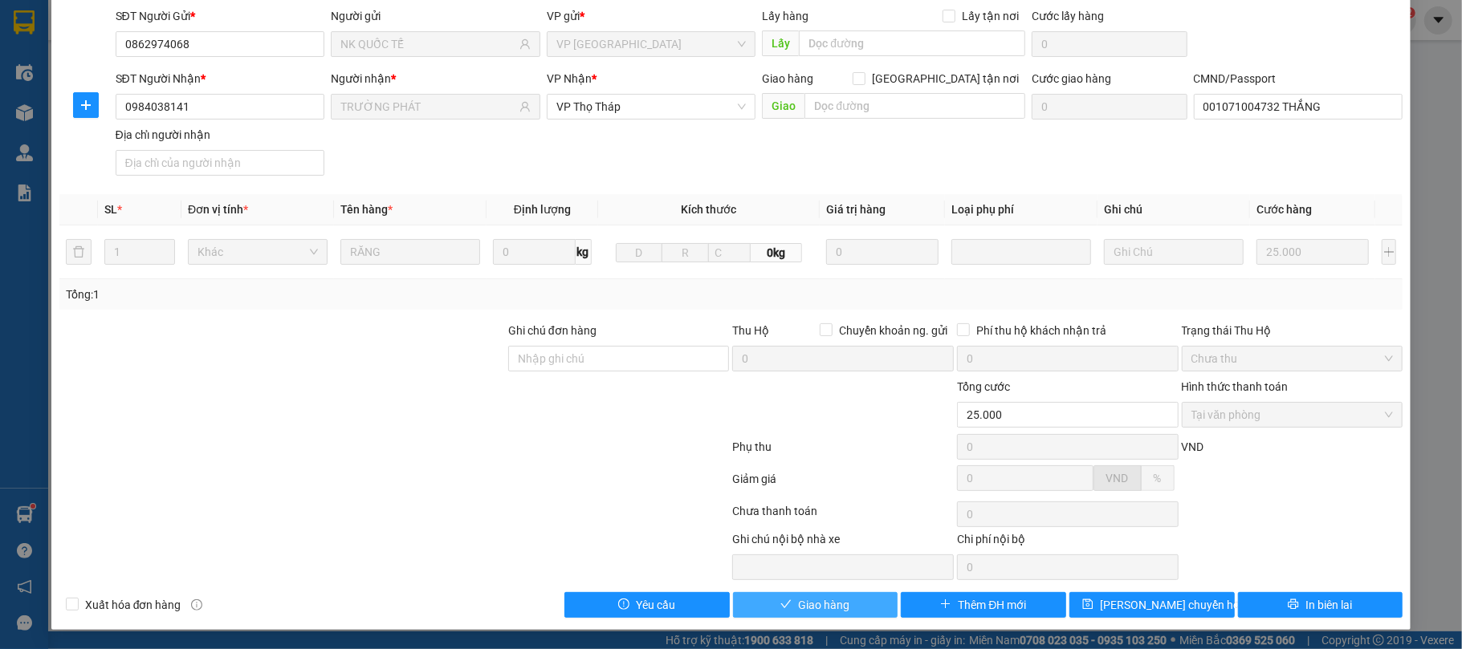
click at [856, 597] on button "Giao hàng" at bounding box center [815, 605] width 165 height 26
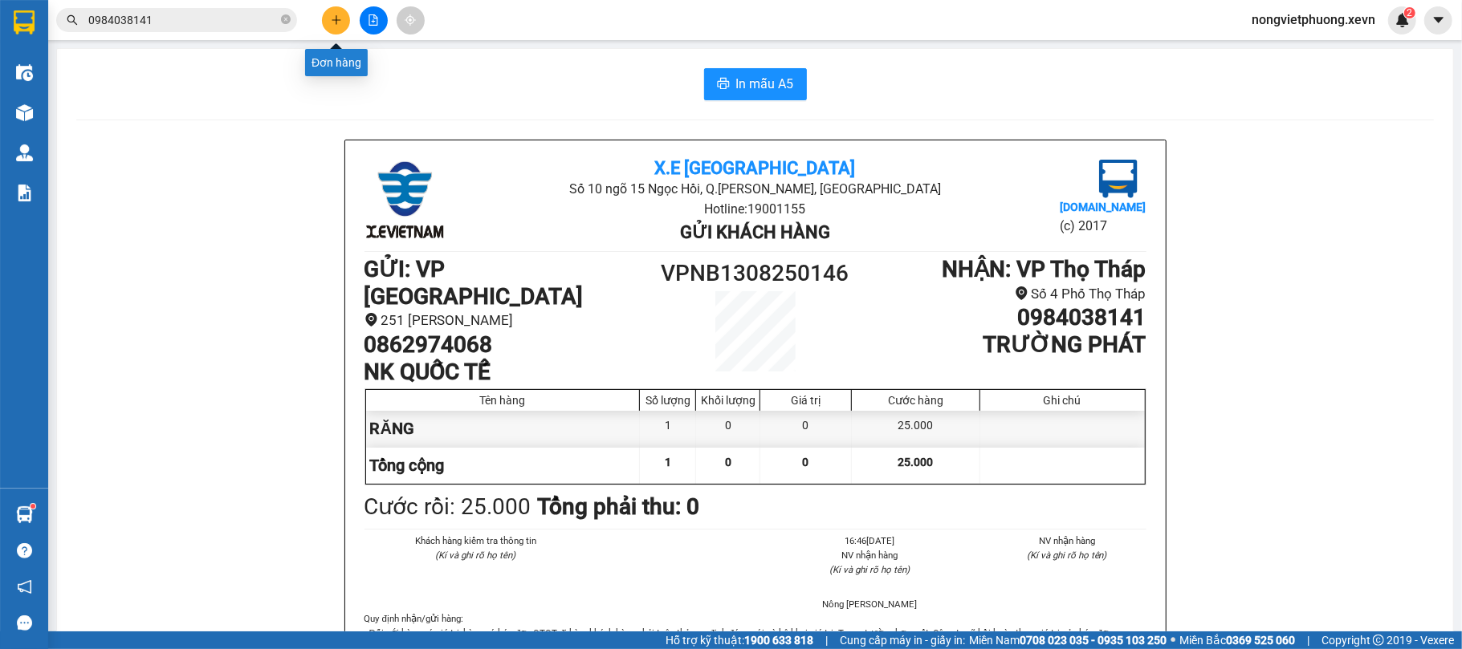
click at [331, 24] on icon "plus" at bounding box center [336, 19] width 11 height 11
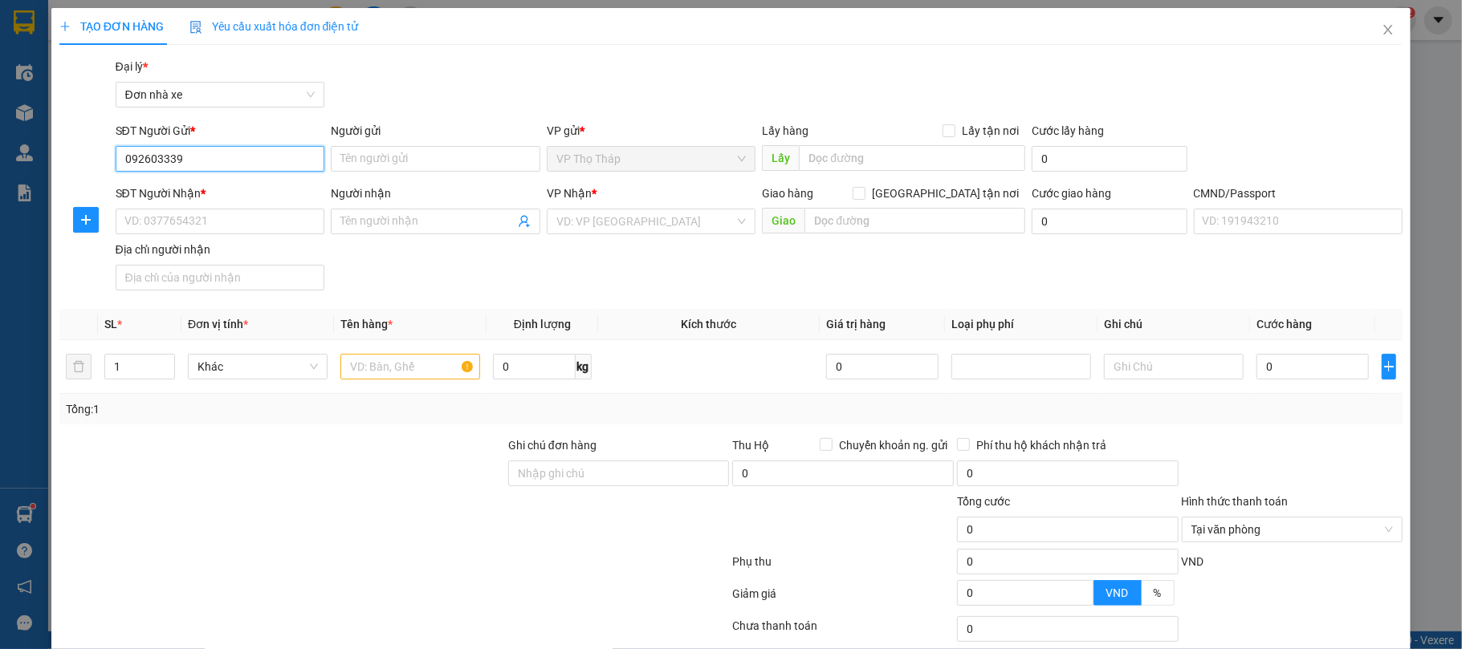
type input "0926033399"
click at [261, 181] on div "0926033399 - labo katri" at bounding box center [217, 192] width 207 height 26
type input "labo katri"
type input "0326059226"
type input "THẮNG"
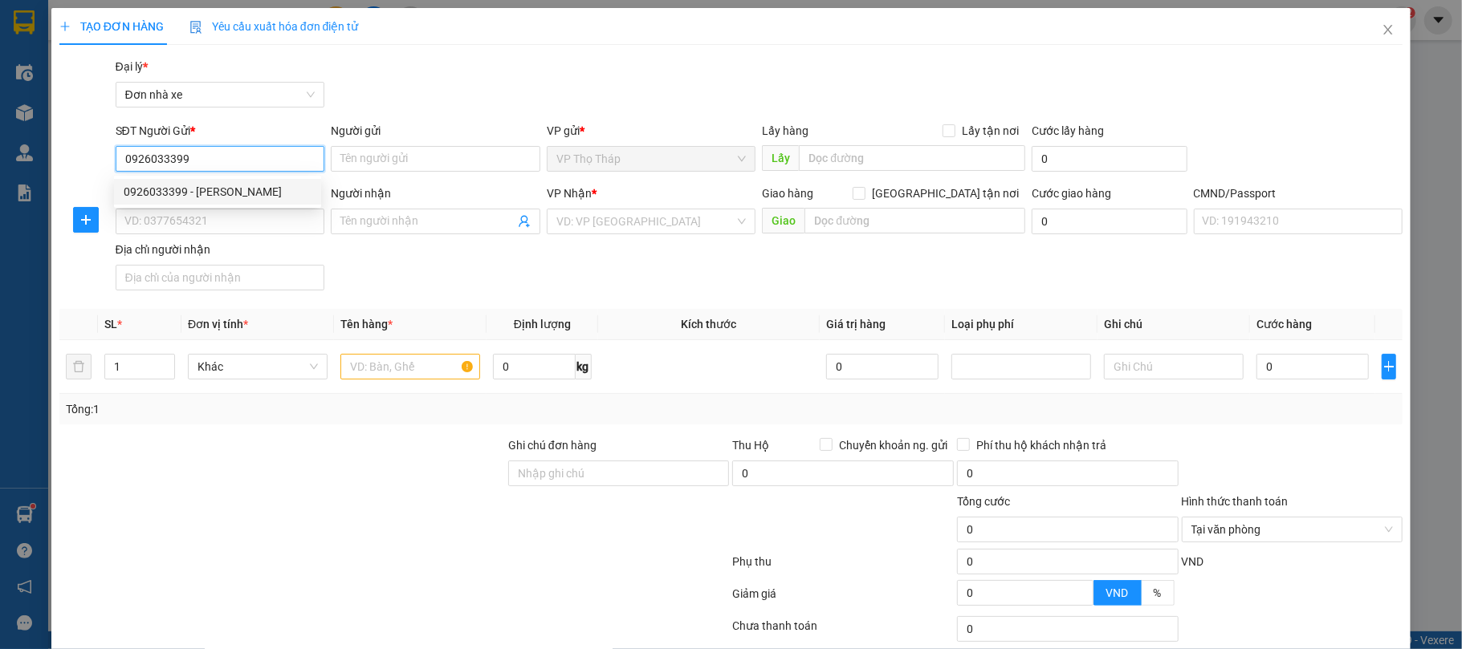
type input "ANH HIẾU"
type input "0926033399"
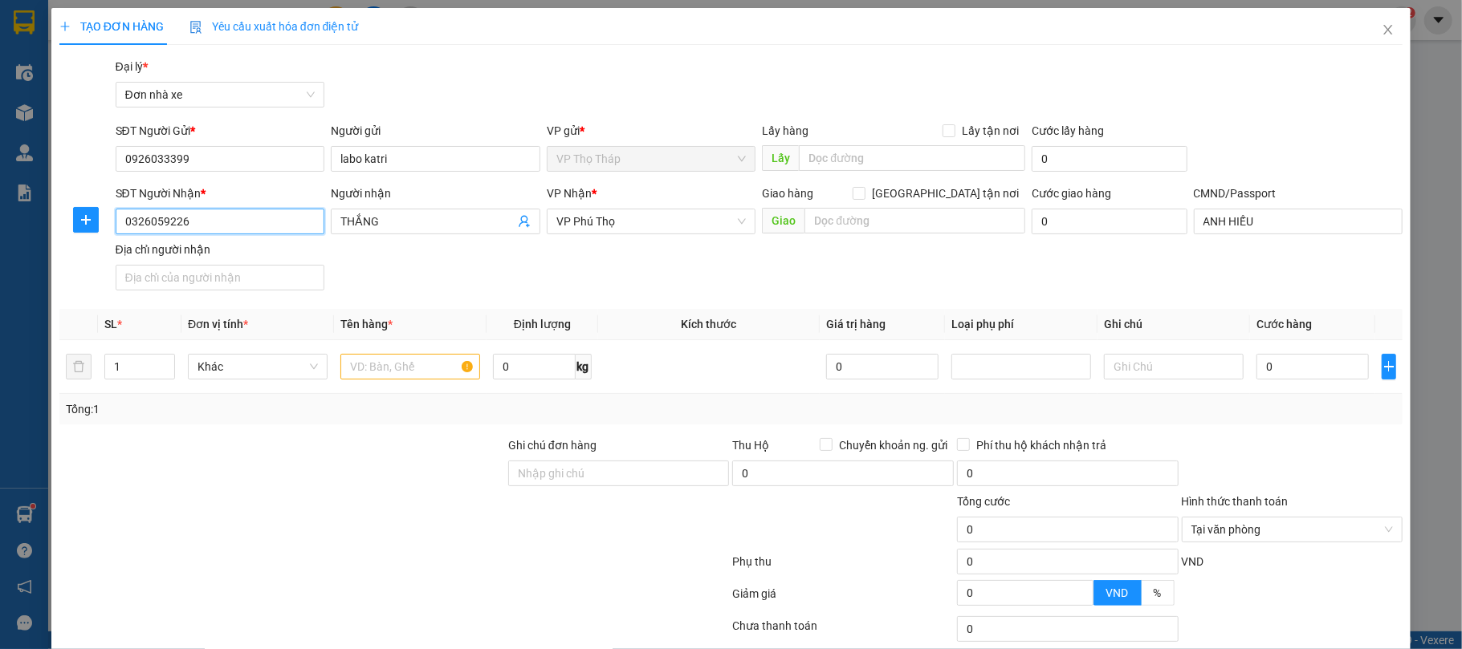
click at [226, 226] on input "0326059226" at bounding box center [221, 222] width 210 height 26
drag, startPoint x: 226, startPoint y: 226, endPoint x: 185, endPoint y: 197, distance: 50.1
click at [226, 226] on input "0326059226" at bounding box center [221, 222] width 210 height 26
click at [233, 295] on div "0978218339 - bs Toàn" at bounding box center [217, 306] width 207 height 26
type input "0978218339"
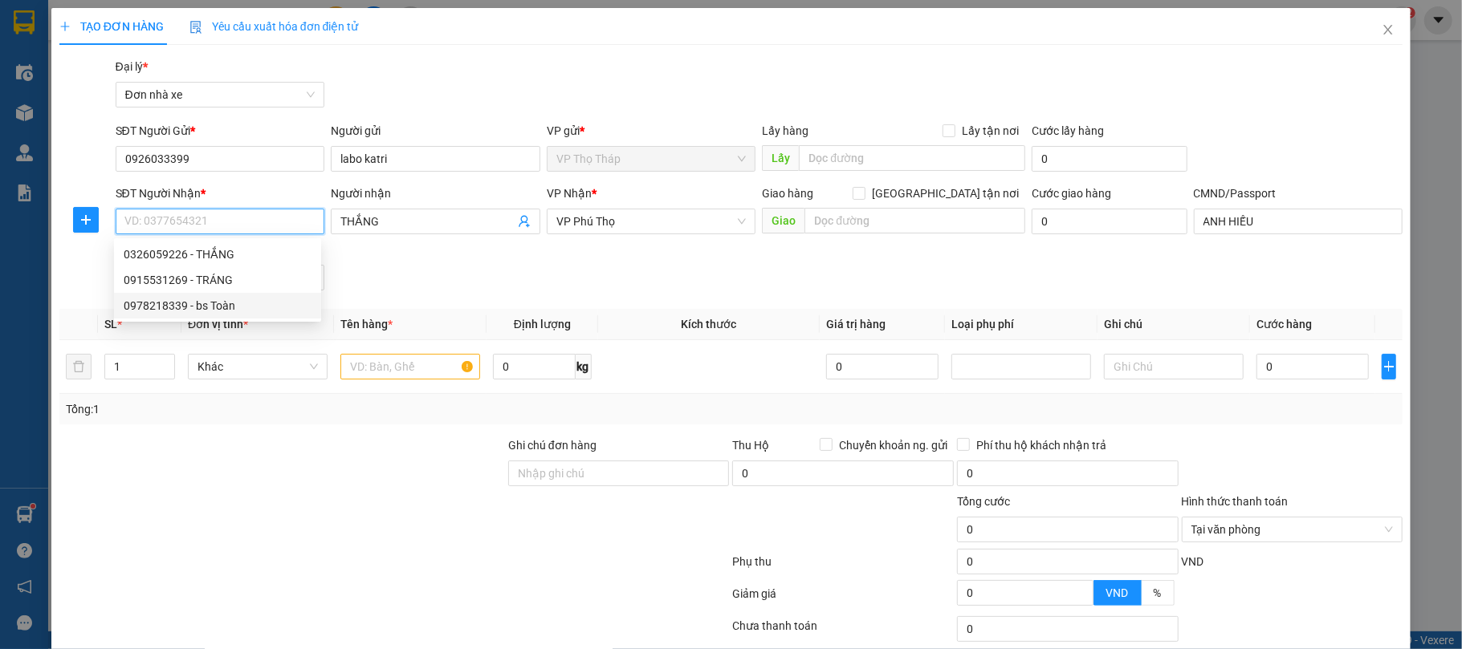
type input "bs Toàn"
type input "NGUYỄN THẾ BÀO 092202010107"
type input "0978218339"
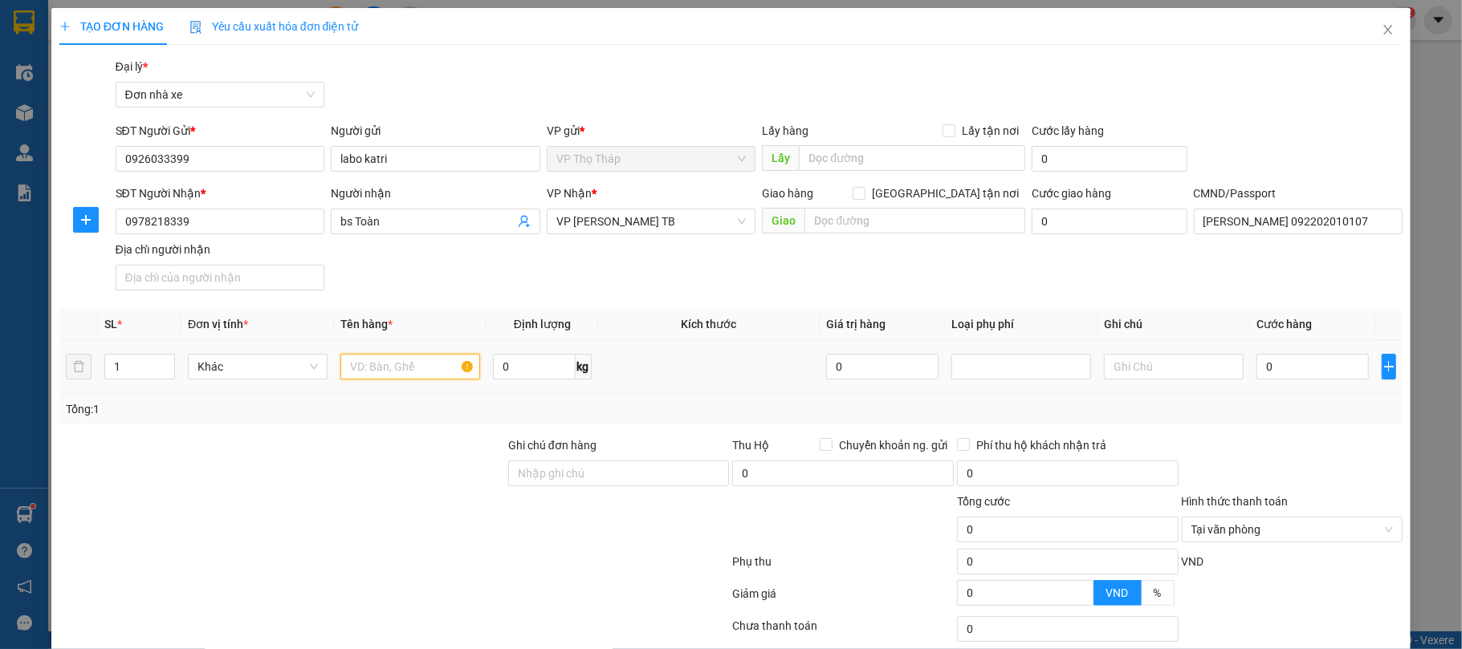
click at [358, 366] on input "text" at bounding box center [410, 367] width 140 height 26
type input "RĂNG"
click at [1305, 358] on input "0" at bounding box center [1312, 367] width 112 height 26
type input "2"
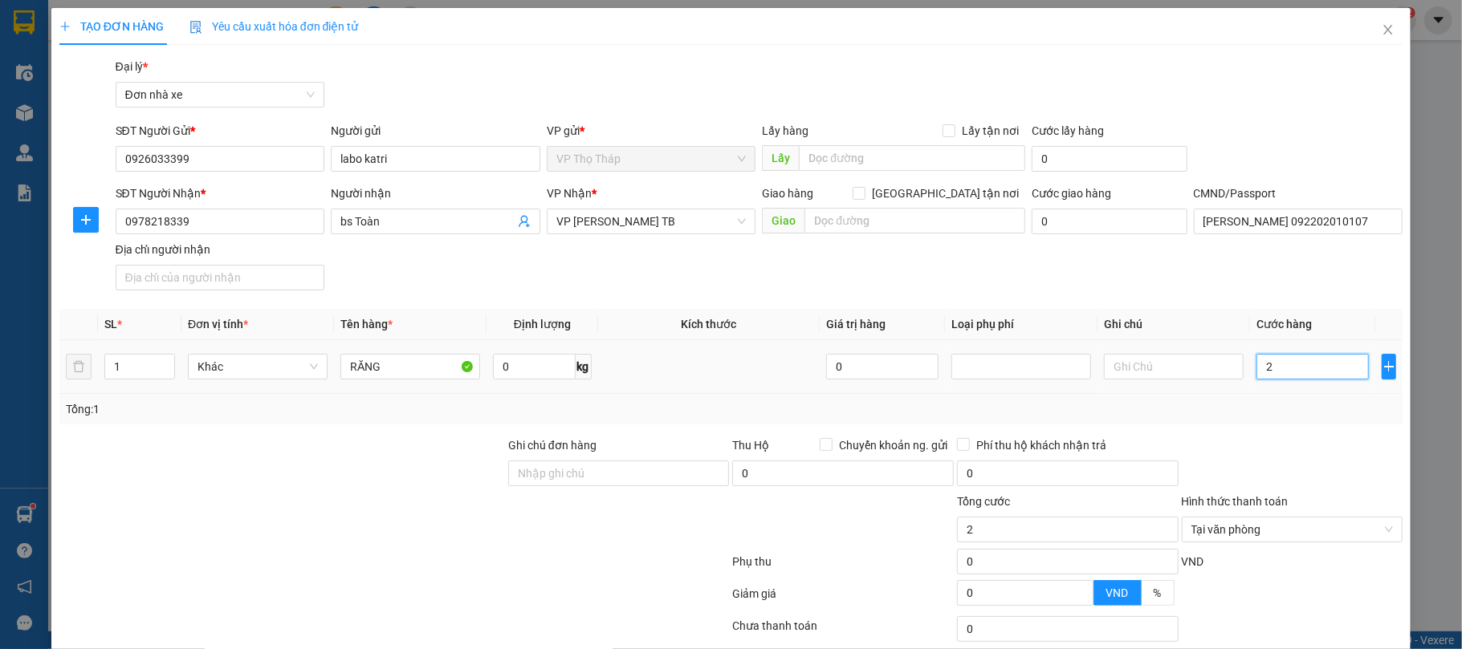
type input "25"
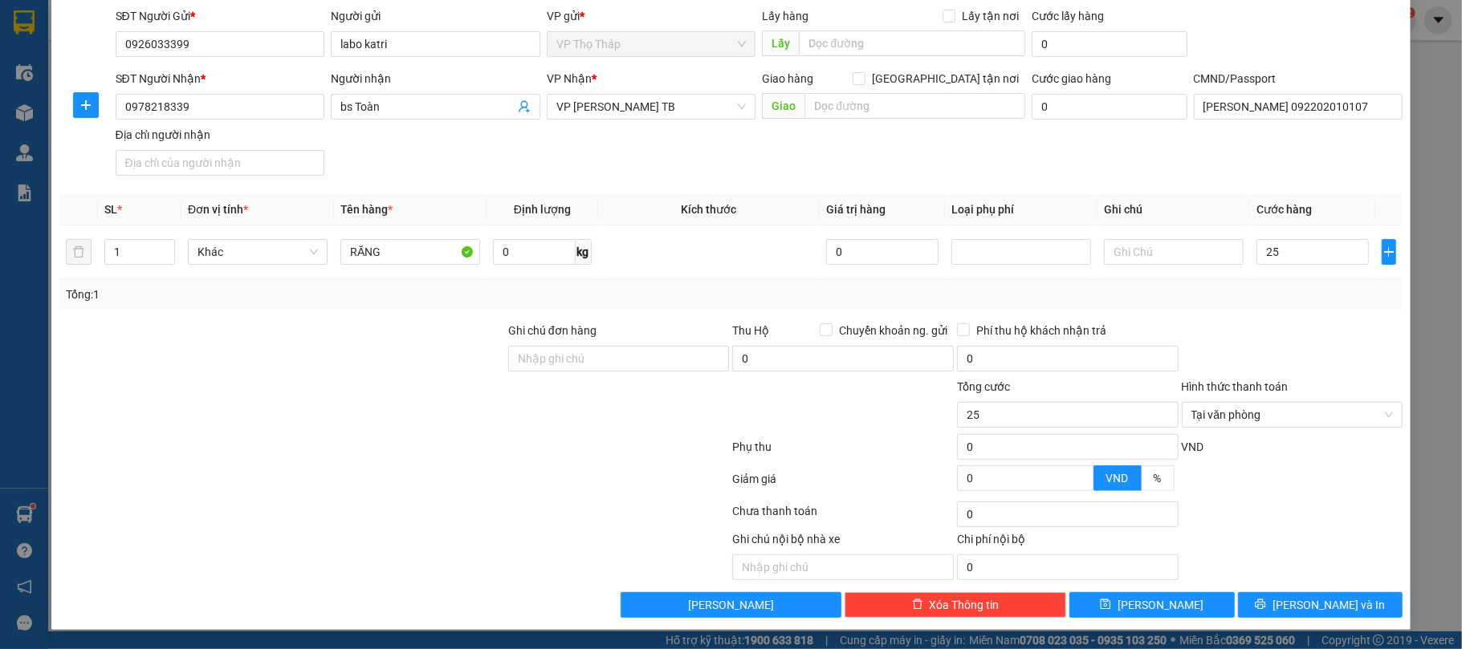
type input "25.000"
click at [1302, 547] on div "Ghi chú nội bộ nhà xe Chi phí nội bộ 0" at bounding box center [731, 556] width 1347 height 50
click at [1313, 598] on div "Transit Pickup Surcharge Ids Transit Deliver Surcharge Ids Transit Deliver Surc…" at bounding box center [731, 280] width 1344 height 675
click at [1313, 598] on span "Lưu và In" at bounding box center [1328, 605] width 112 height 18
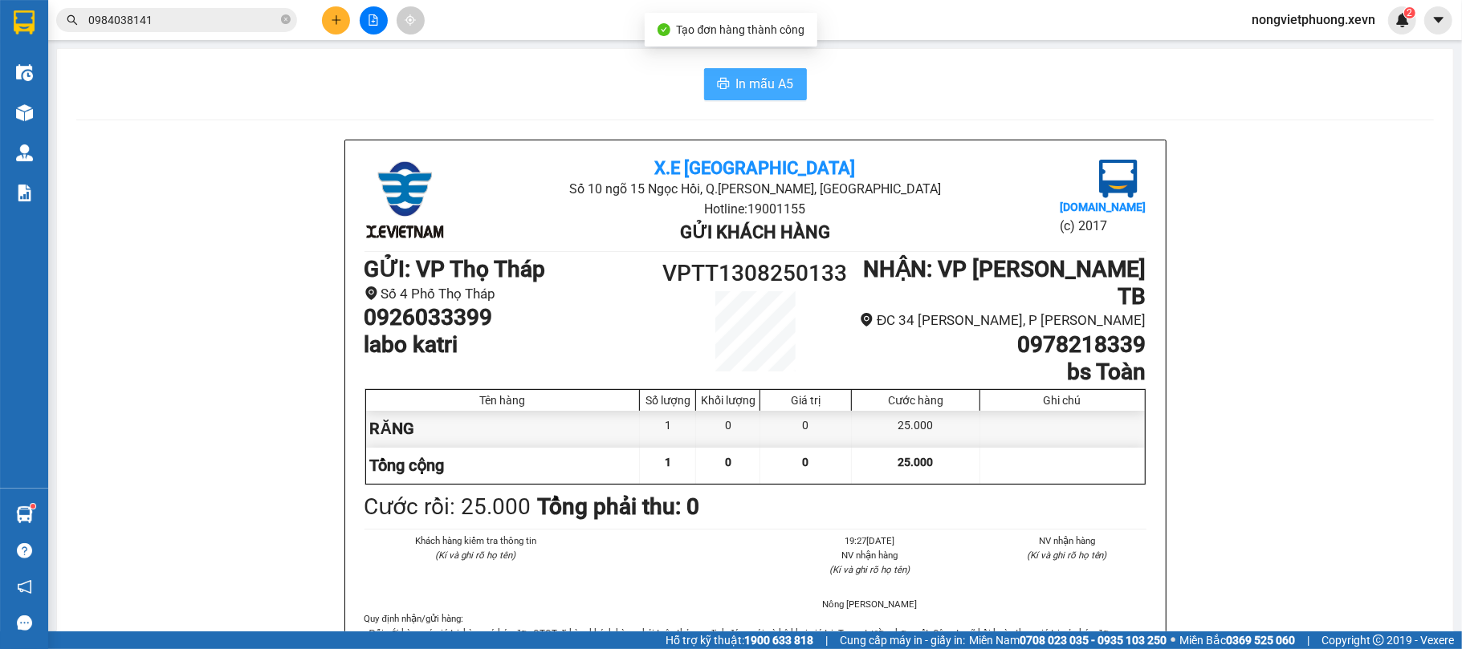
click at [714, 75] on button "In mẫu A5" at bounding box center [755, 84] width 103 height 32
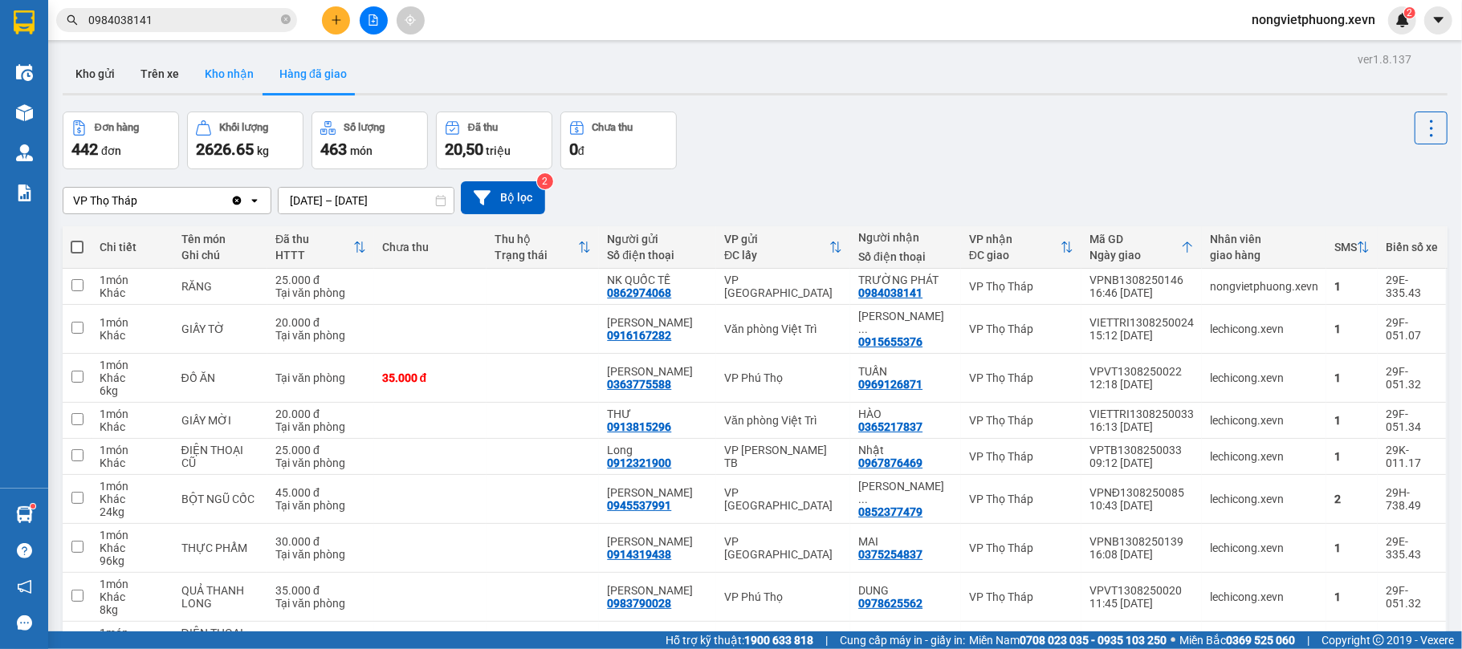
click at [217, 58] on button "Kho nhận" at bounding box center [229, 74] width 75 height 39
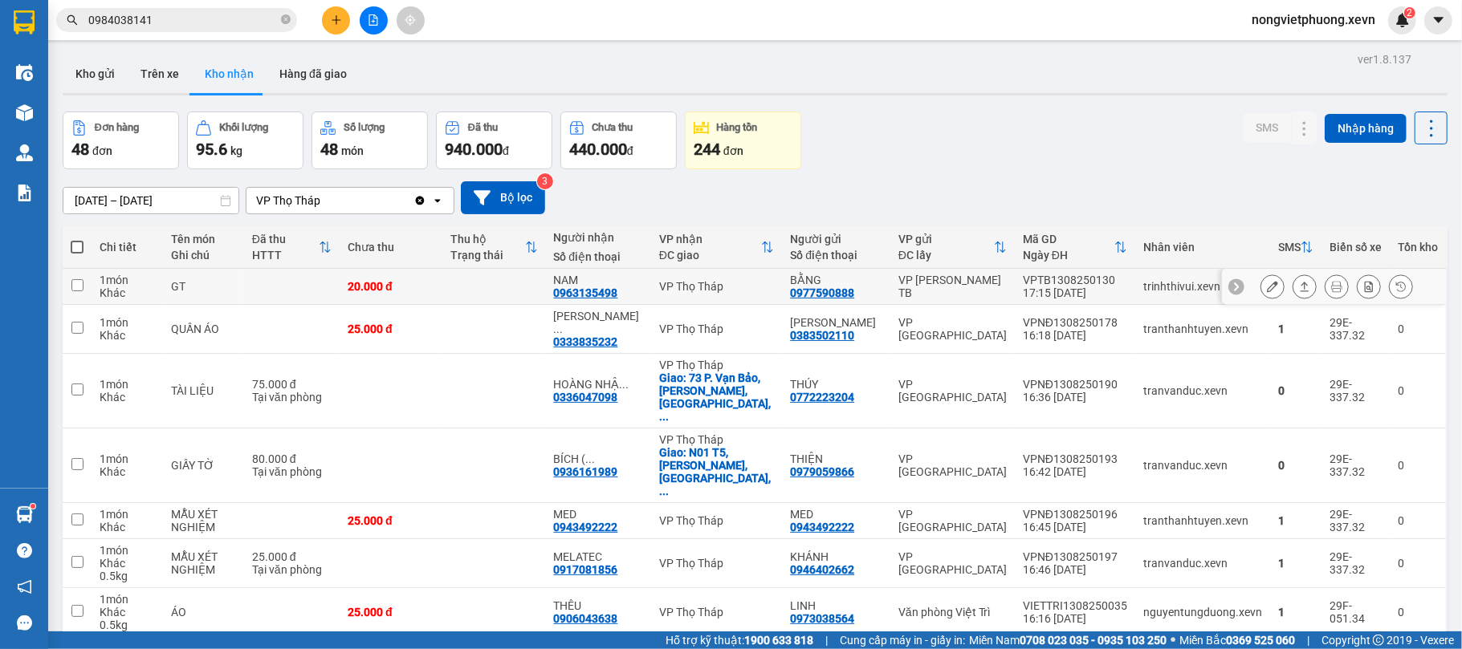
click at [939, 279] on td "VP [PERSON_NAME] TB" at bounding box center [952, 287] width 124 height 36
checkbox input "true"
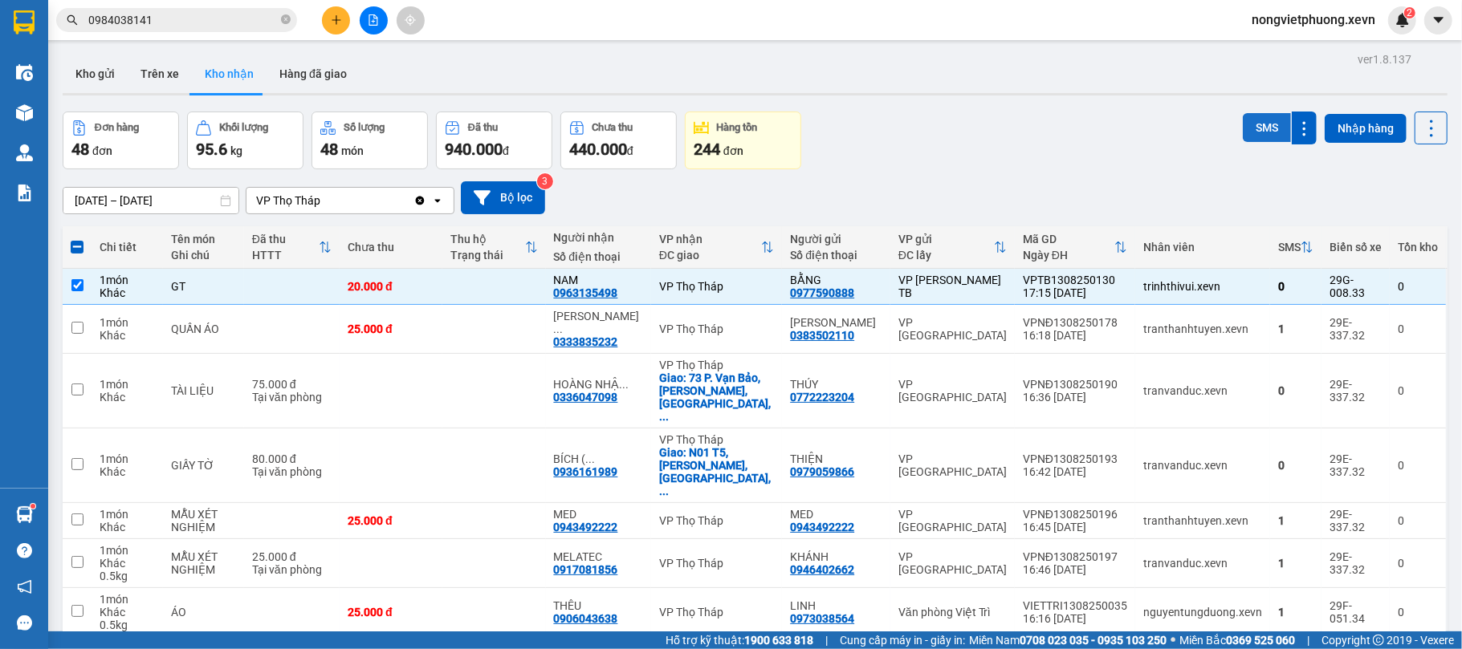
click at [1243, 132] on button "SMS" at bounding box center [1267, 127] width 48 height 29
click at [174, 65] on button "Trên xe" at bounding box center [160, 74] width 64 height 39
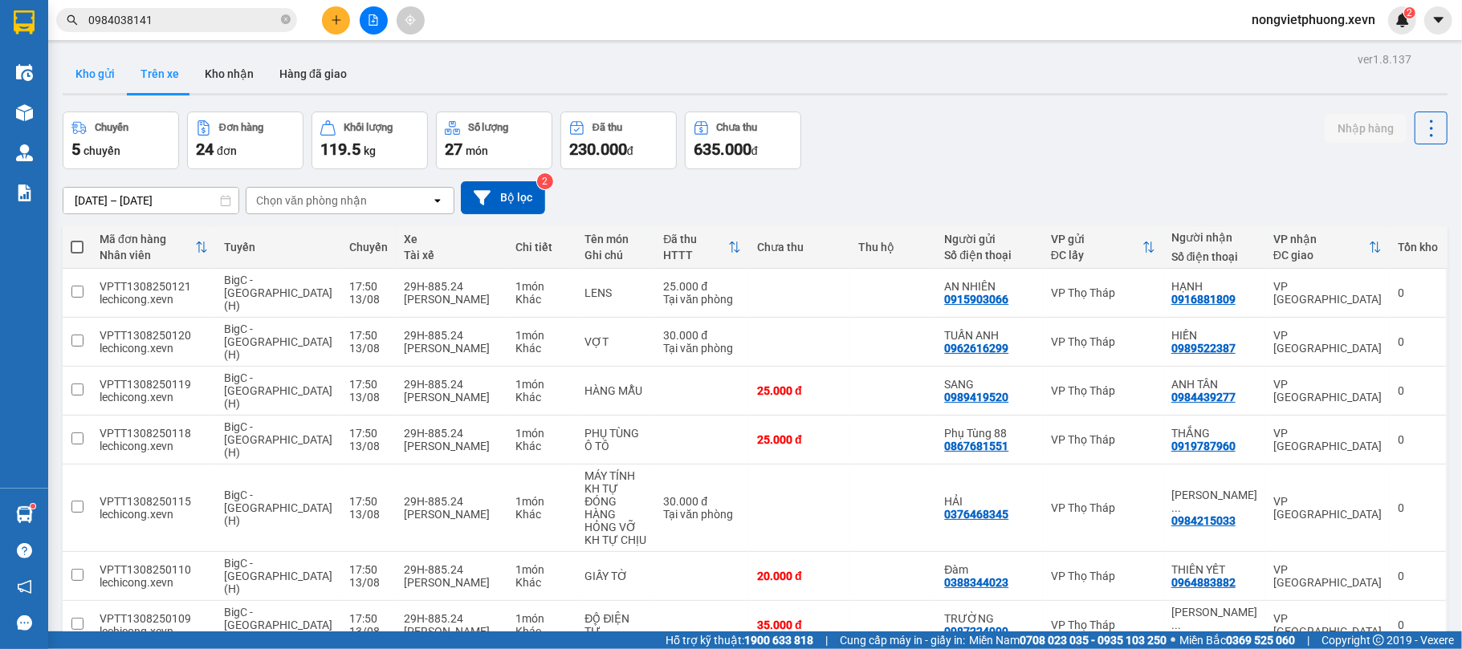
click at [93, 72] on button "Kho gửi" at bounding box center [95, 74] width 65 height 39
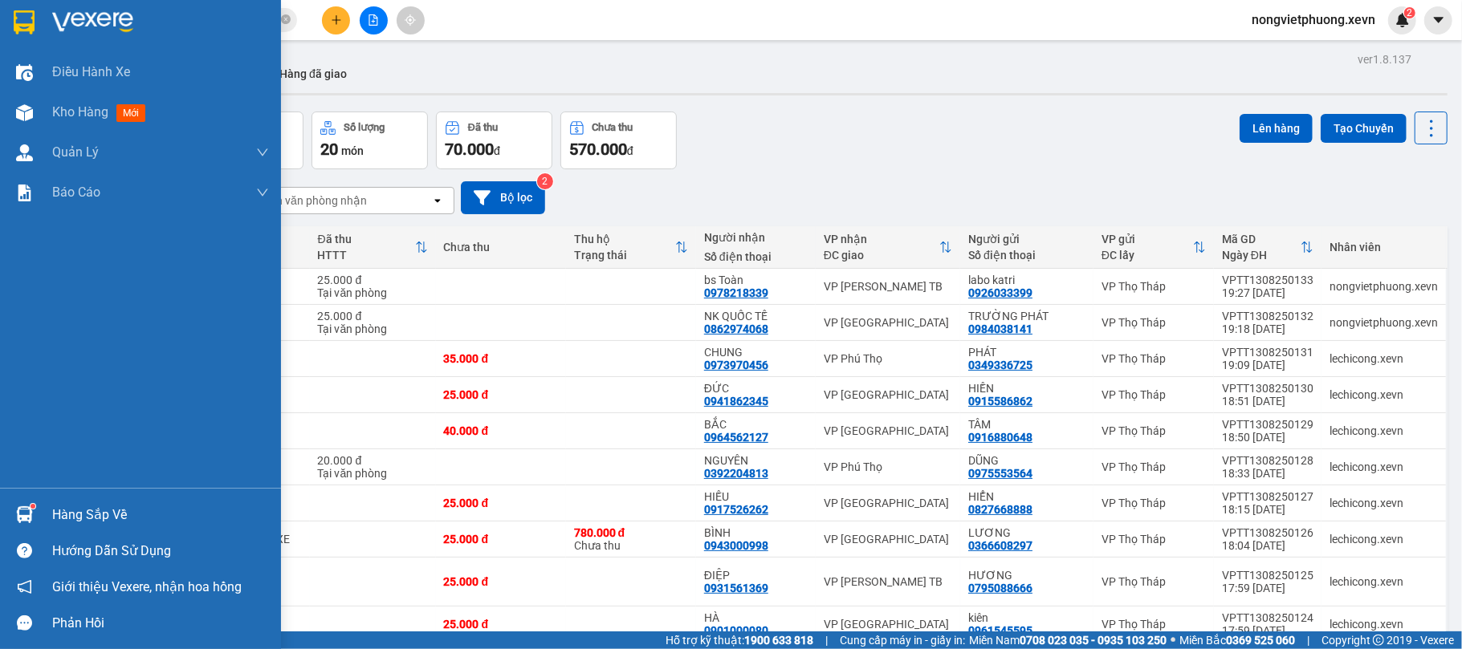
click at [14, 502] on div at bounding box center [24, 515] width 28 height 28
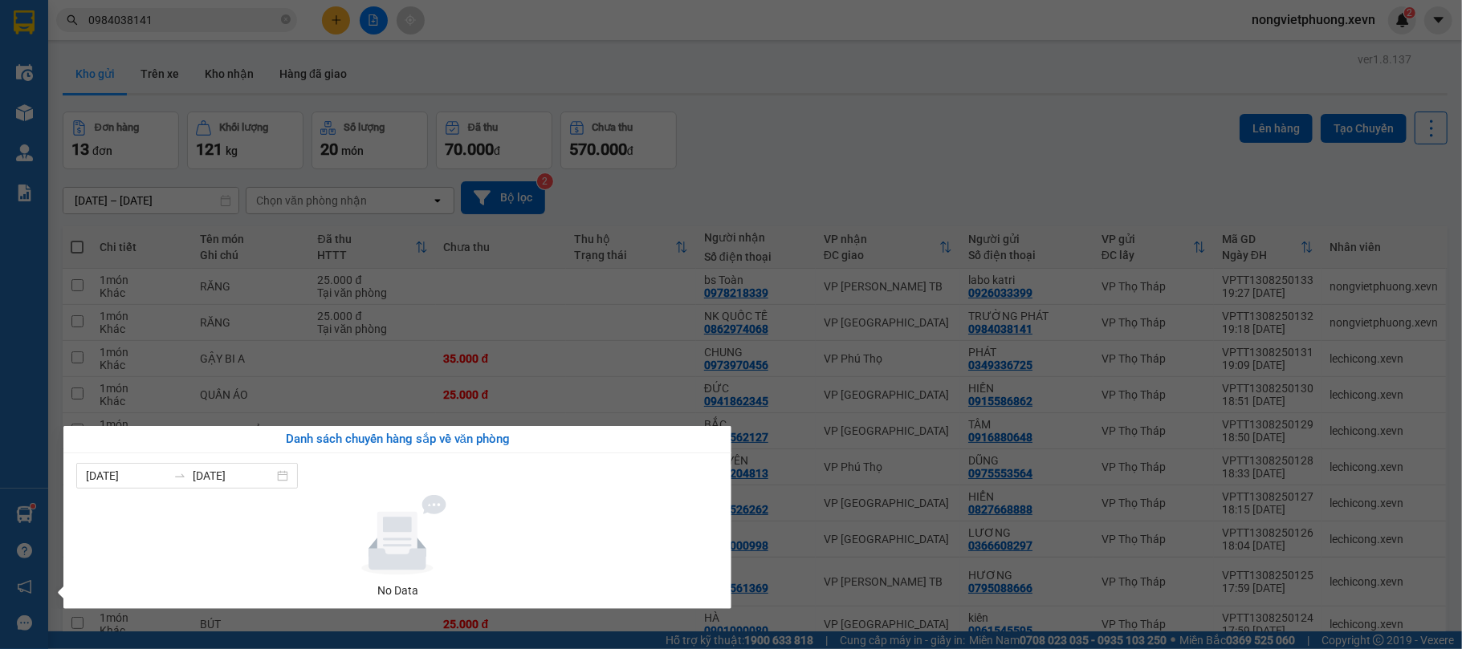
click at [0, 418] on div "Điều hành xe Kho hàng mới Quản Lý Quản lý chuyến Quản lý giao nhận mới Quản lý …" at bounding box center [24, 324] width 48 height 649
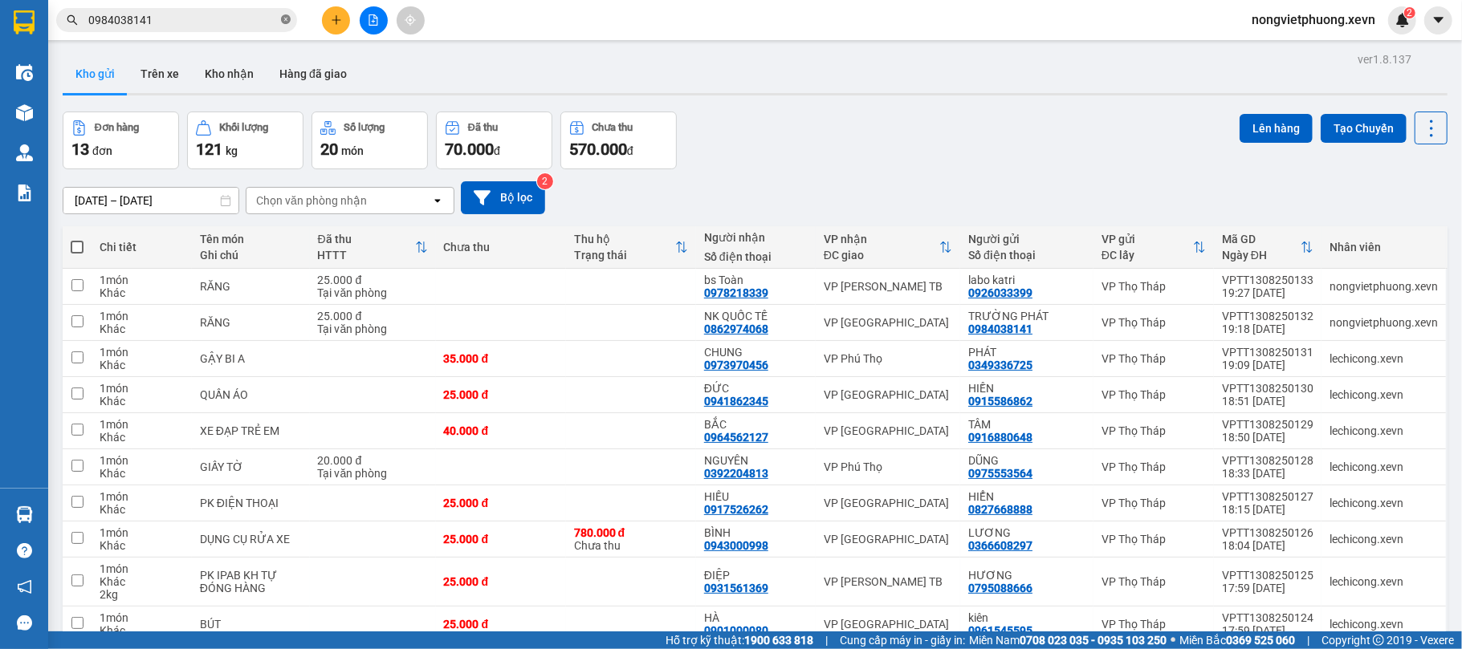
click at [283, 17] on icon "close-circle" at bounding box center [286, 19] width 10 height 10
click at [329, 10] on button at bounding box center [336, 20] width 28 height 28
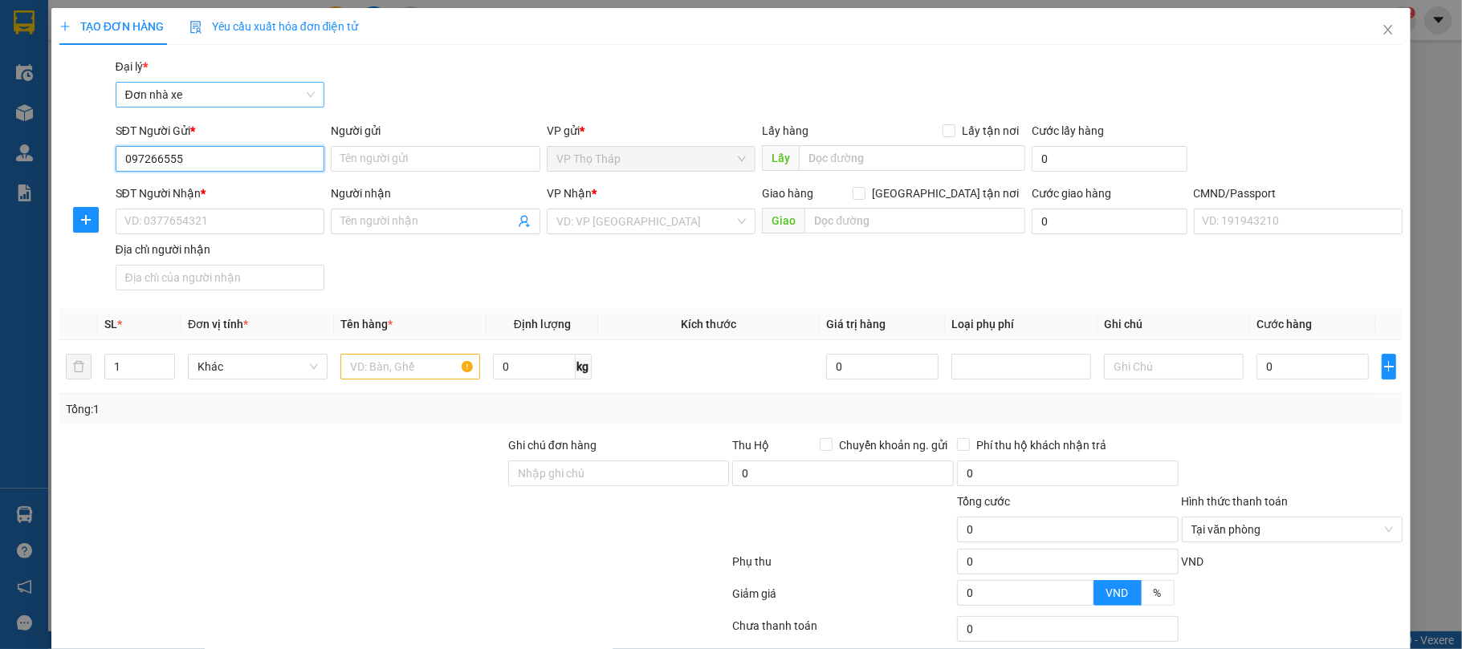
type input "0972665555"
click at [262, 180] on div "0972665555 - SƠN" at bounding box center [217, 192] width 207 height 26
type input "SƠN"
type input "0982233454"
type input "Đức"
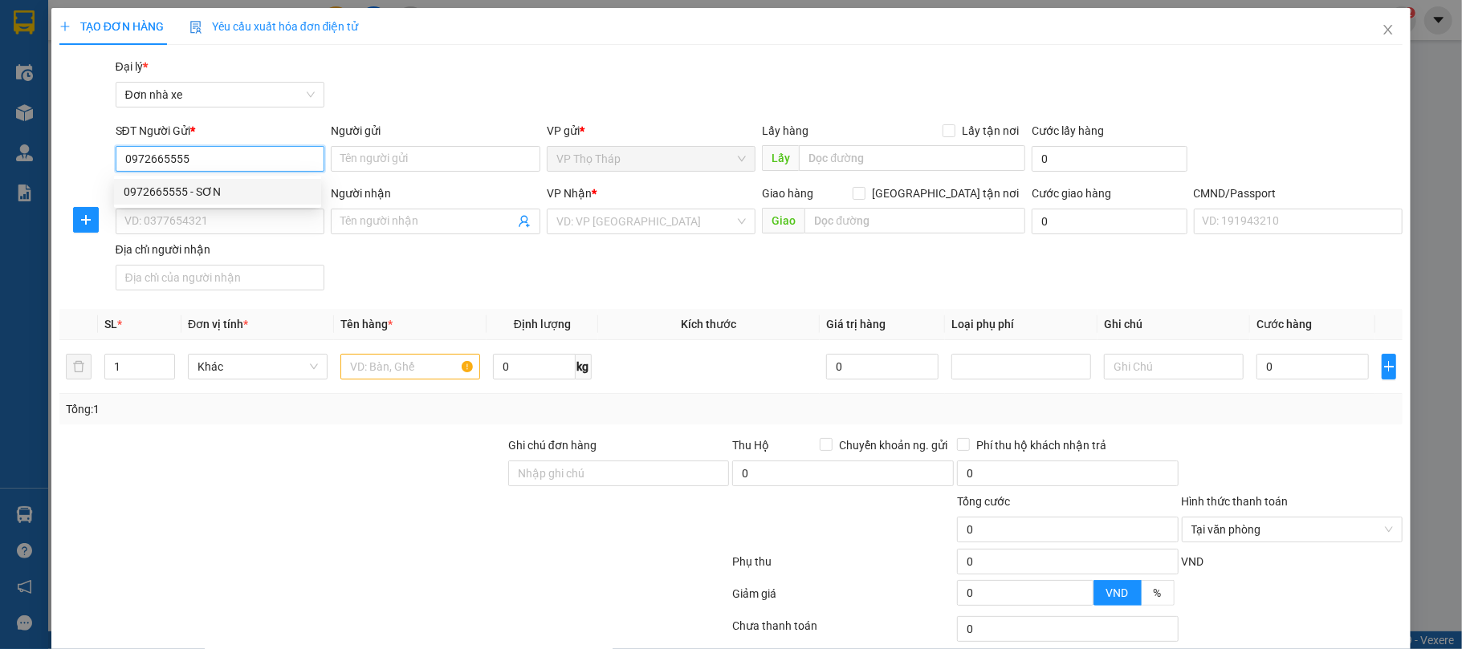
type input "036094000745 phùng sỹ đức đại an vb nđ"
type input "0972665555"
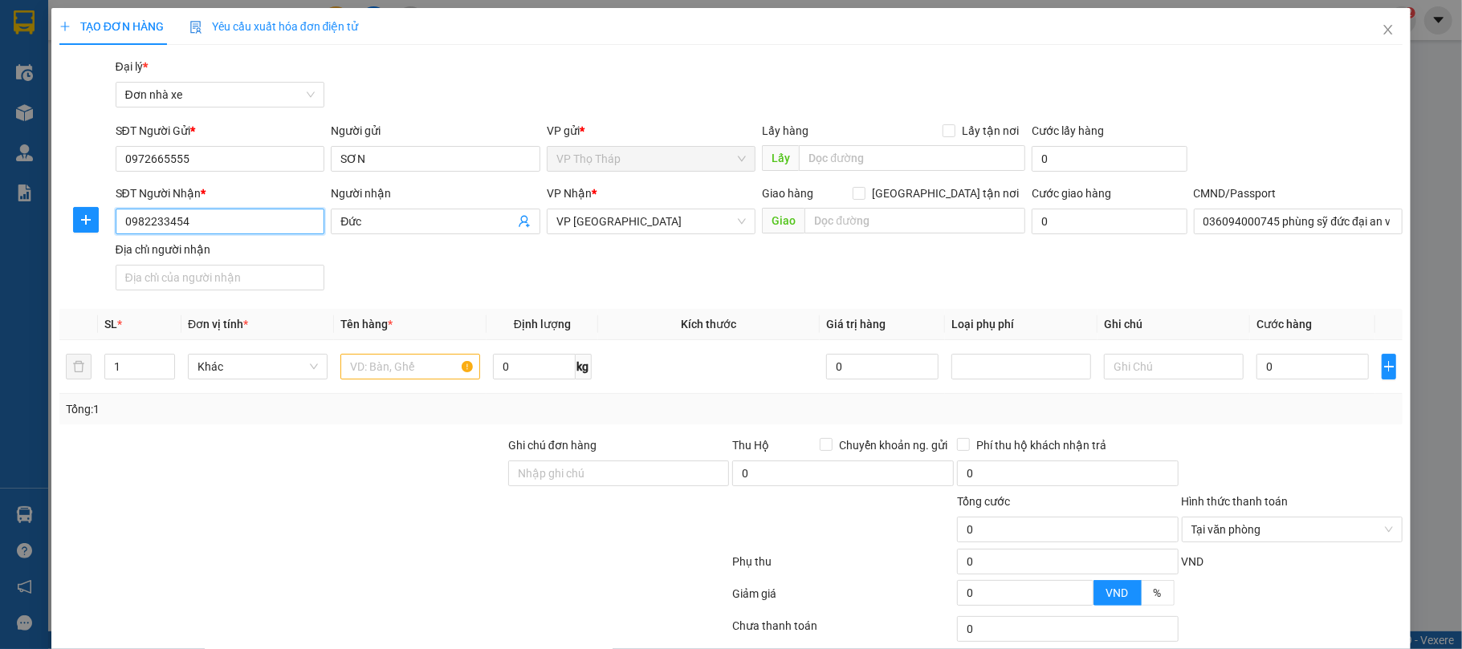
click at [263, 219] on input "0982233454" at bounding box center [221, 222] width 210 height 26
drag, startPoint x: 270, startPoint y: 222, endPoint x: 72, endPoint y: 201, distance: 198.6
click at [72, 201] on div "SĐT Người Nhận * 0982233454 Người nhận Đức VP Nhận * VP Nam Định Giao hàng Giao…" at bounding box center [731, 241] width 1347 height 112
type input "0944445111"
click at [419, 226] on input "Đức" at bounding box center [427, 222] width 174 height 18
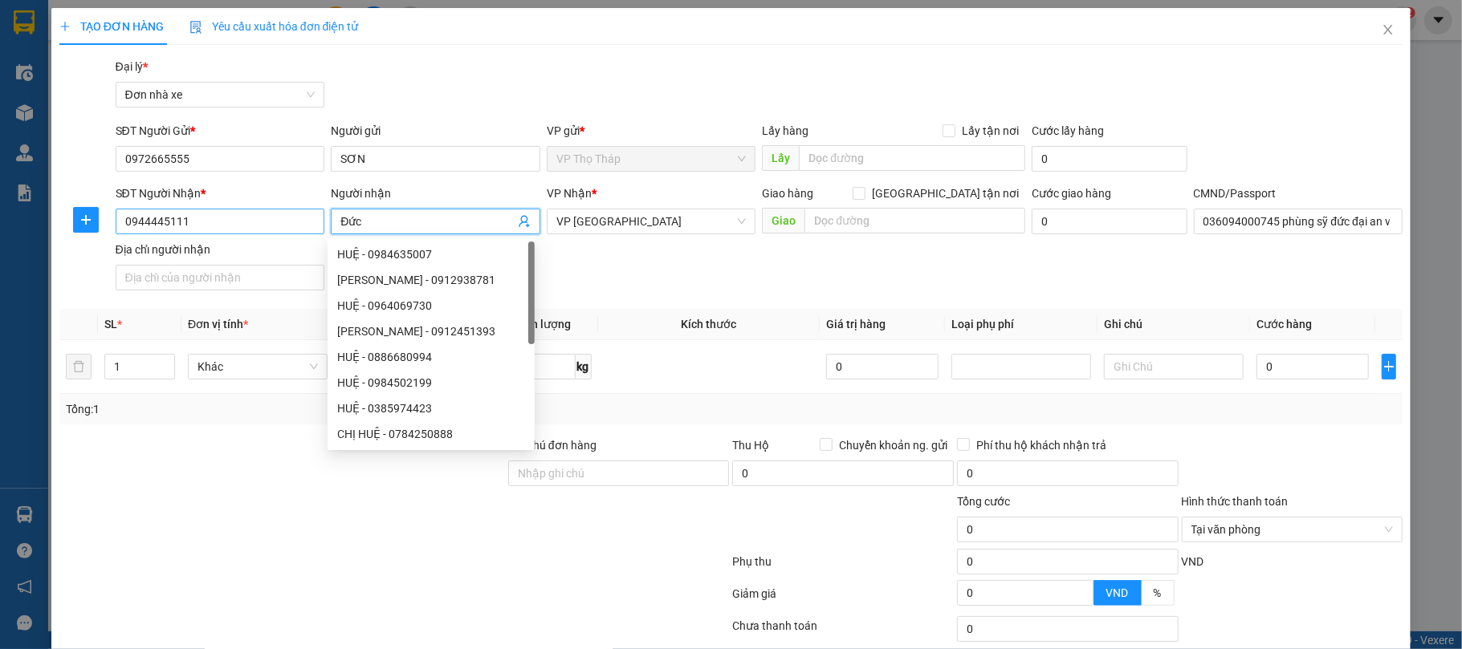
click at [235, 222] on div "SĐT Người Nhận * 0944445111 Người nhận Đức VP Nhận * VP Nam Định Giao hàng Giao…" at bounding box center [759, 241] width 1294 height 112
type input "CHINH"
click at [553, 48] on div "TẠO ĐƠN HÀNG Yêu cầu xuất hóa đơn điện tử Transit Pickup Surcharge Ids Transit …" at bounding box center [731, 370] width 1344 height 725
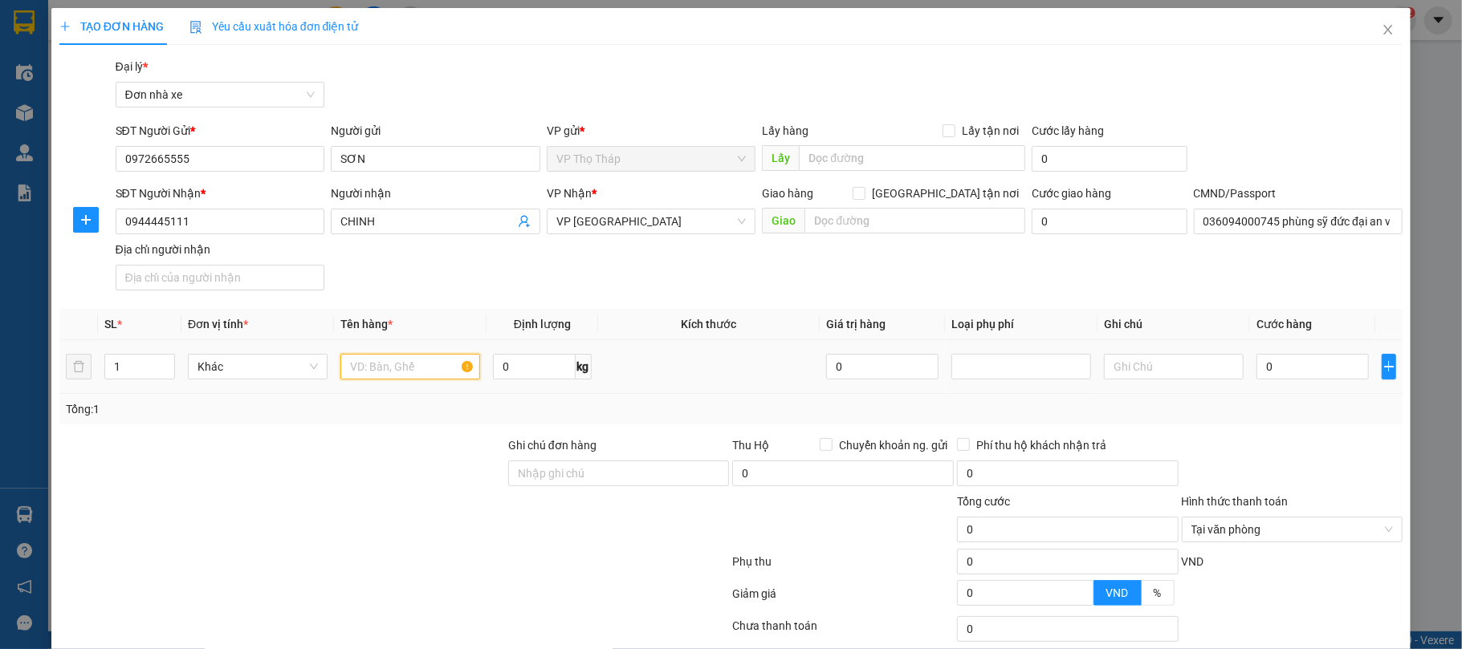
click at [409, 364] on input "text" at bounding box center [410, 367] width 140 height 26
type input "GIẤY TỜ"
click at [1315, 380] on input "0" at bounding box center [1312, 367] width 112 height 26
type input "3"
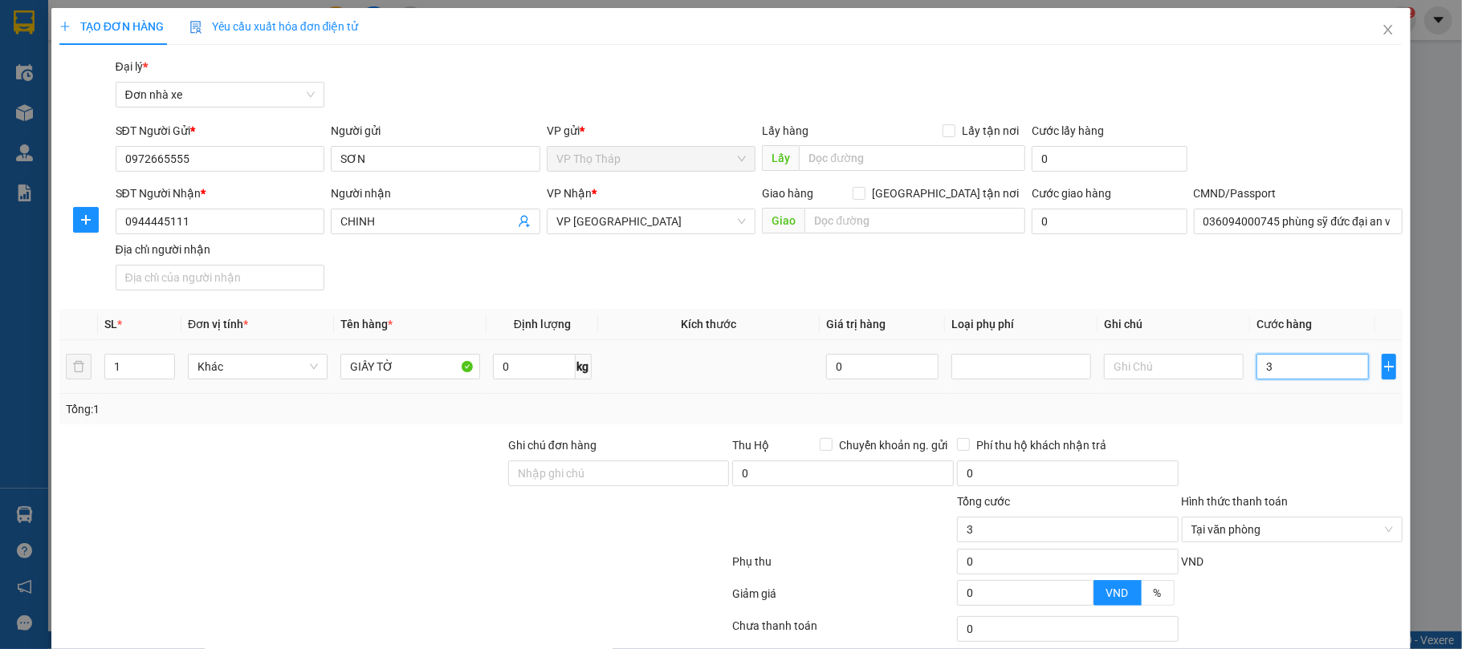
type input "0"
type input "02"
type input "2"
type input "020"
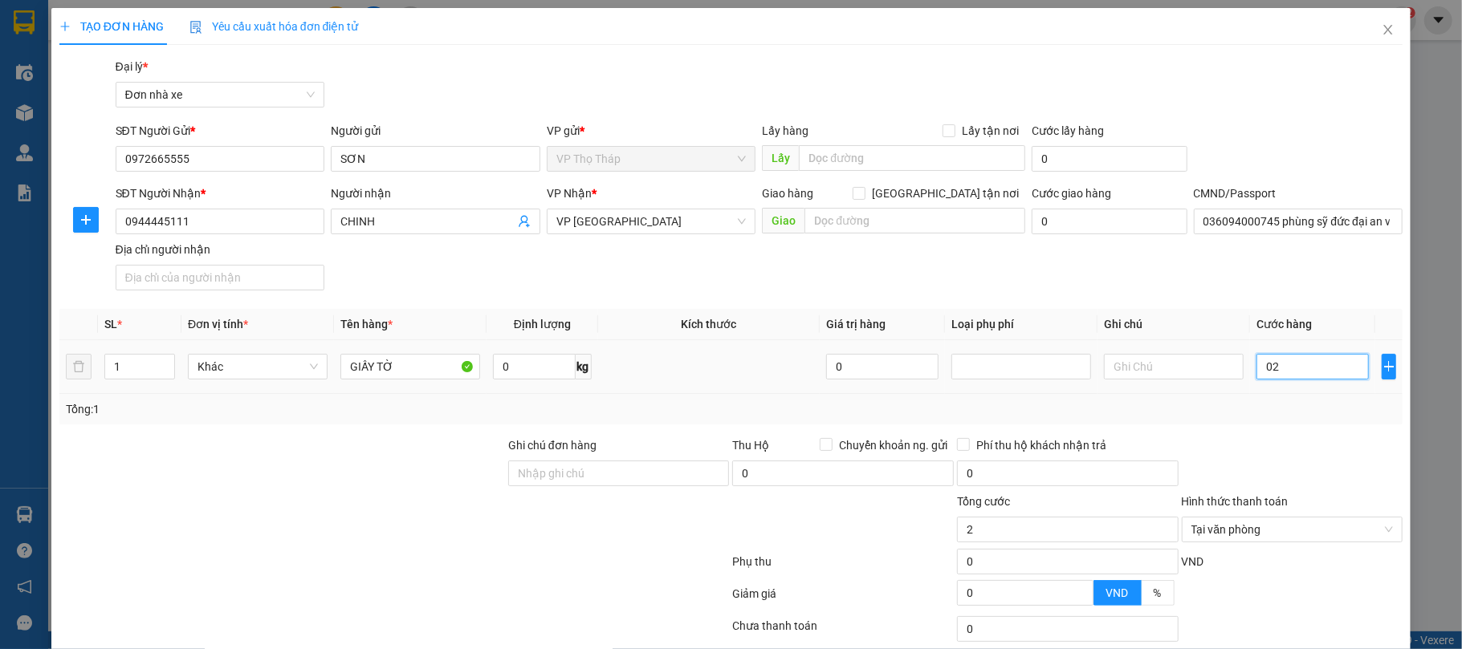
type input "20"
click at [1294, 469] on div at bounding box center [1292, 465] width 225 height 56
type input "20.000"
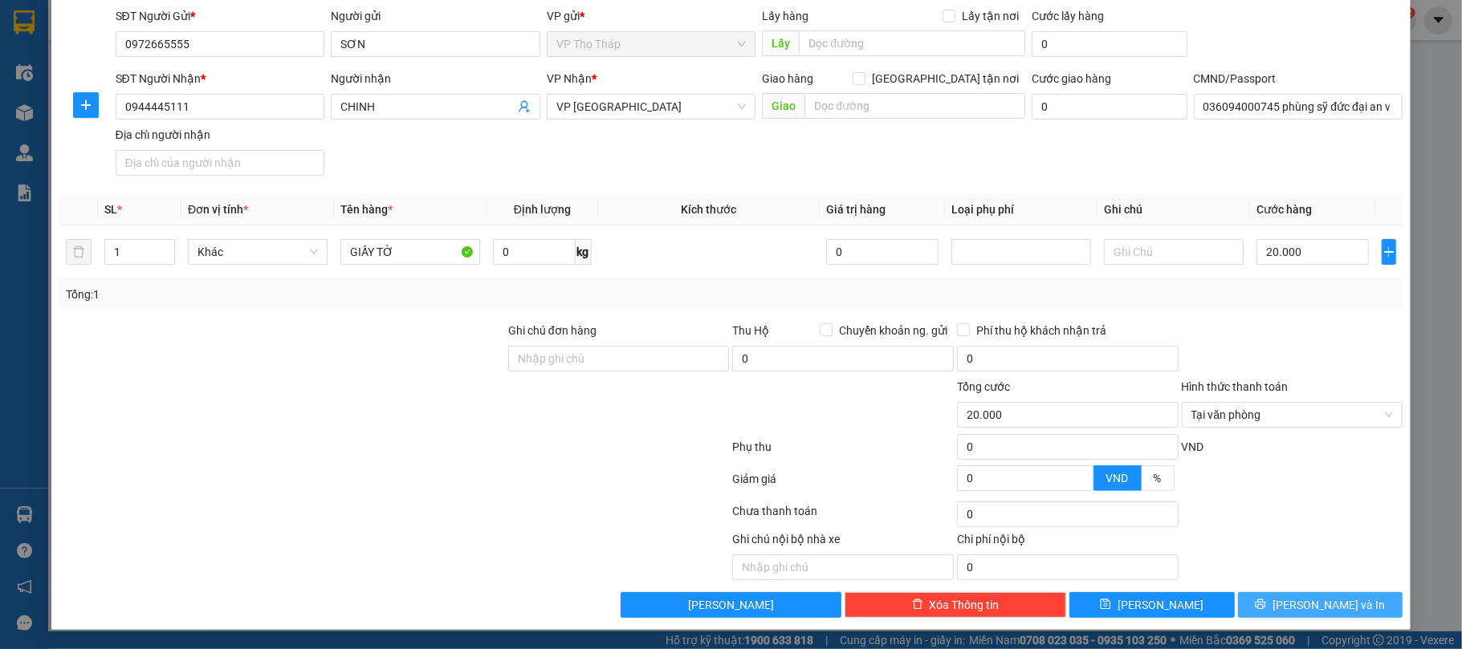
click at [1315, 604] on span "Lưu và In" at bounding box center [1328, 605] width 112 height 18
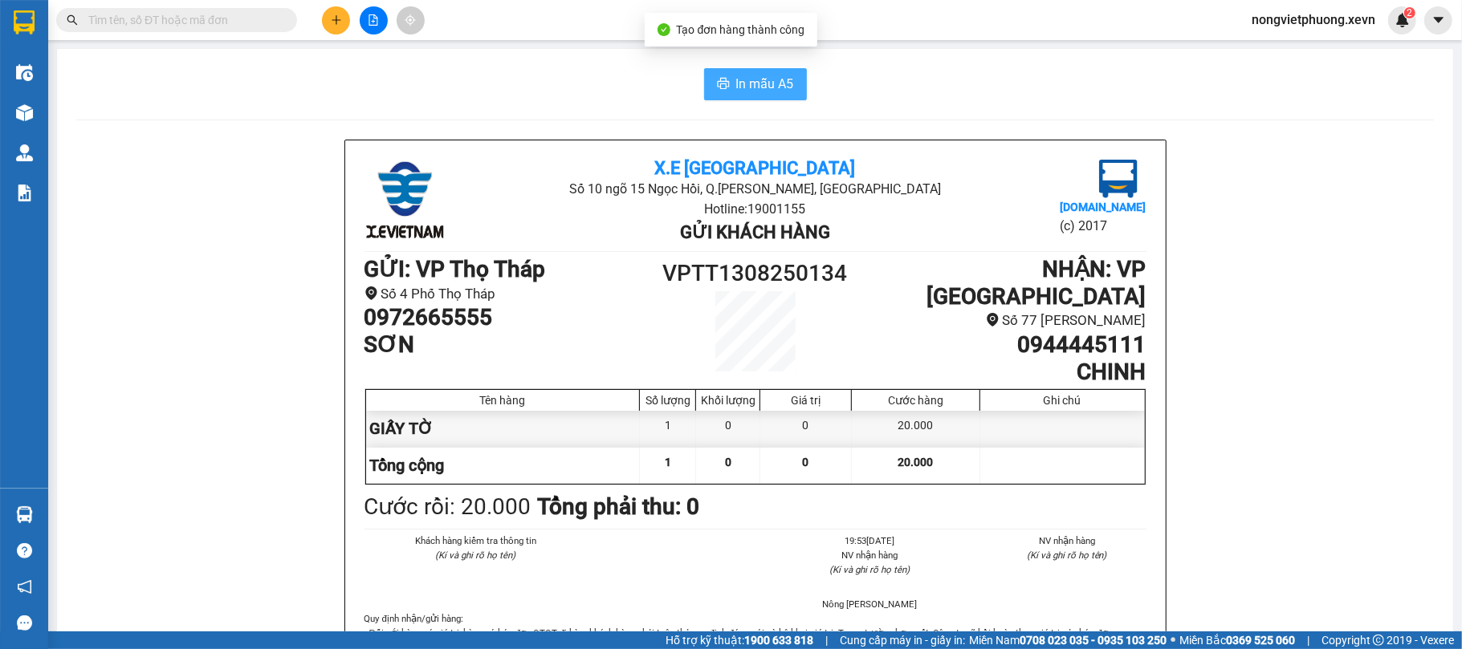
click at [775, 77] on span "In mẫu A5" at bounding box center [765, 84] width 58 height 20
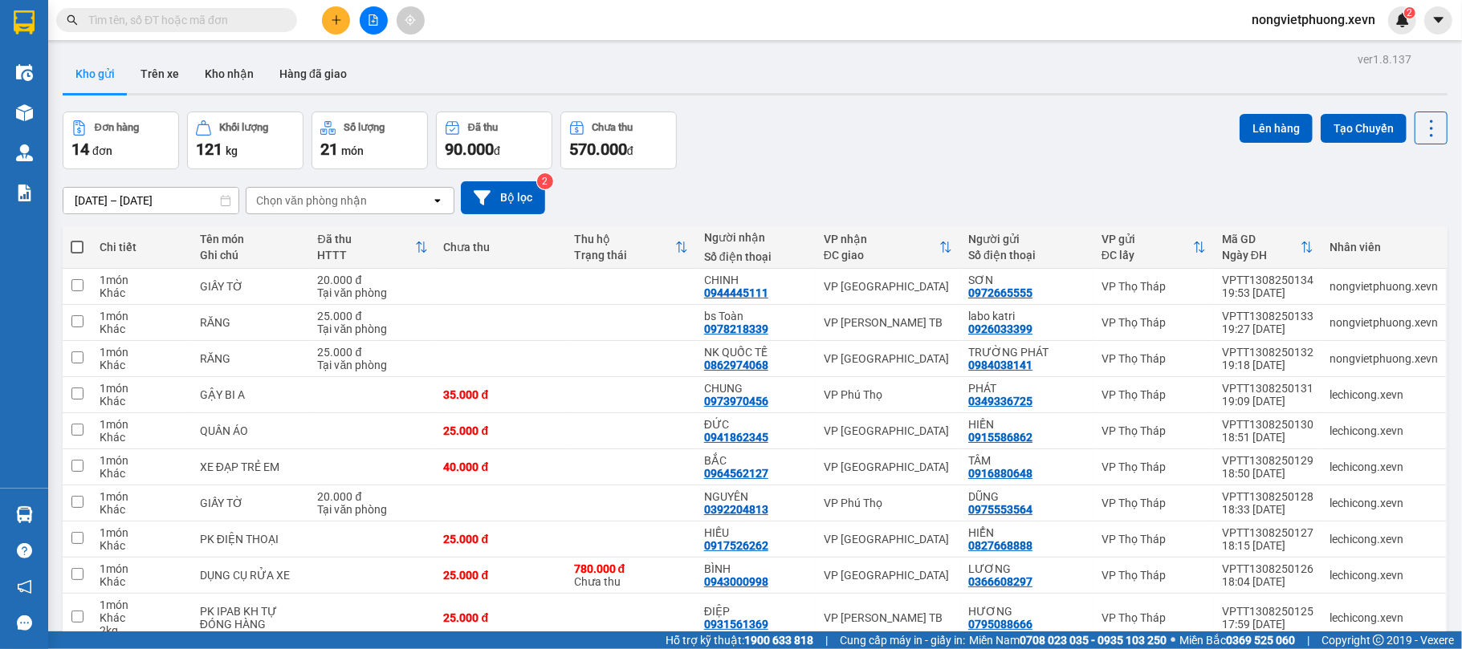
click at [832, 114] on div "Đơn hàng 14 đơn Khối lượng 121 kg Số lượng 21 món Đã thu 90.000 đ Chưa thu 570.…" at bounding box center [755, 141] width 1385 height 58
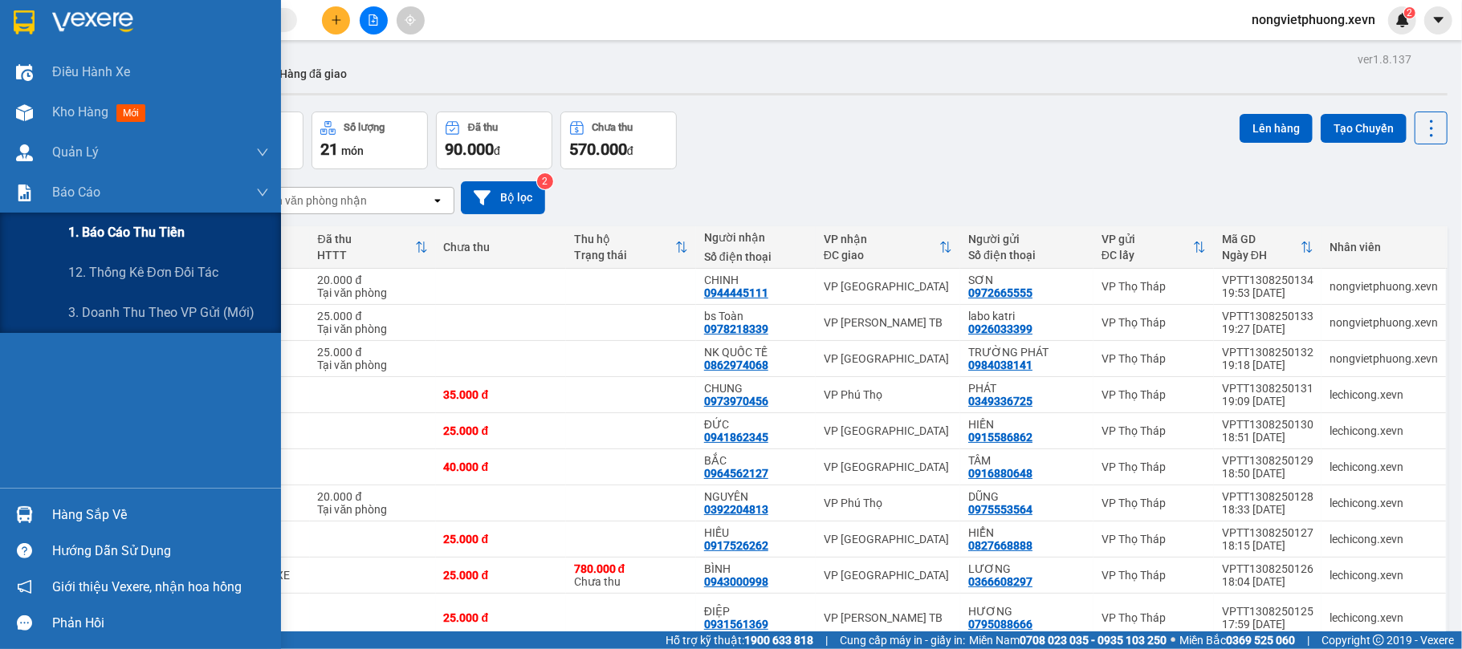
click at [145, 235] on span "1. Báo cáo thu tiền" at bounding box center [126, 232] width 116 height 20
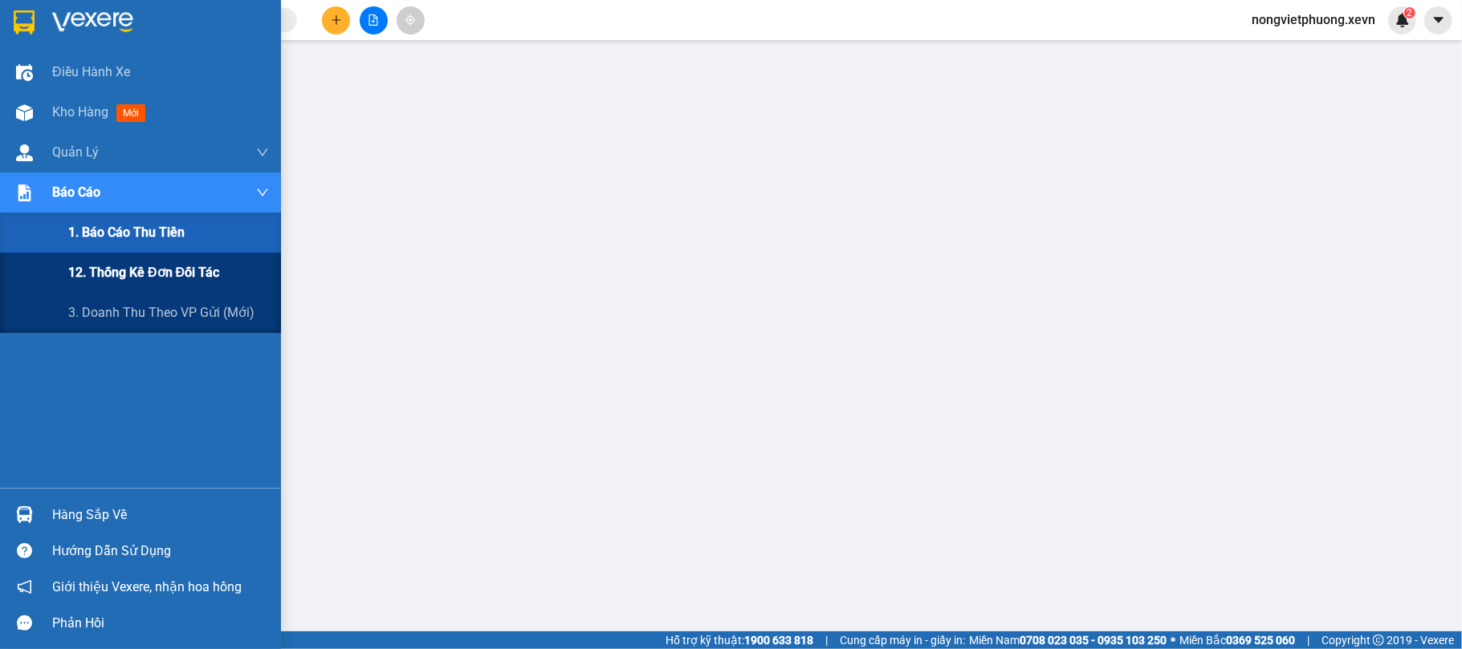
click at [140, 265] on span "12. Thống kê đơn đối tác" at bounding box center [143, 272] width 151 height 20
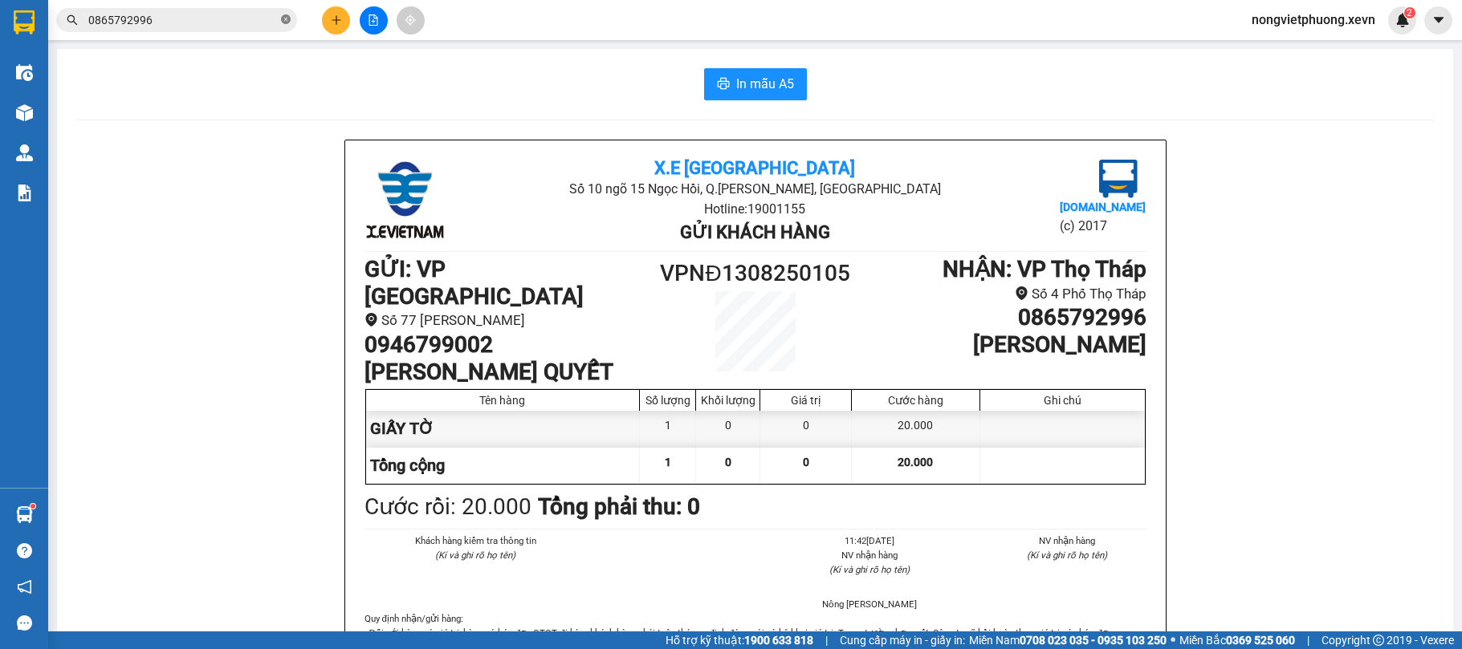
click at [281, 17] on icon "close-circle" at bounding box center [286, 19] width 10 height 10
click at [252, 16] on input "text" at bounding box center [182, 20] width 189 height 18
paste input "VPVT1308250020"
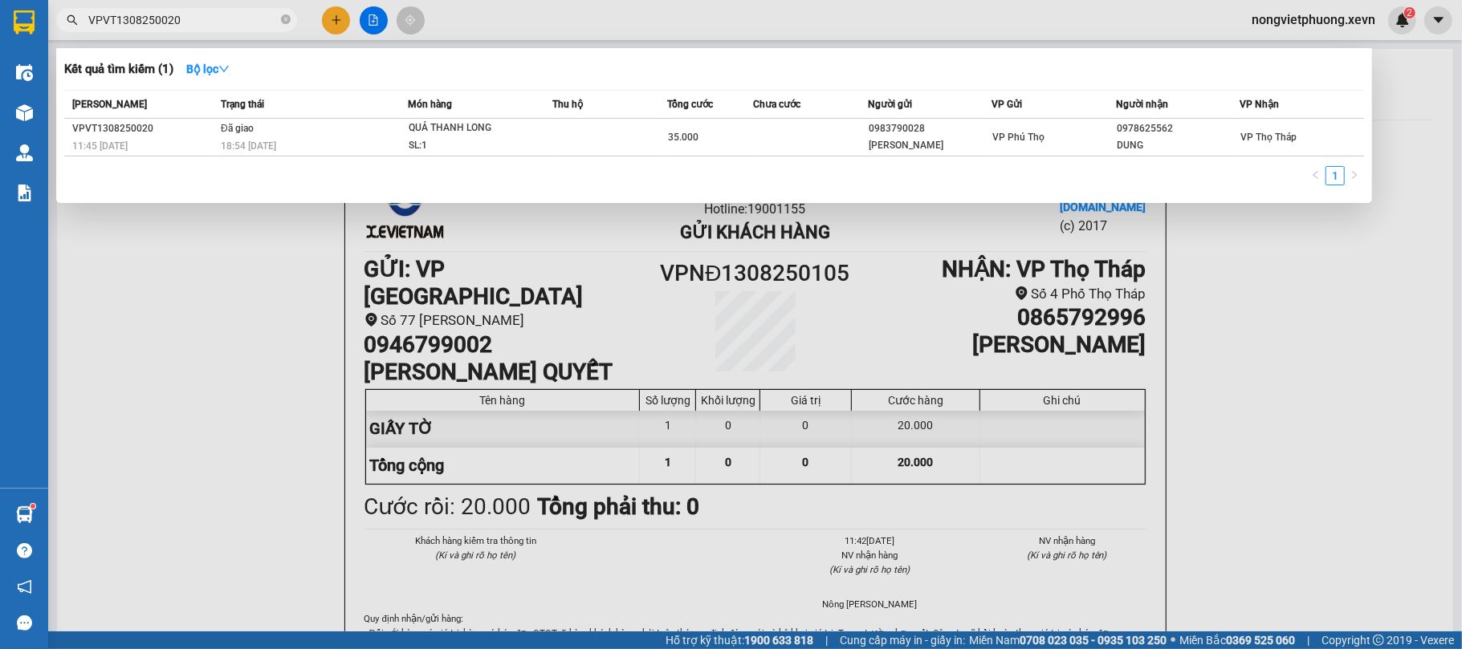
type input "VPVT1308250020"
click at [490, 135] on div "QUẢ THANH LONG" at bounding box center [469, 129] width 120 height 18
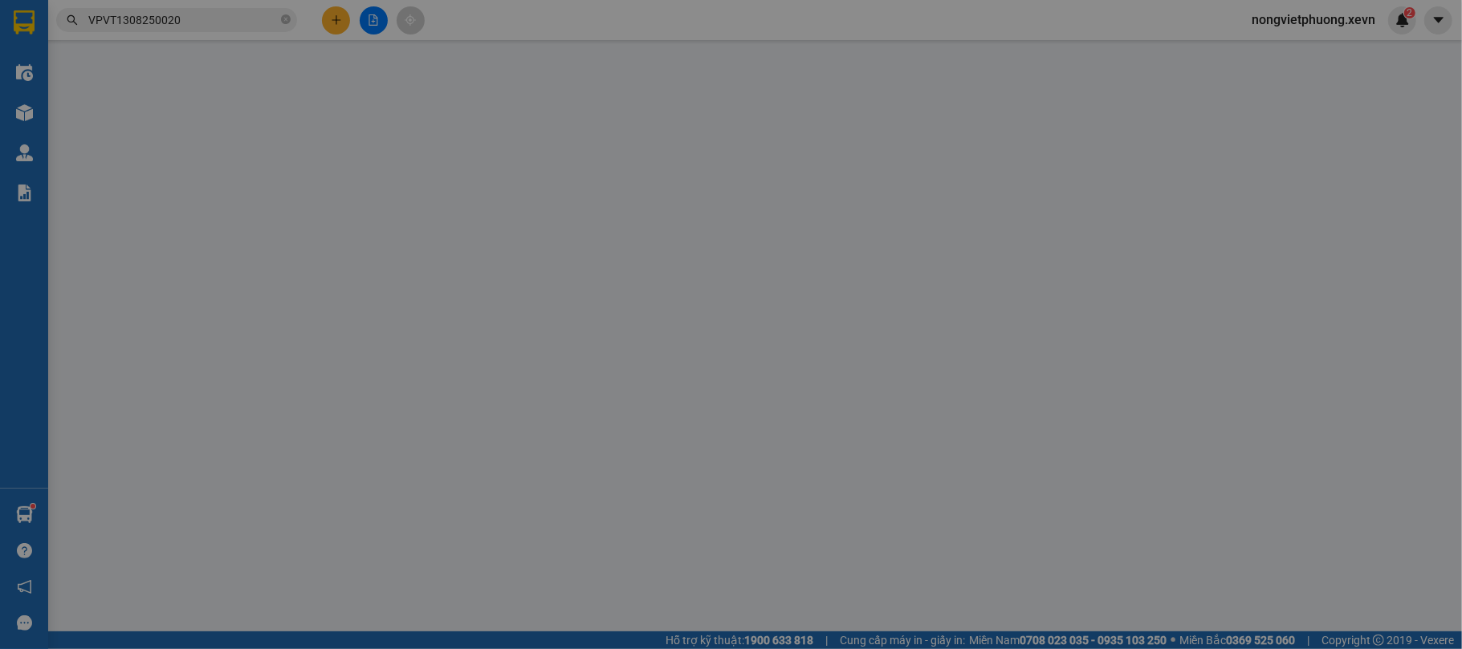
click at [229, 29] on div "SỬA ĐƠN HÀNG Lịch sử Ảnh kiện hàng Yêu cầu xuất hóa đơn điện tử Total Paid Fee …" at bounding box center [731, 324] width 1462 height 649
click at [217, 21] on div "SỬA ĐƠN HÀNG Lịch sử Ảnh kiện hàng Yêu cầu xuất hóa đơn điện tử Total Paid Fee …" at bounding box center [731, 324] width 1462 height 649
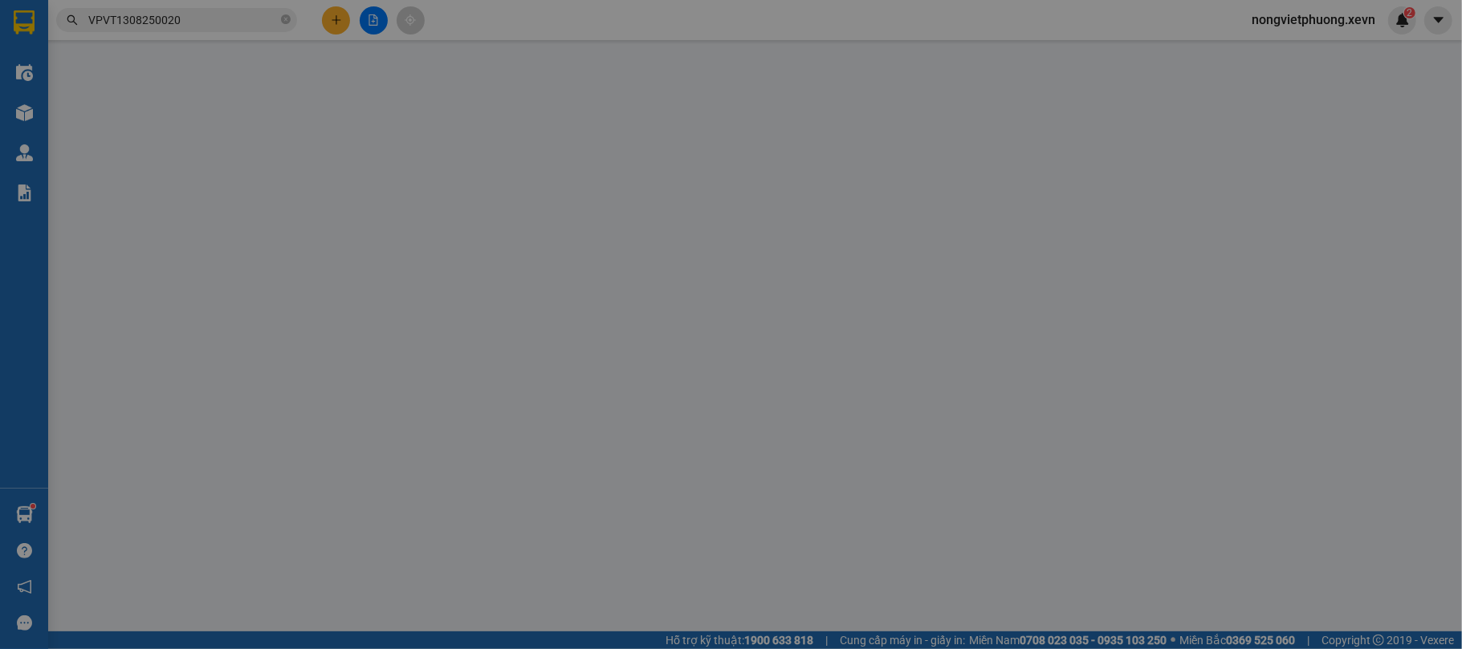
click at [217, 21] on div "SỬA ĐƠN HÀNG Lịch sử Ảnh kiện hàng Yêu cầu xuất hóa đơn điện tử Total Paid Fee …" at bounding box center [731, 324] width 1462 height 649
type input "0983790028"
type input "[PERSON_NAME]"
type input "0978625562"
type input "DUNG"
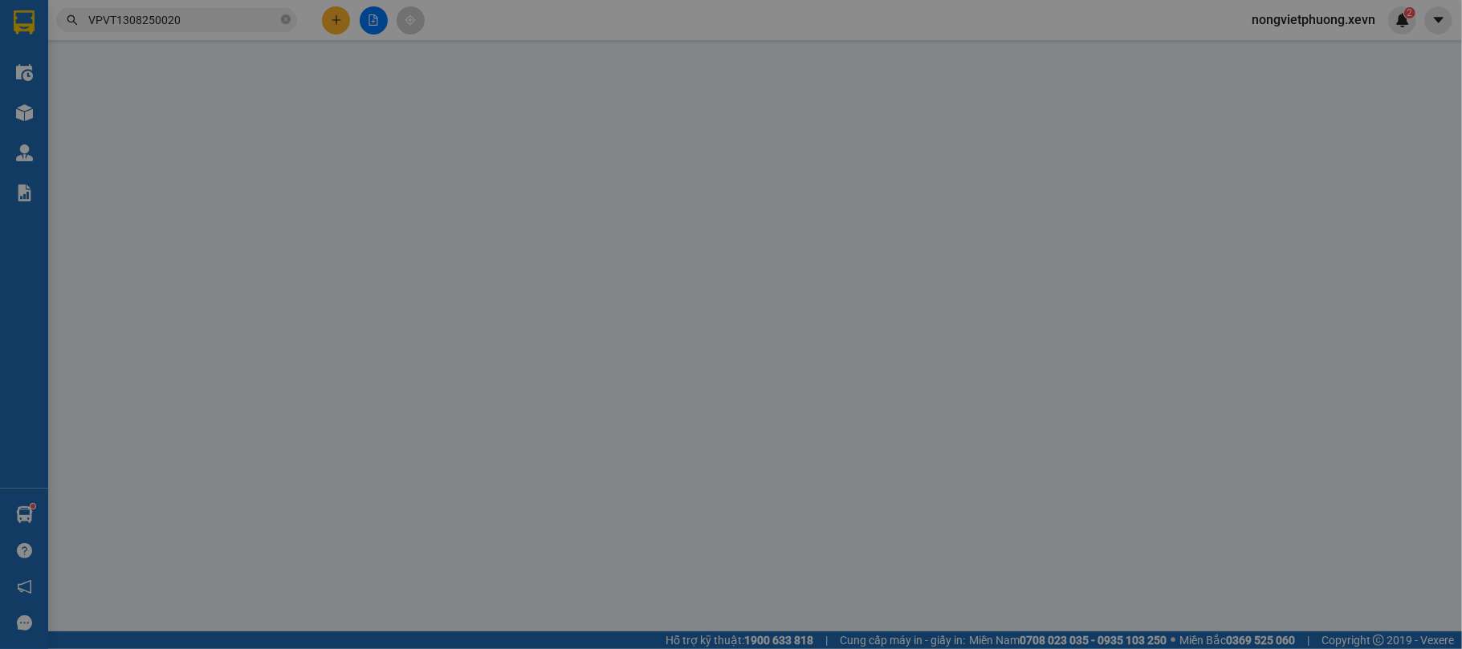
type input "1"
type input "35.000"
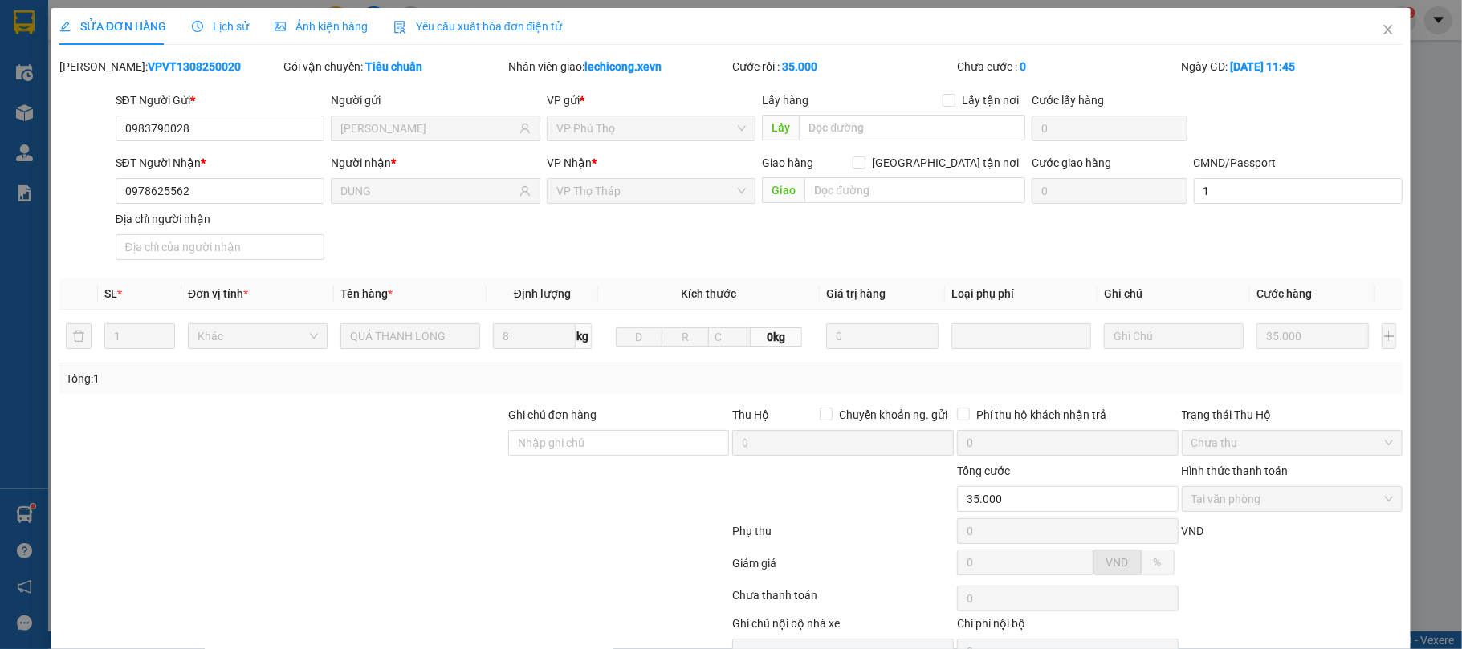
click at [231, 27] on span "Lịch sử" at bounding box center [220, 26] width 57 height 13
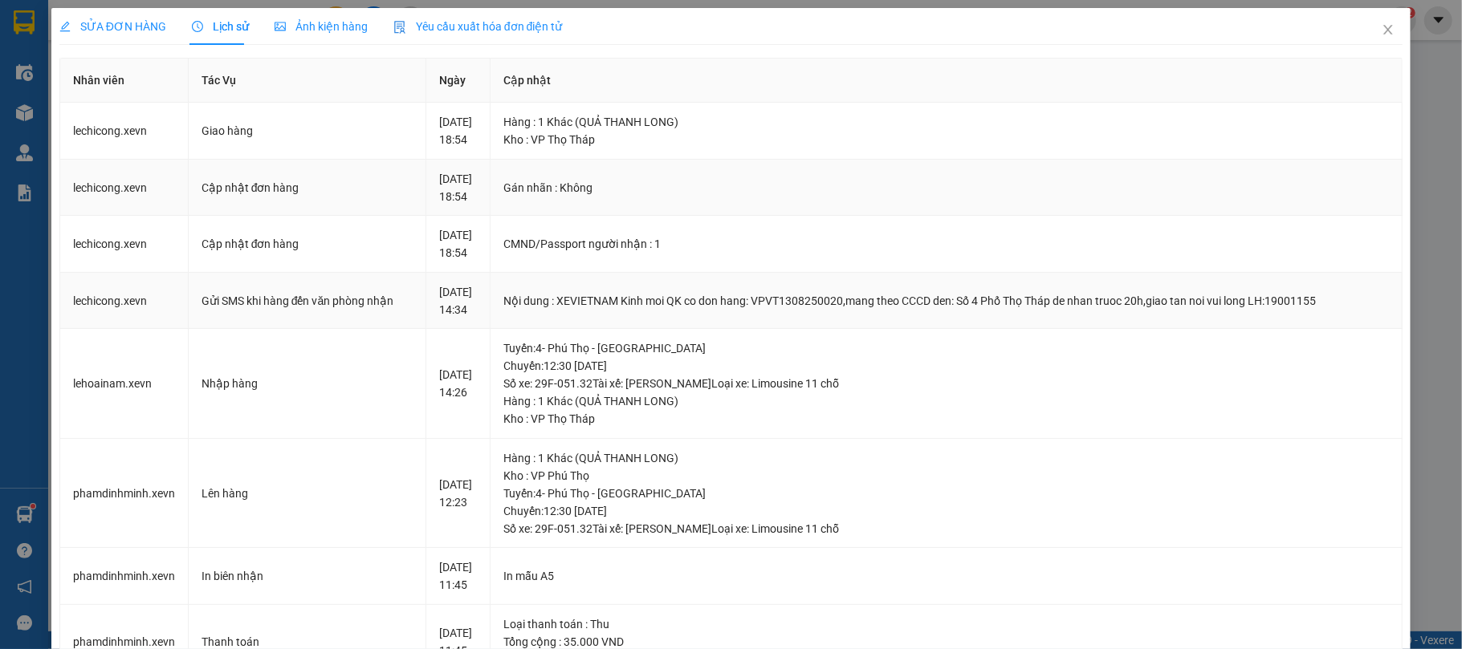
scroll to position [107, 0]
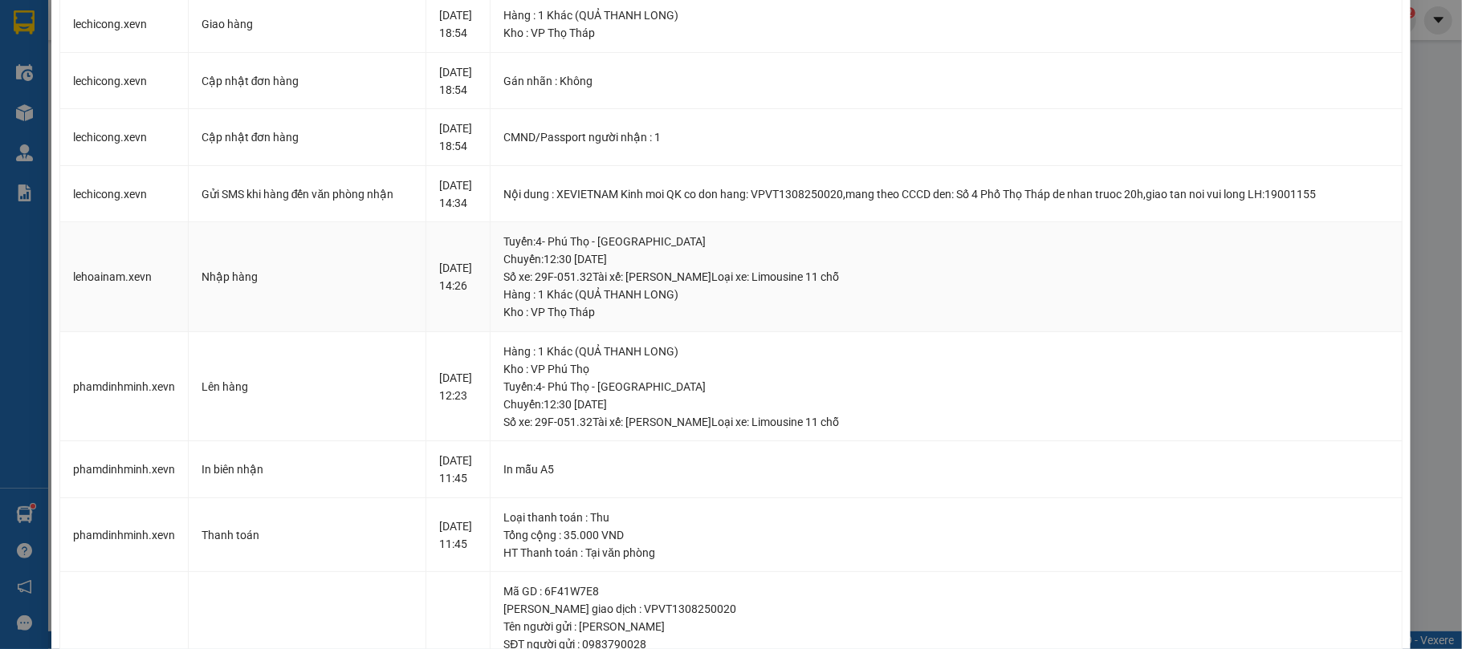
click at [119, 271] on td "lehoainam.xevn" at bounding box center [124, 277] width 128 height 110
click at [129, 300] on td "lehoainam.xevn" at bounding box center [124, 277] width 128 height 110
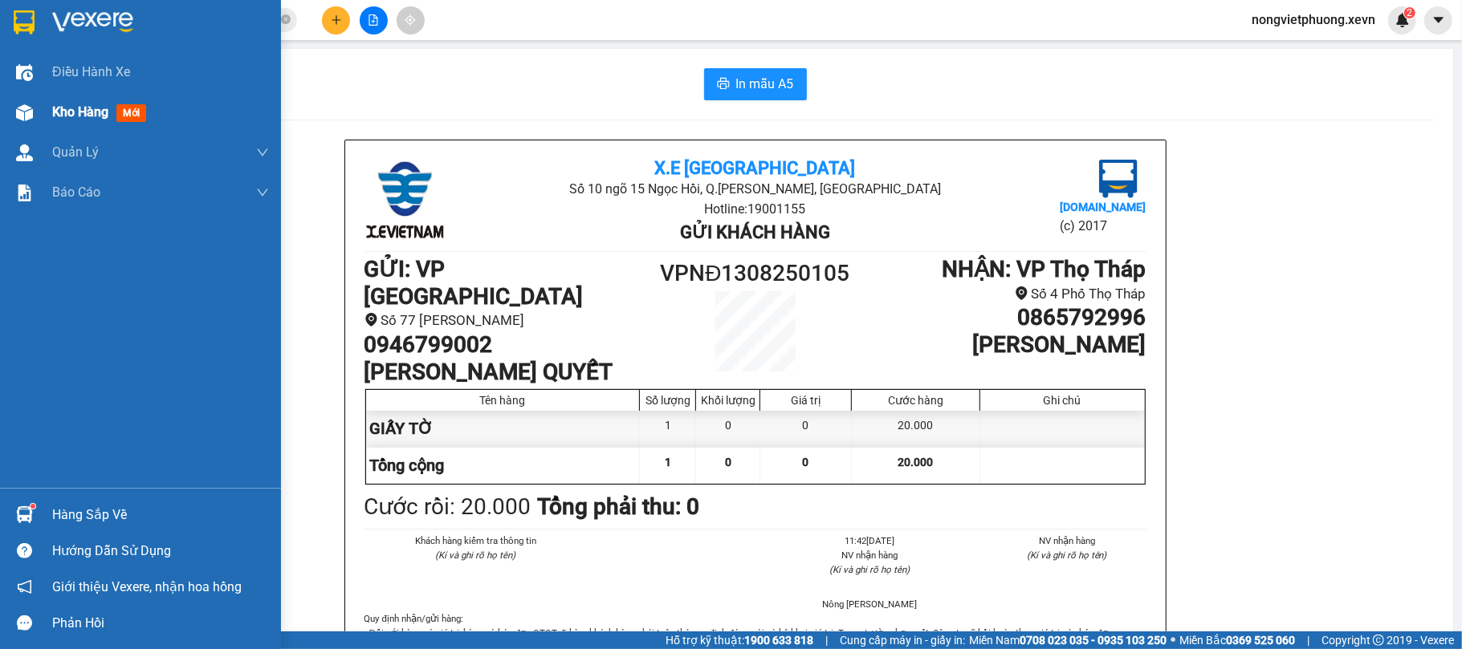
click at [27, 109] on img at bounding box center [24, 112] width 17 height 17
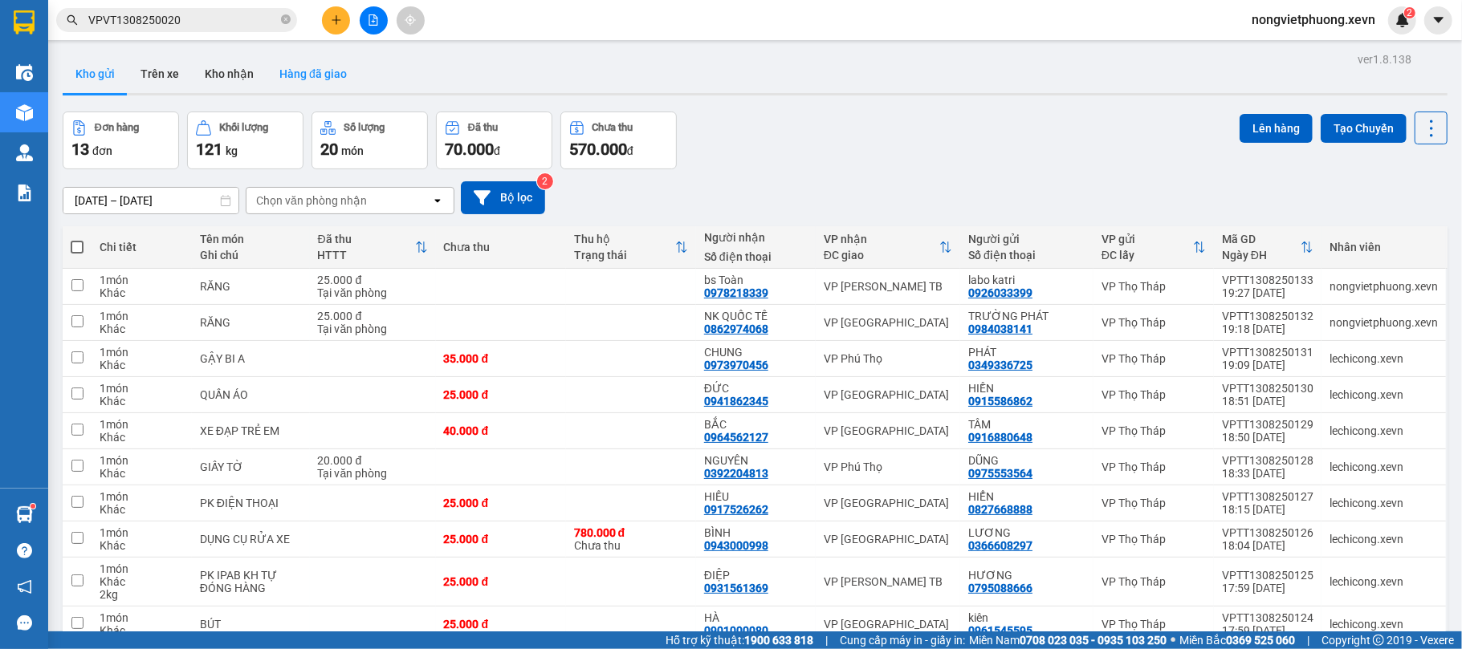
click at [338, 77] on button "Hàng đã giao" at bounding box center [312, 74] width 93 height 39
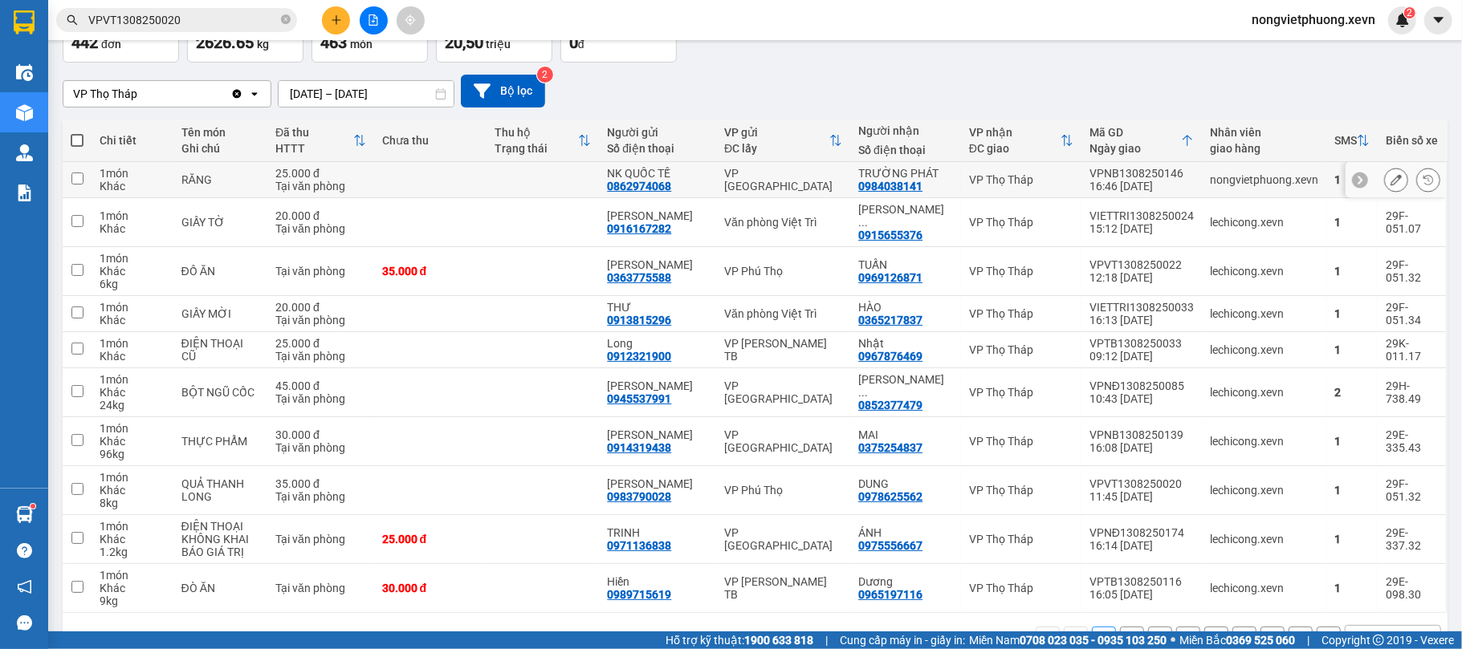
scroll to position [158, 0]
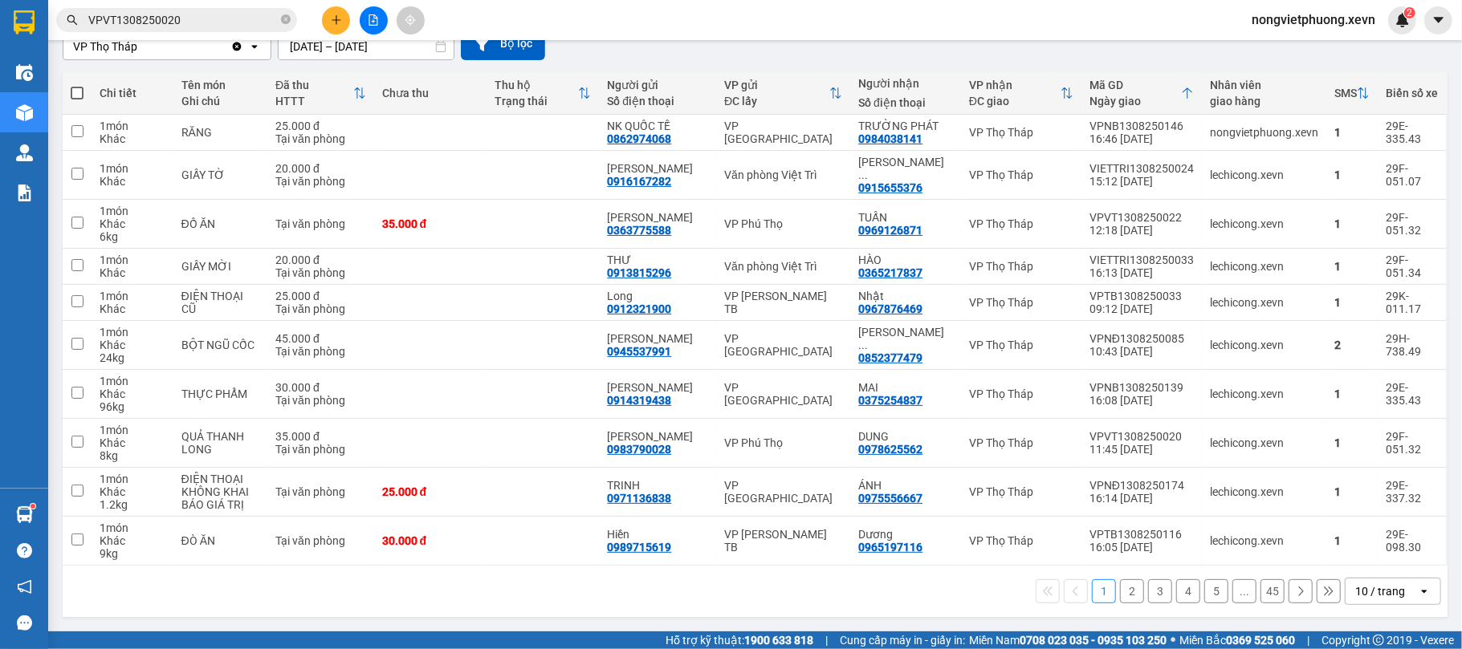
click at [1369, 588] on div "10 / trang" at bounding box center [1380, 592] width 50 height 16
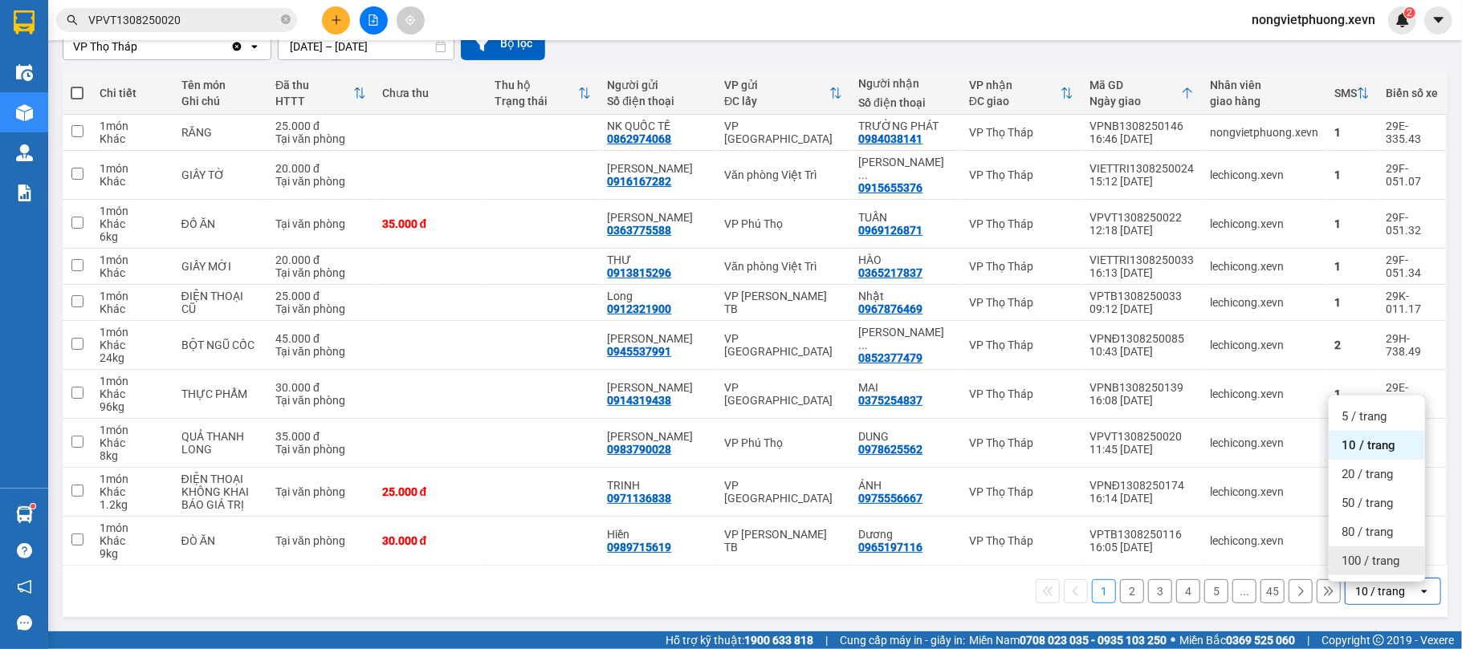
click at [1374, 557] on span "100 / trang" at bounding box center [1370, 561] width 58 height 16
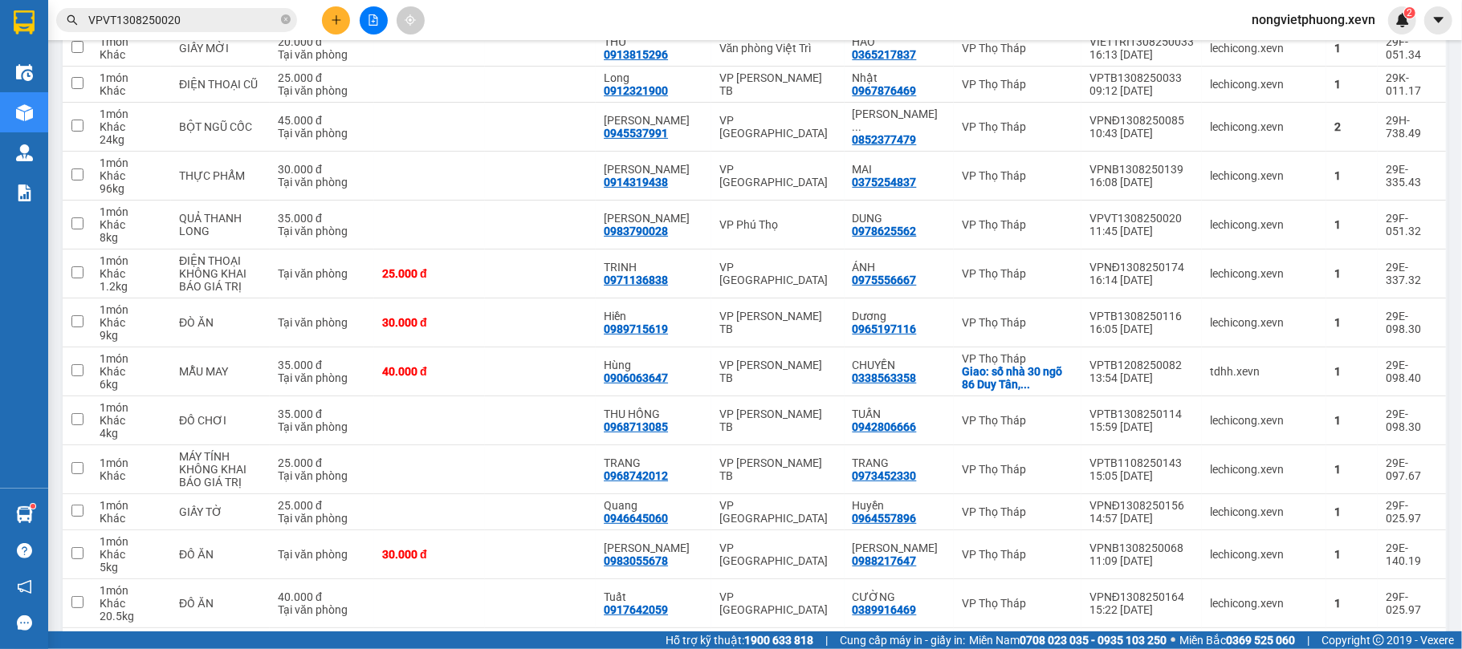
scroll to position [51, 0]
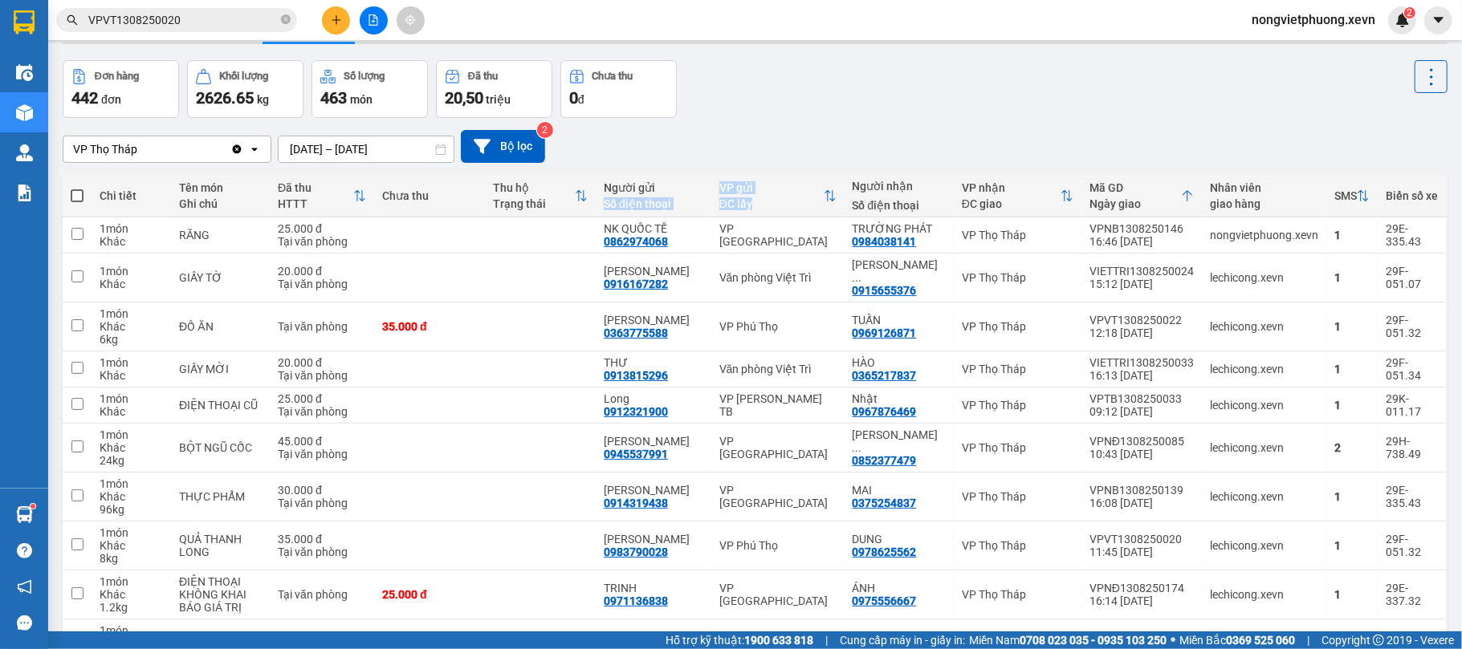
drag, startPoint x: 708, startPoint y: 193, endPoint x: 769, endPoint y: 197, distance: 61.1
click at [769, 197] on tr "Chi tiết Tên món Ghi chú Đã thu HTTT Chưa thu Thu hộ Trạng thái Người gửi Số đi…" at bounding box center [755, 196] width 1385 height 43
click at [775, 214] on th "VP gửi ĐC lấy" at bounding box center [777, 196] width 133 height 43
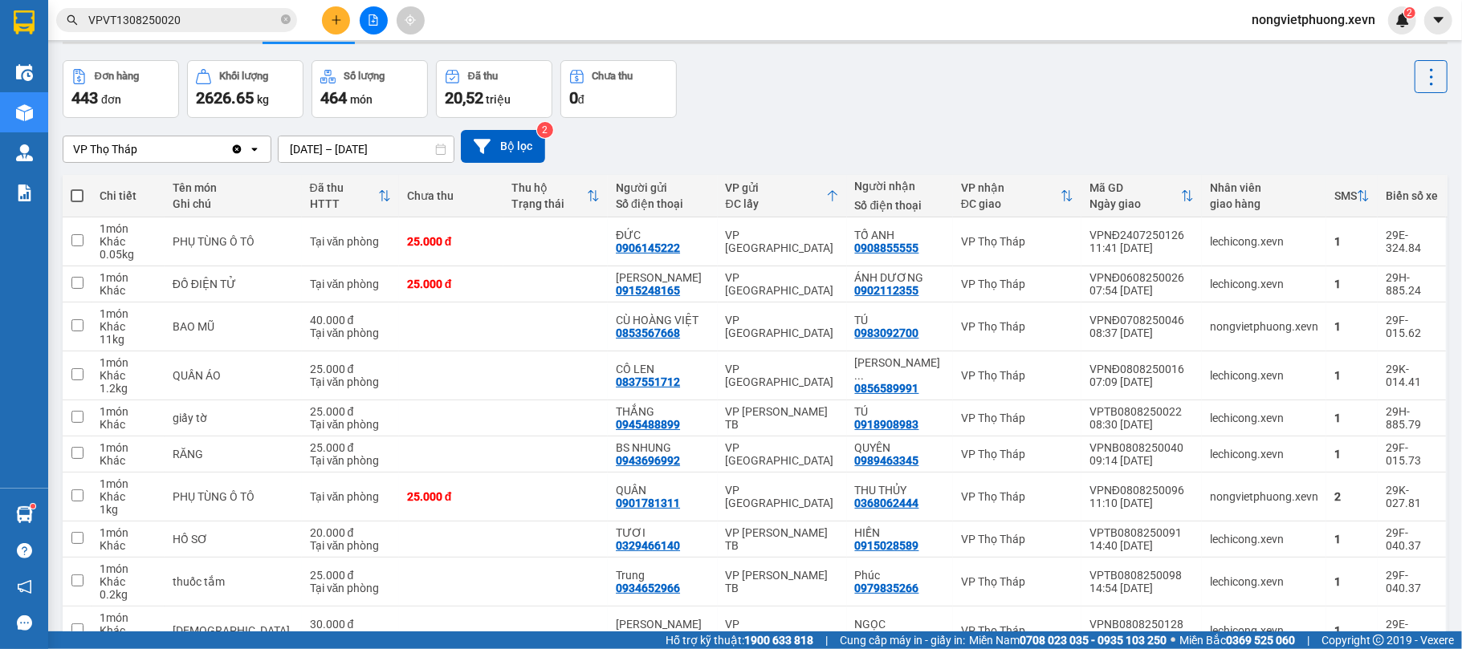
click at [844, 193] on th "VP gửi ĐC lấy" at bounding box center [782, 196] width 129 height 43
click at [838, 194] on icon at bounding box center [832, 195] width 13 height 13
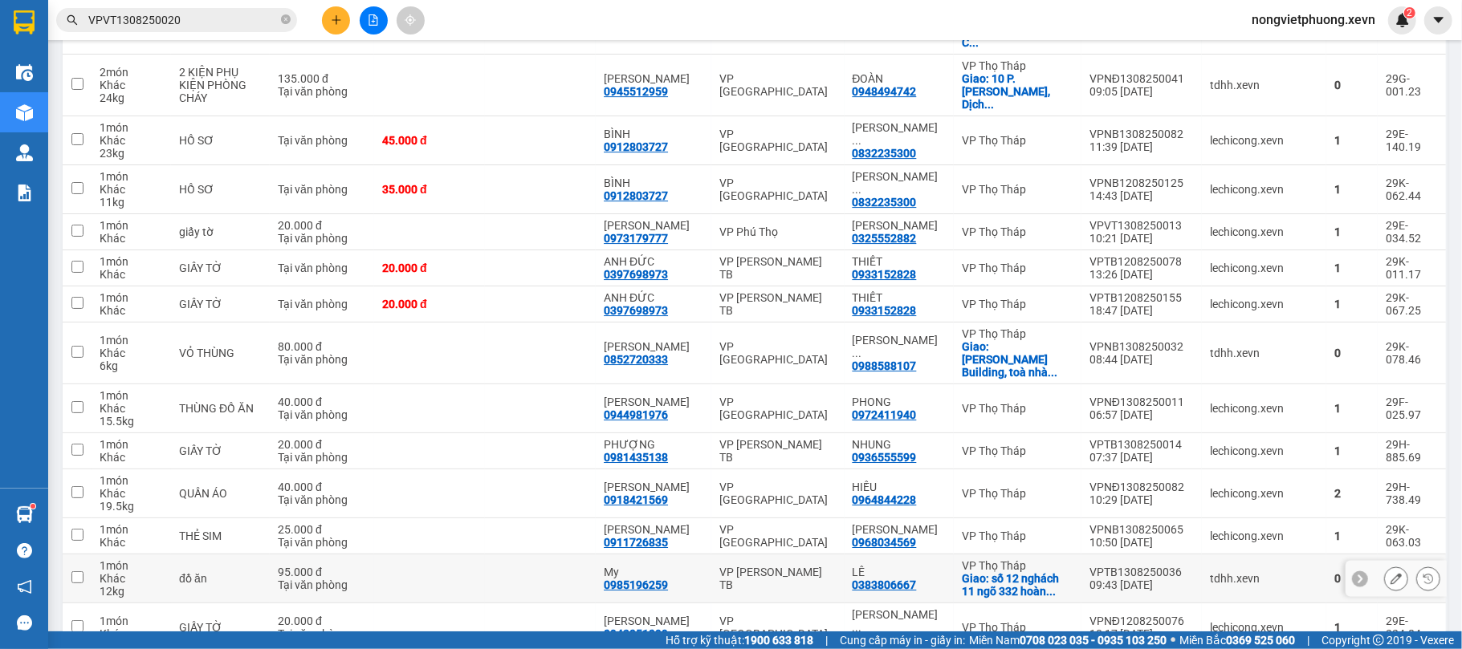
scroll to position [3904, 0]
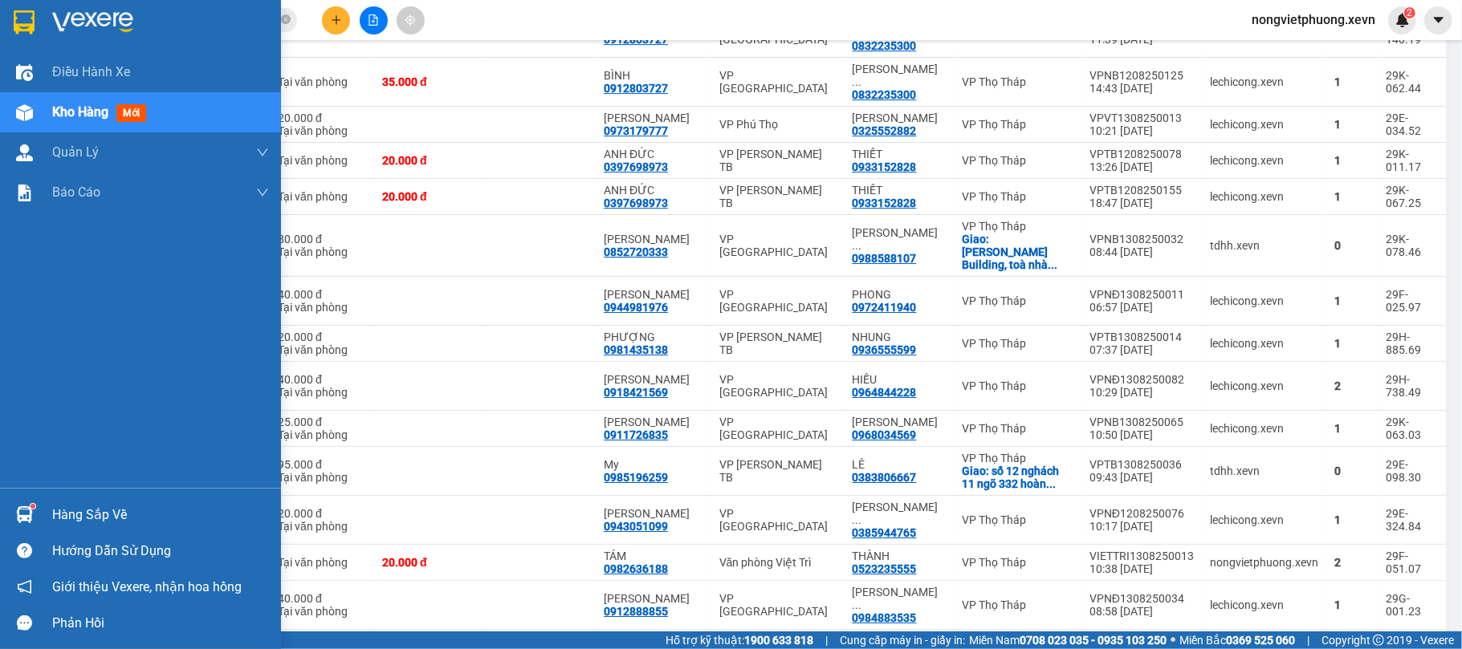
click at [22, 505] on div at bounding box center [24, 515] width 28 height 28
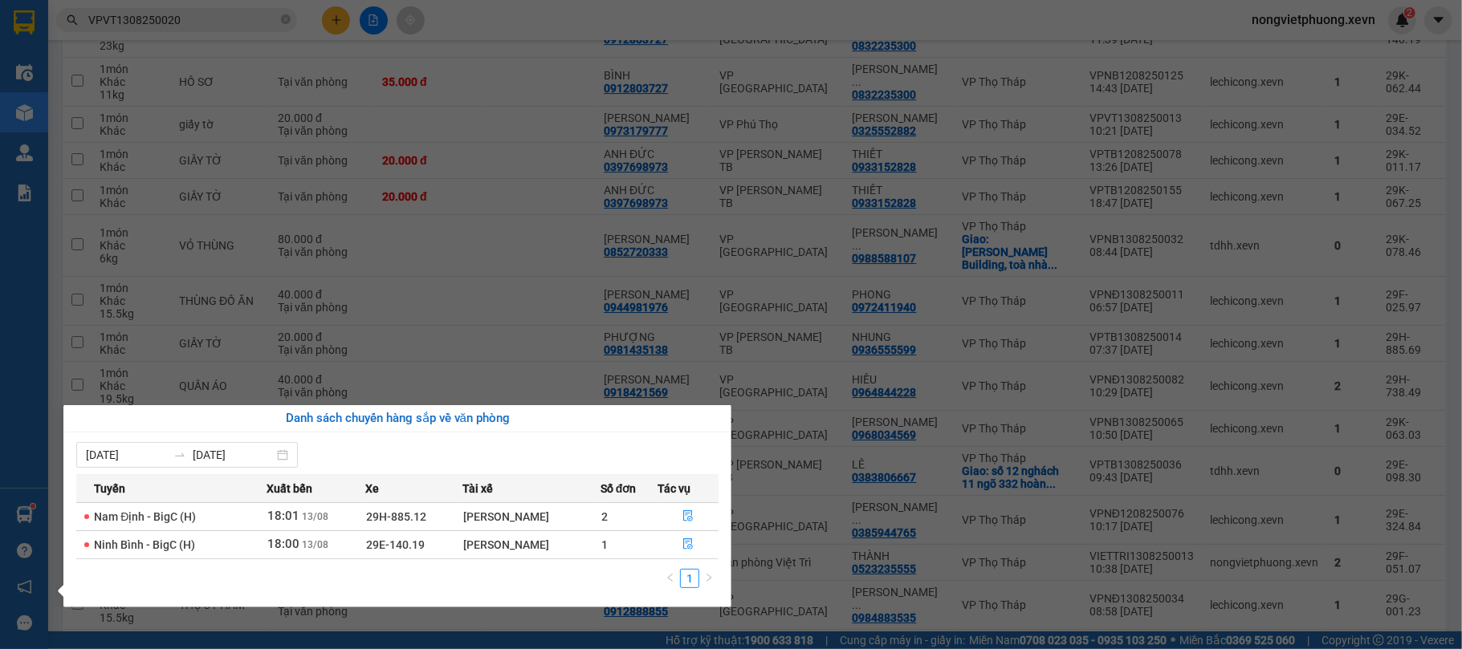
click at [889, 247] on section "Kết quả tìm kiếm ( 1 ) Bộ lọc Mã ĐH Trạng thái Món hàng Thu hộ Tổng cước Chưa c…" at bounding box center [731, 324] width 1462 height 649
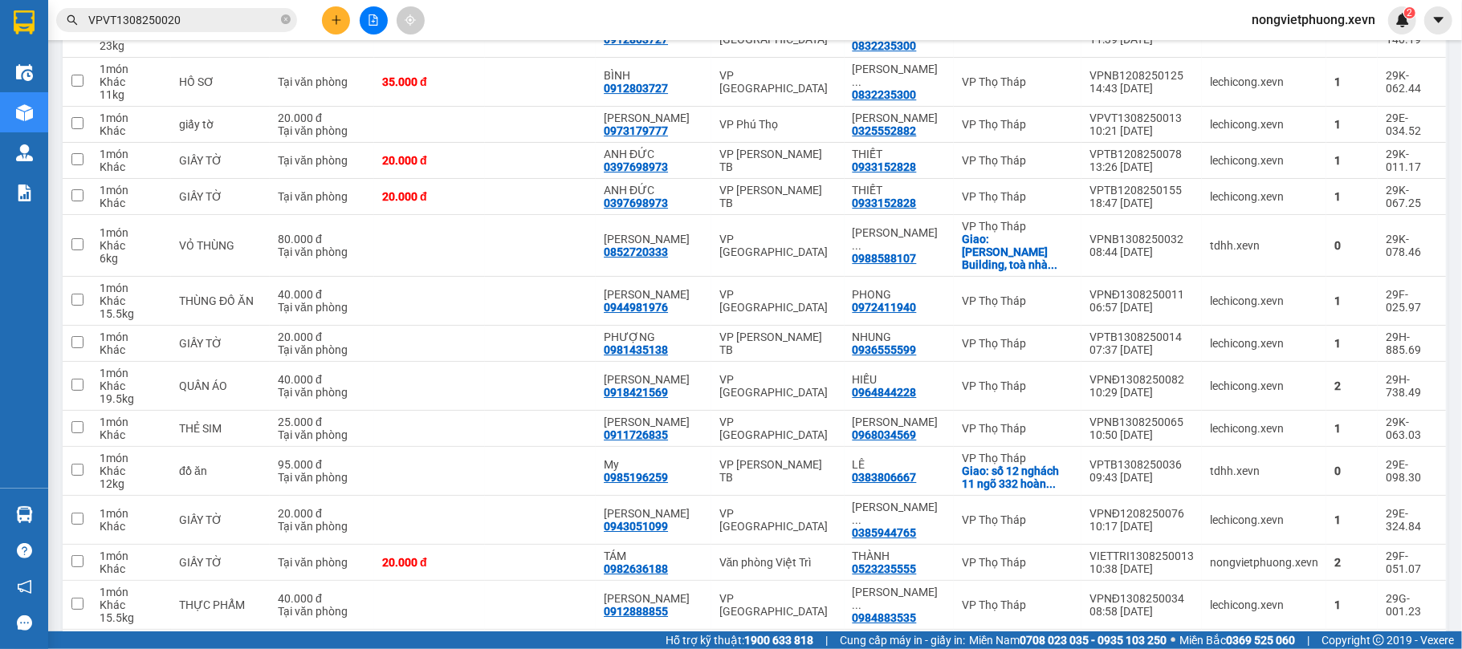
click at [215, 17] on input "VPVT1308250020" at bounding box center [182, 20] width 189 height 18
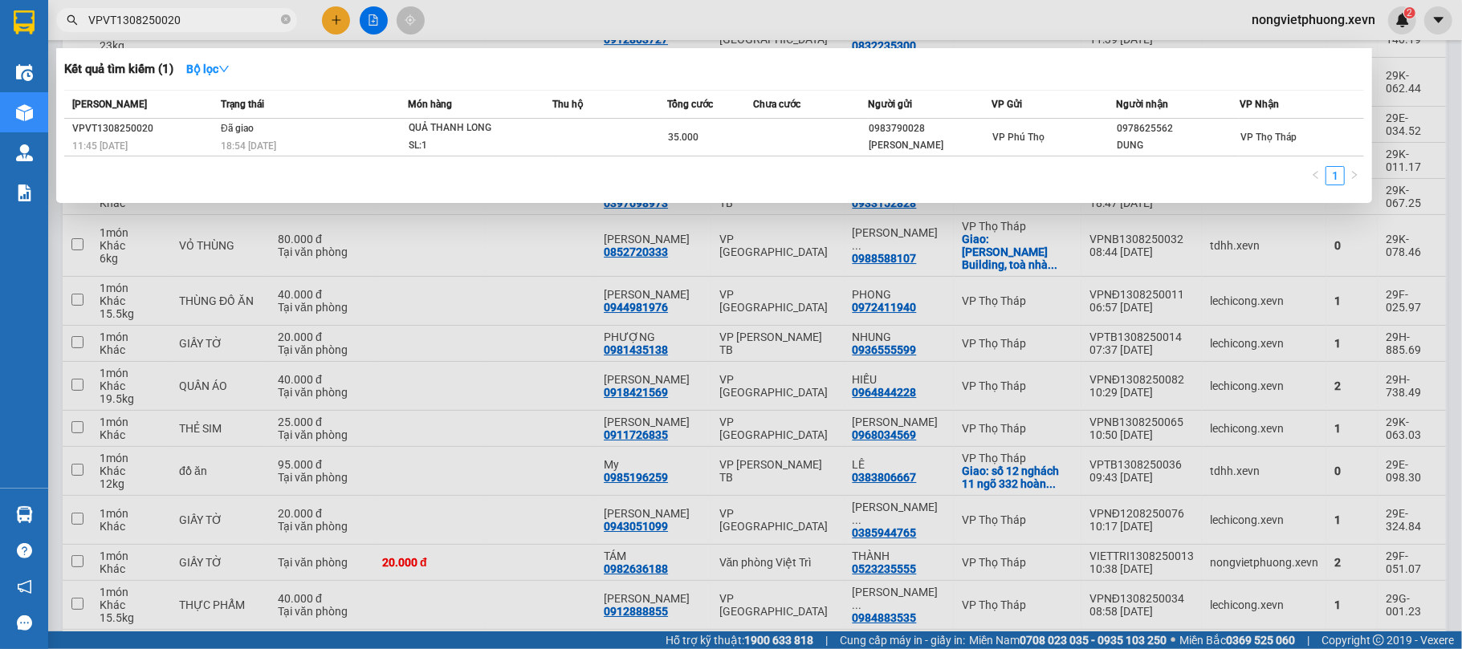
click at [215, 17] on input "VPVT1308250020" at bounding box center [182, 20] width 189 height 18
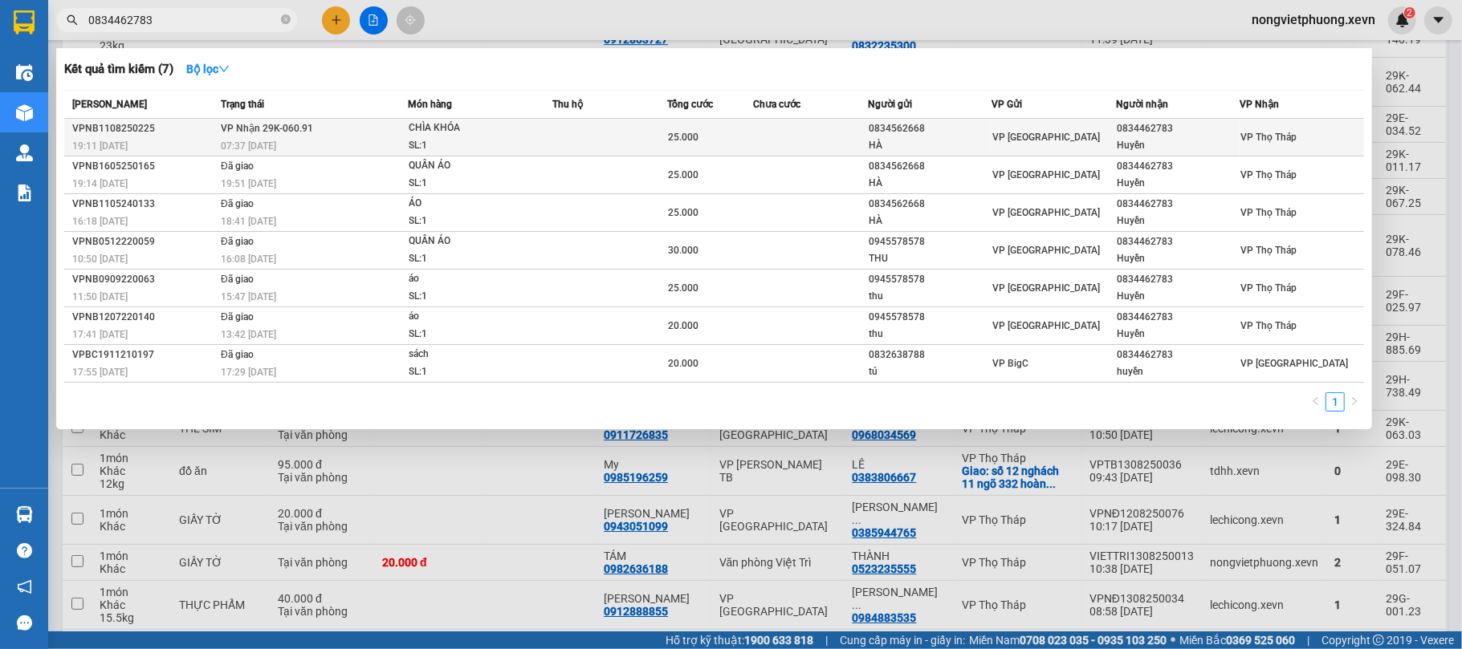
type input "0834462783"
click at [470, 149] on div "SL: 1" at bounding box center [469, 146] width 120 height 18
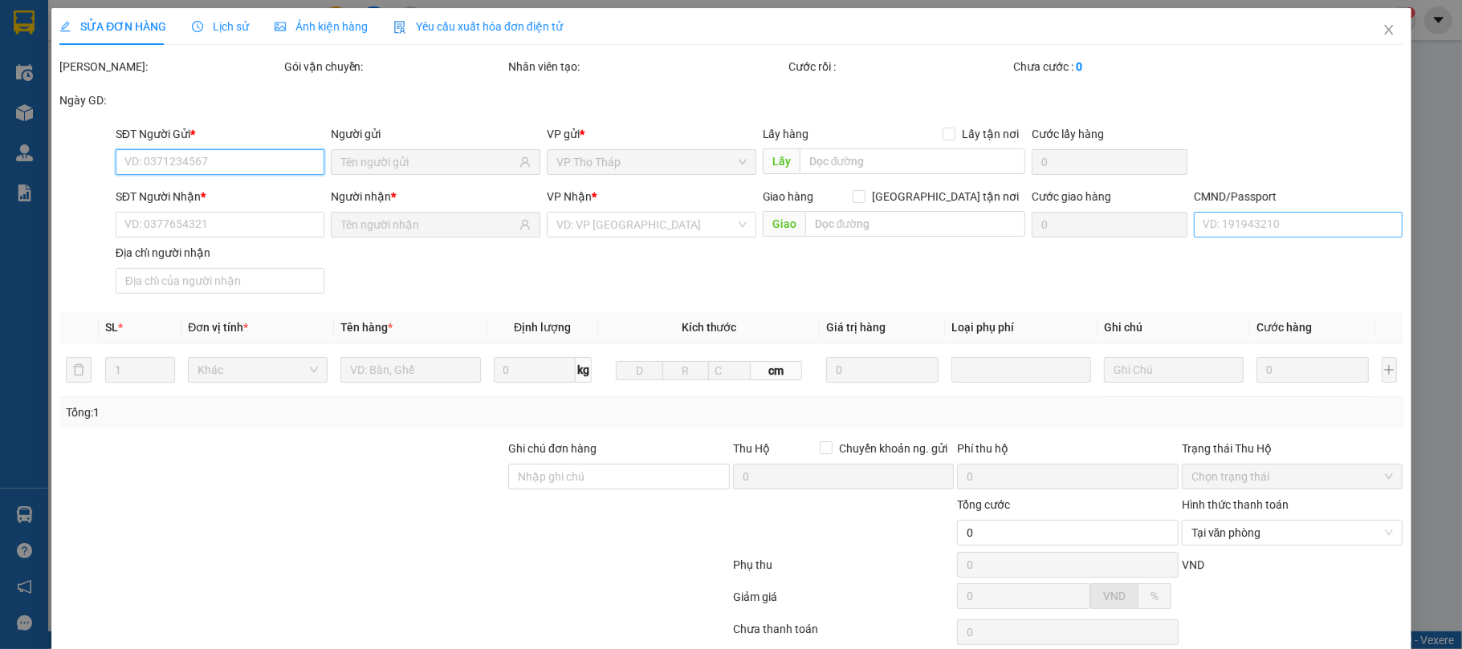
type input "0834562668"
type input "HÀ"
type input "0834462783"
type input "Huyền"
type input "037303003166"
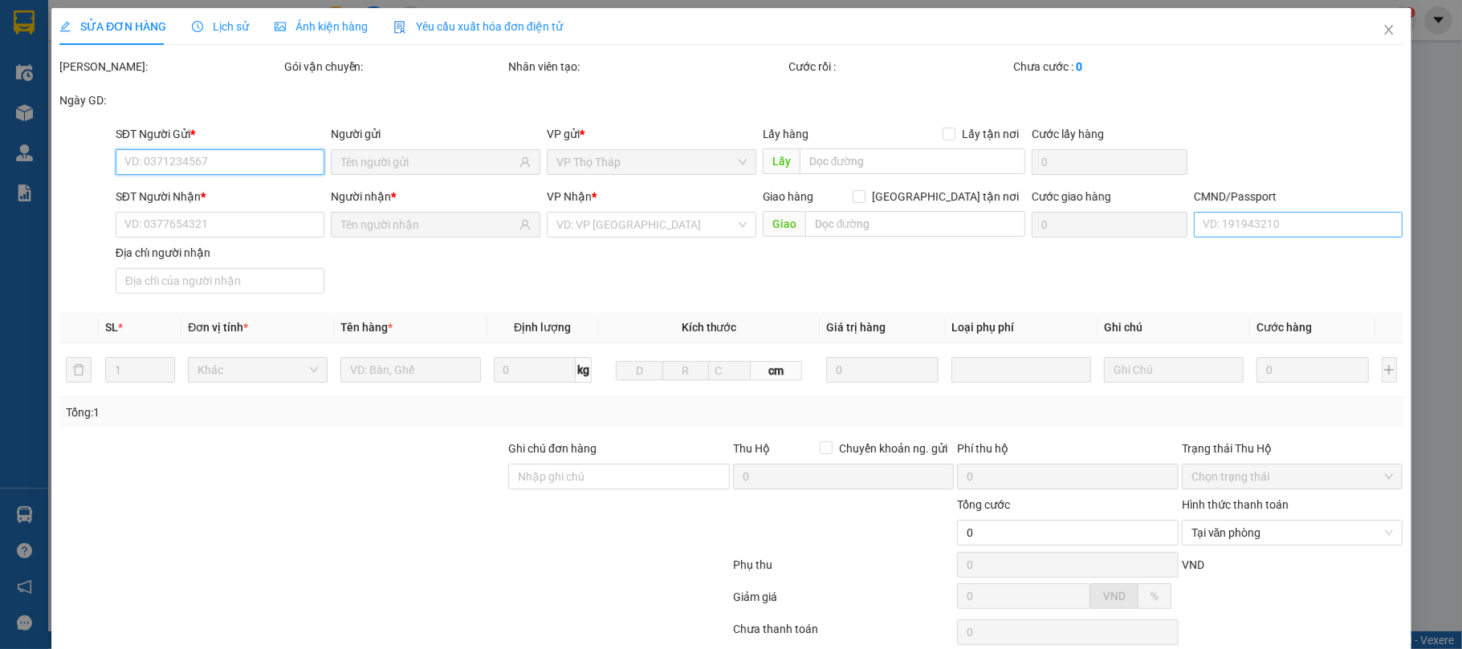
type input "25.000"
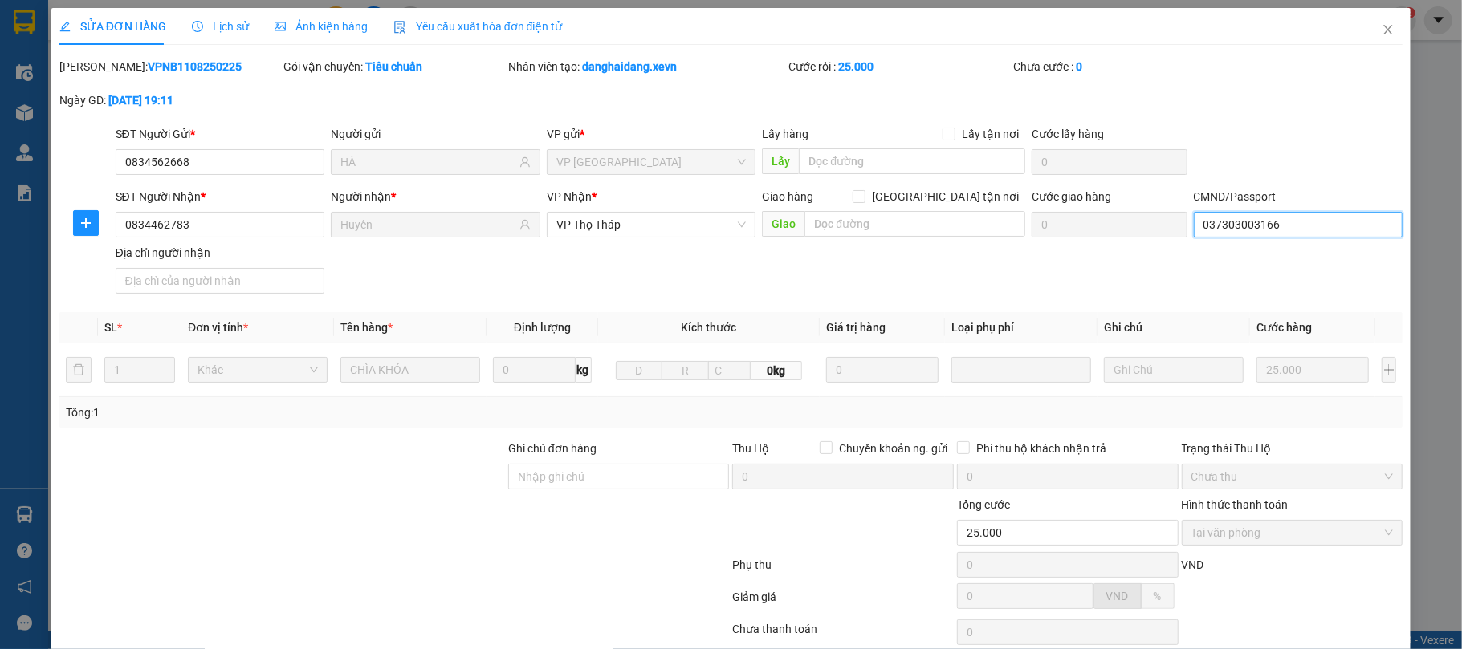
click at [1222, 222] on input "037303003166" at bounding box center [1299, 225] width 210 height 26
click at [1275, 222] on input "037303003166" at bounding box center [1299, 225] width 210 height 26
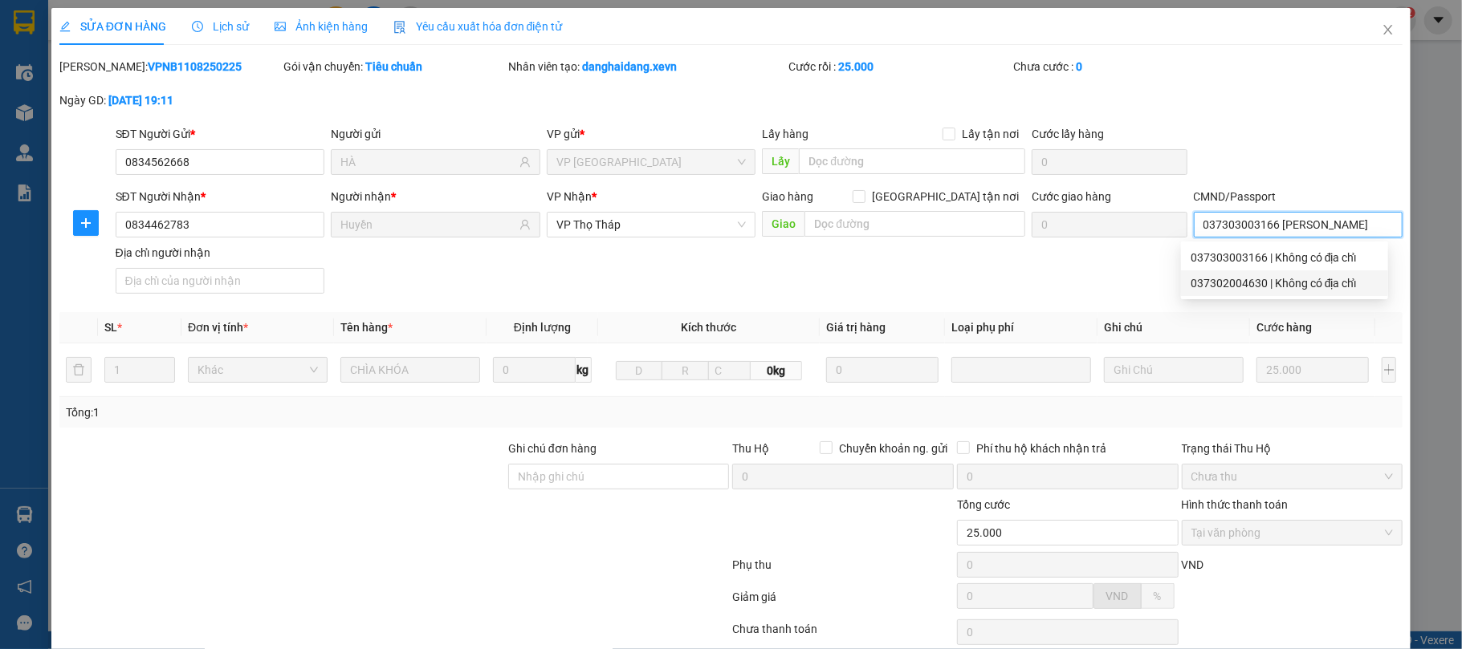
scroll to position [122, 0]
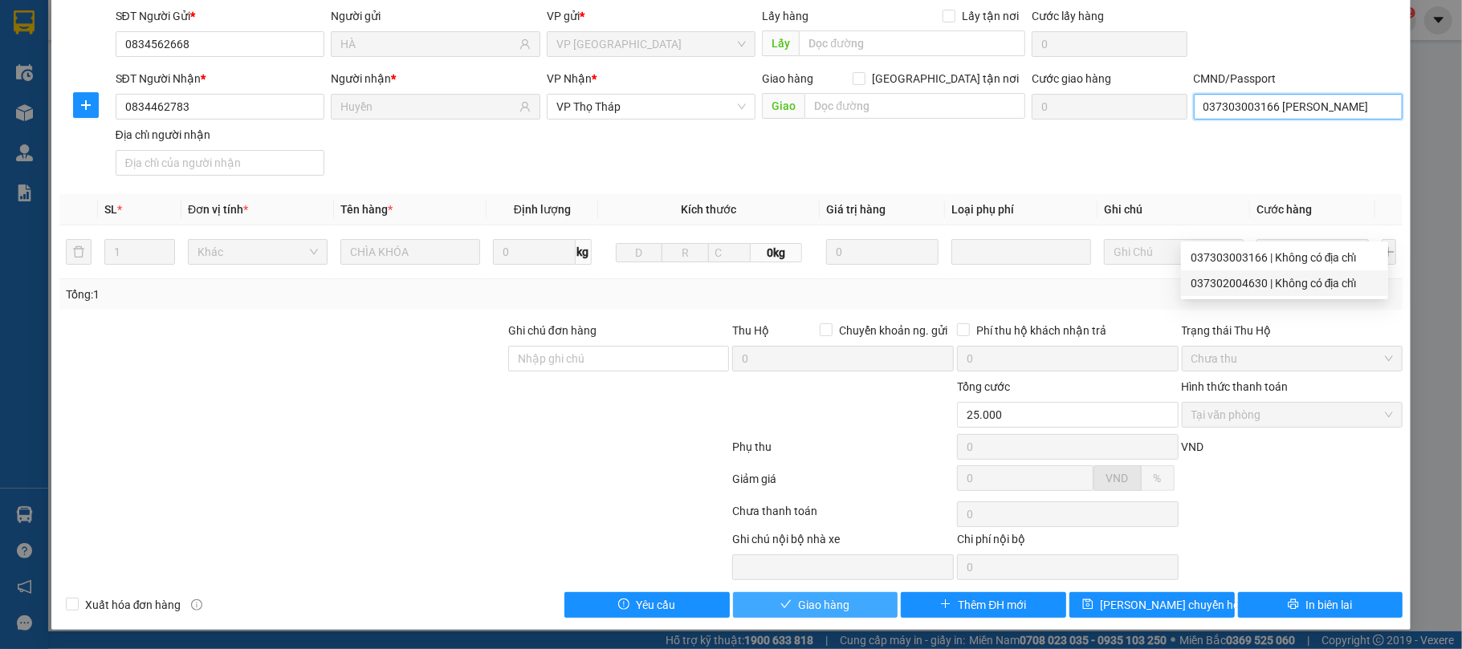
type input "037303003166 [PERSON_NAME]"
click at [761, 612] on button "Giao hàng" at bounding box center [815, 605] width 165 height 26
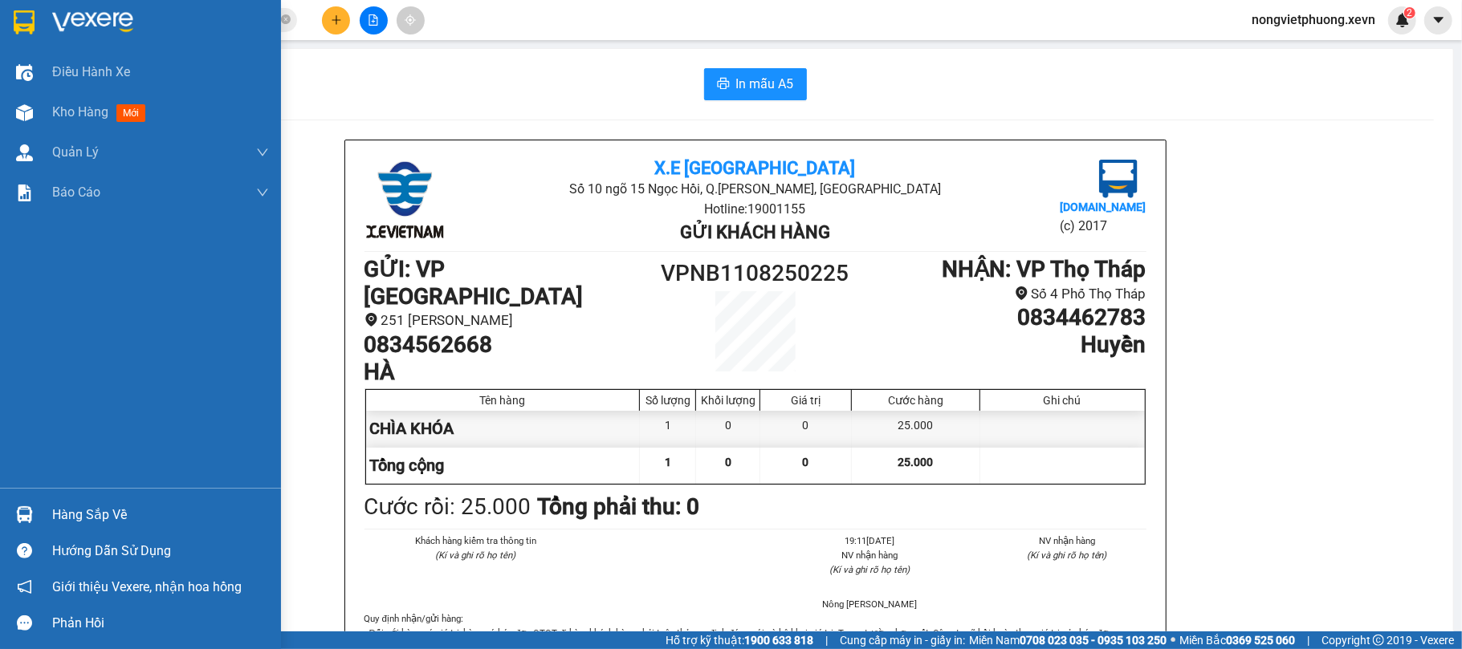
click at [84, 502] on div "Hàng sắp về" at bounding box center [140, 515] width 281 height 36
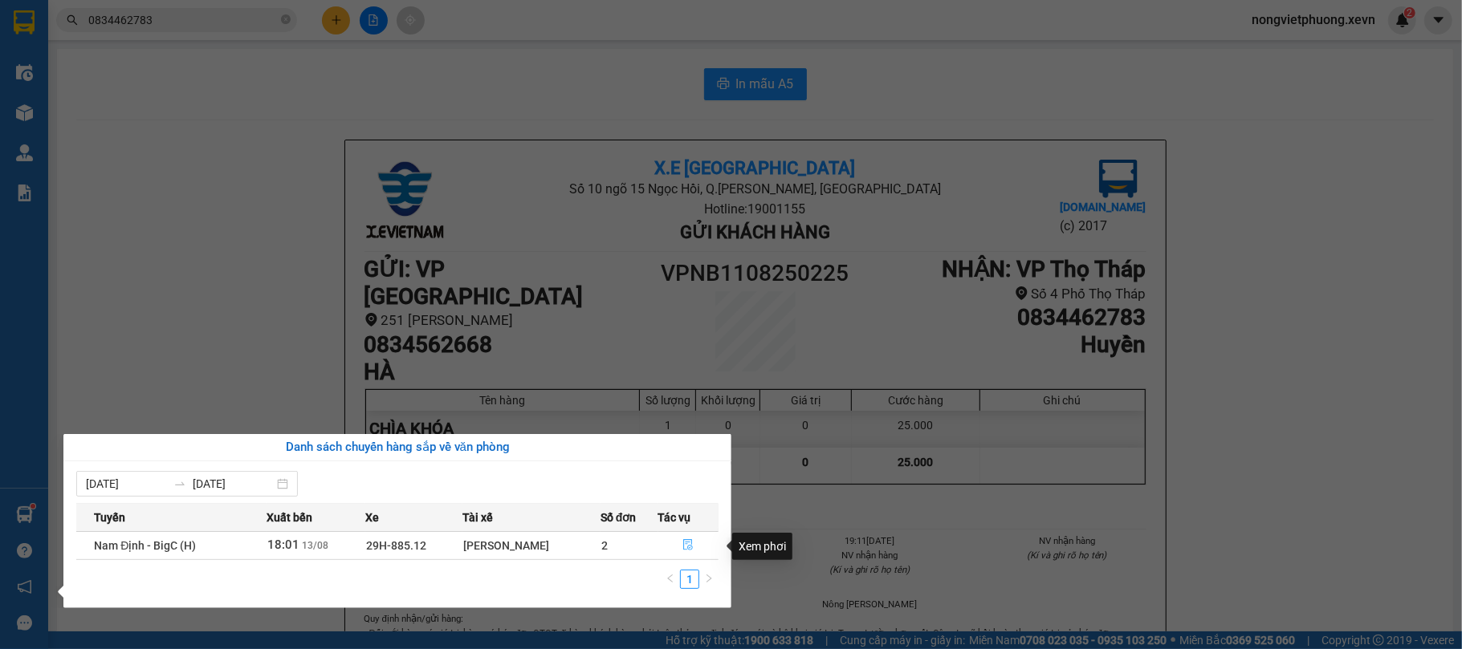
click at [684, 543] on icon "file-done" at bounding box center [689, 545] width 10 height 11
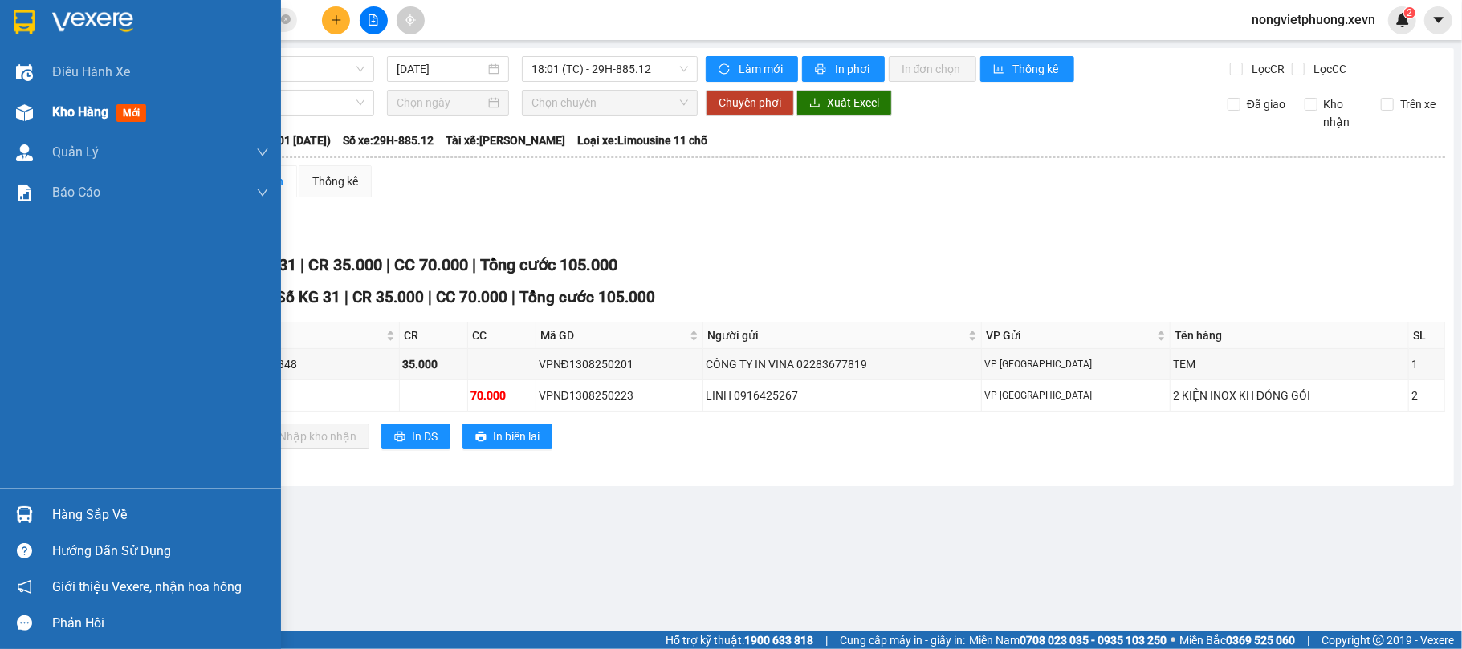
click at [77, 104] on span "Kho hàng" at bounding box center [80, 111] width 56 height 15
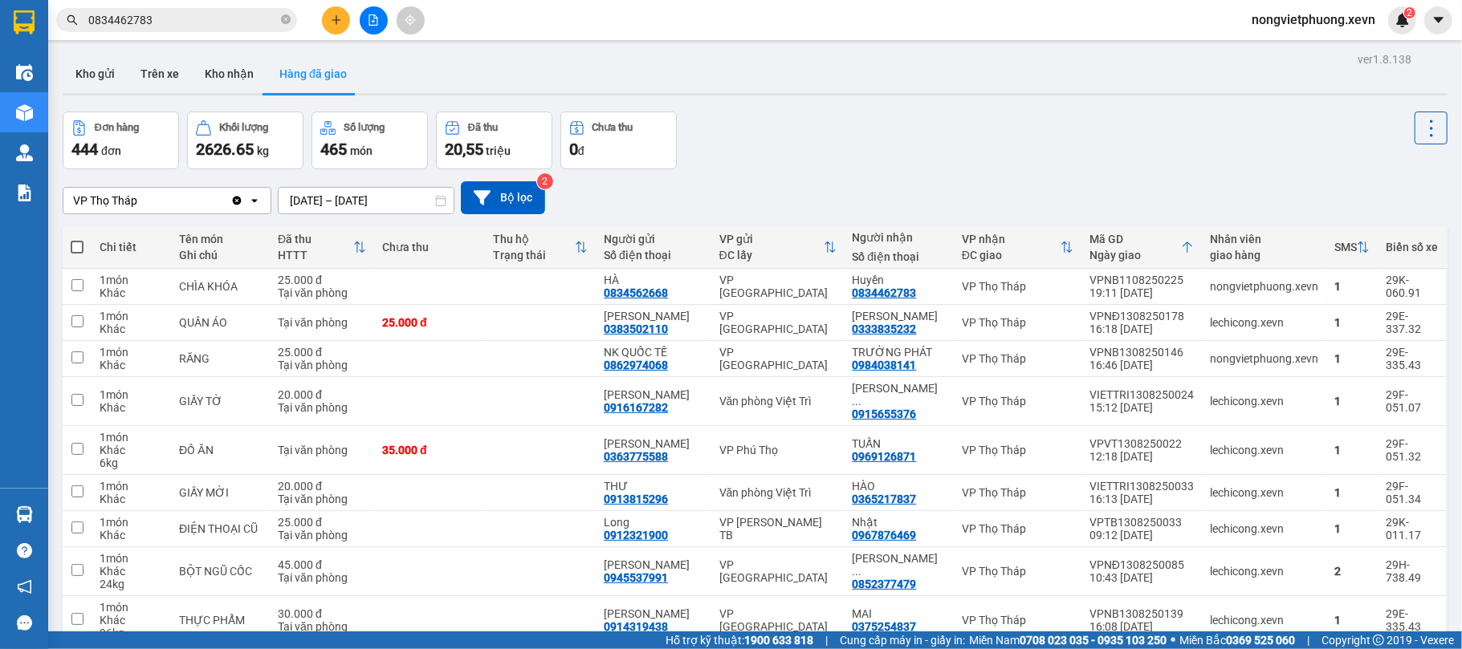
click at [382, 203] on input "[DATE] – [DATE]" at bounding box center [366, 201] width 175 height 26
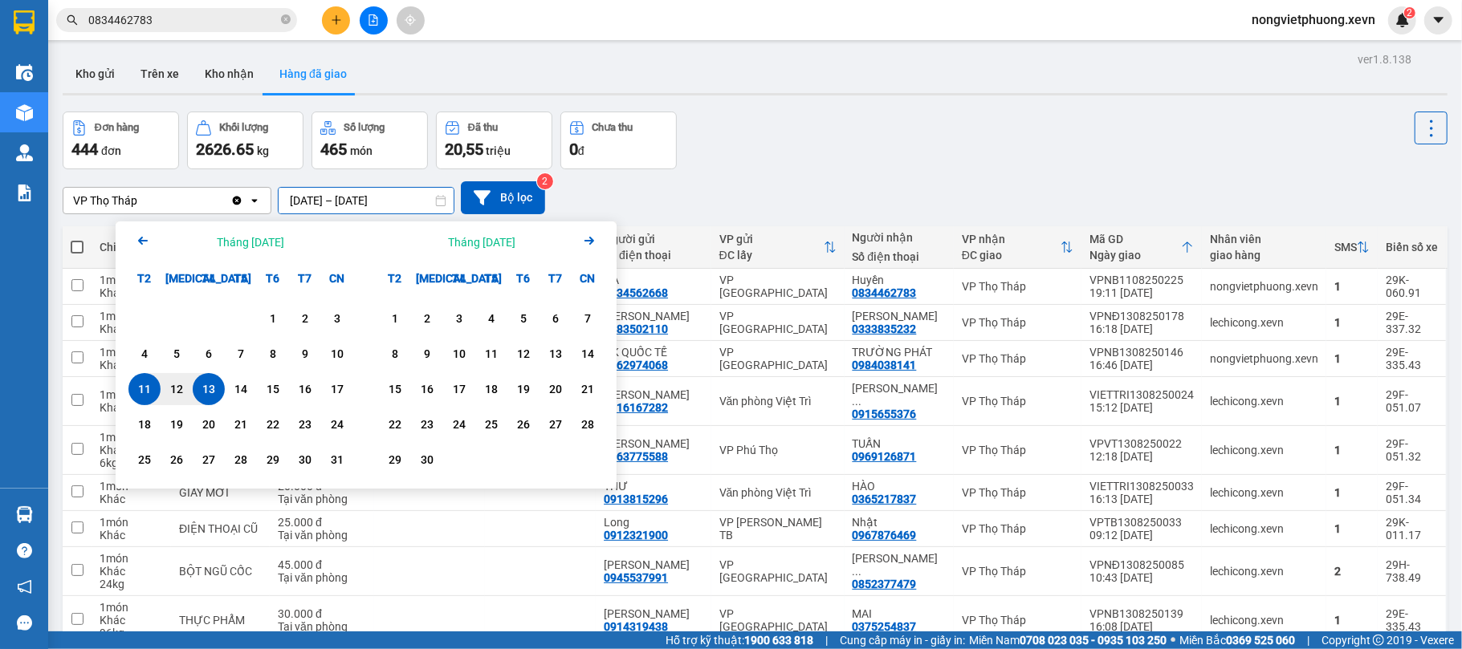
click at [219, 387] on div "13" at bounding box center [208, 389] width 22 height 19
type input "[DATE] – [DATE]"
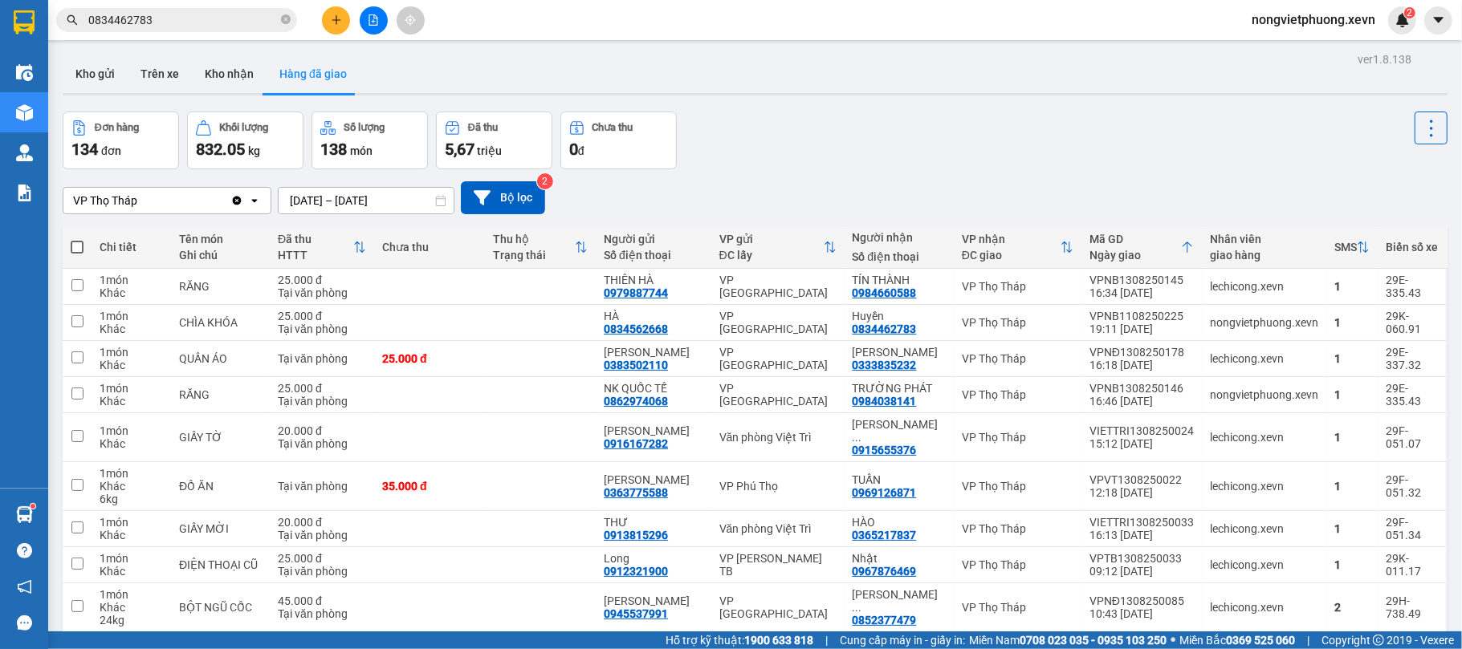
click at [804, 145] on div "Đơn hàng 134 đơn Khối lượng 832.05 kg Số lượng 138 món Đã thu 5,67 triệu Chưa t…" at bounding box center [755, 141] width 1385 height 58
